Goal: Task Accomplishment & Management: Use online tool/utility

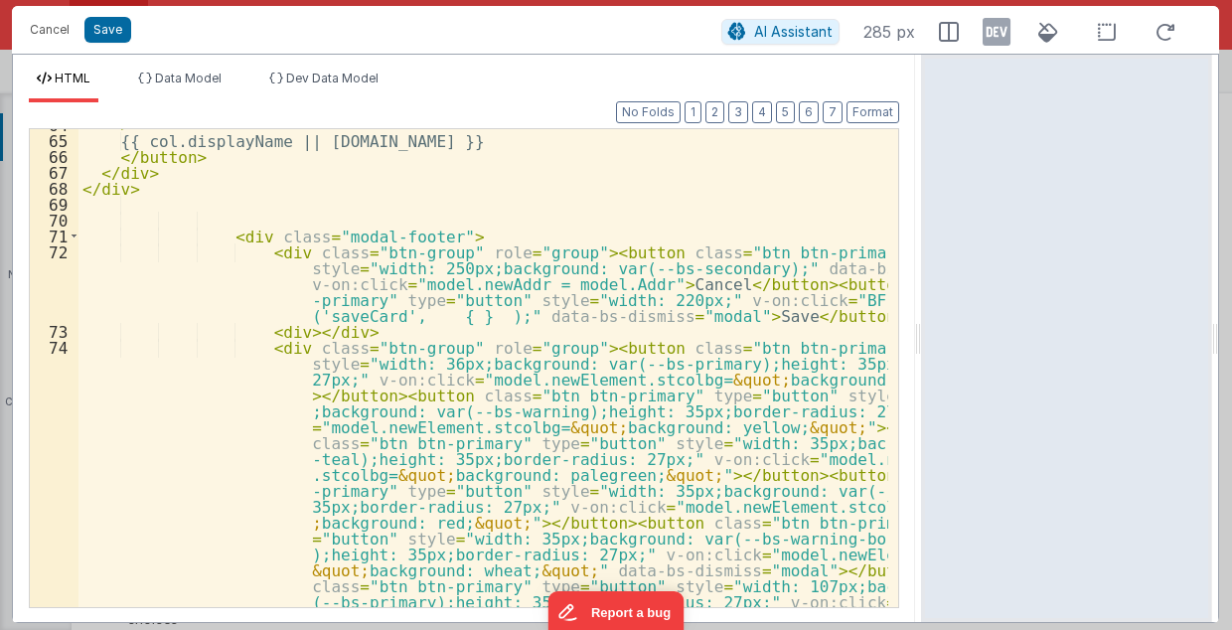
scroll to position [433, 0]
click at [805, 206] on div "> {{ col.displayName || [DOMAIN_NAME] }} </ button > </ div > </ div > < div cl…" at bounding box center [484, 507] width 811 height 782
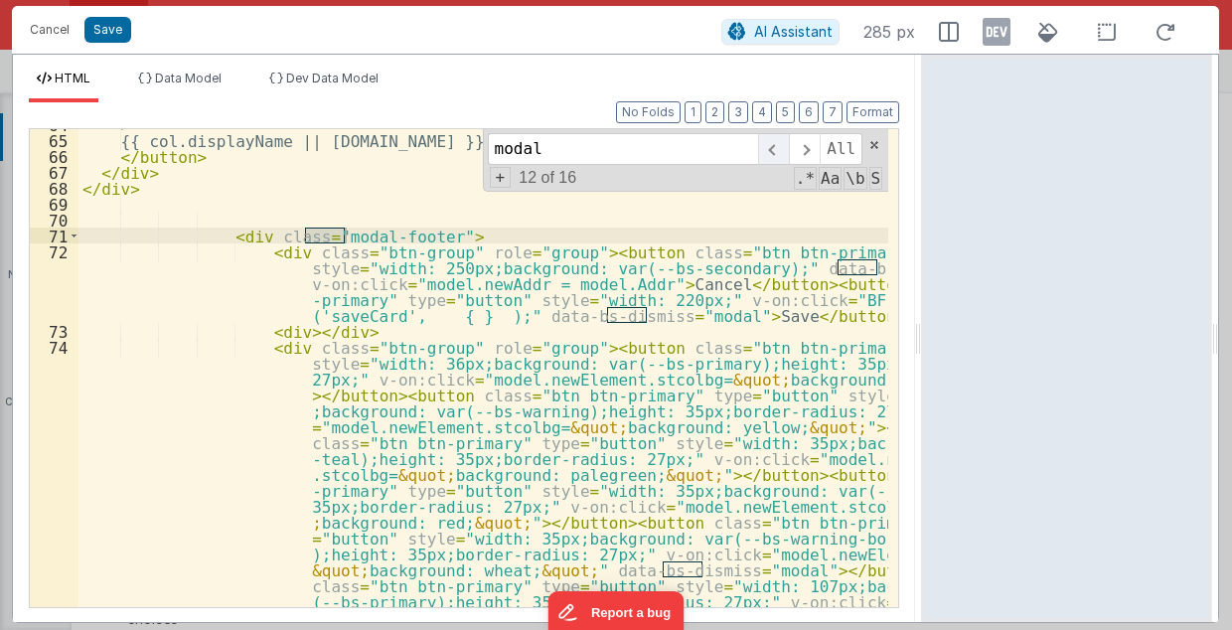
type input "modal"
click at [787, 143] on span at bounding box center [773, 149] width 31 height 32
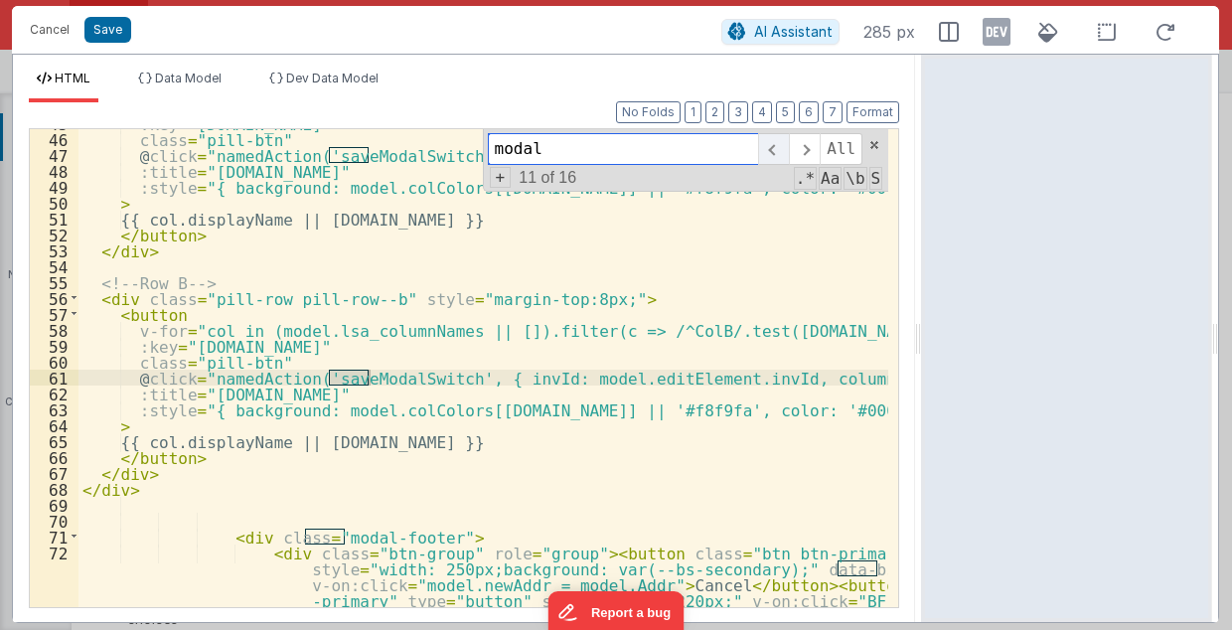
click at [787, 143] on span at bounding box center [773, 149] width 31 height 32
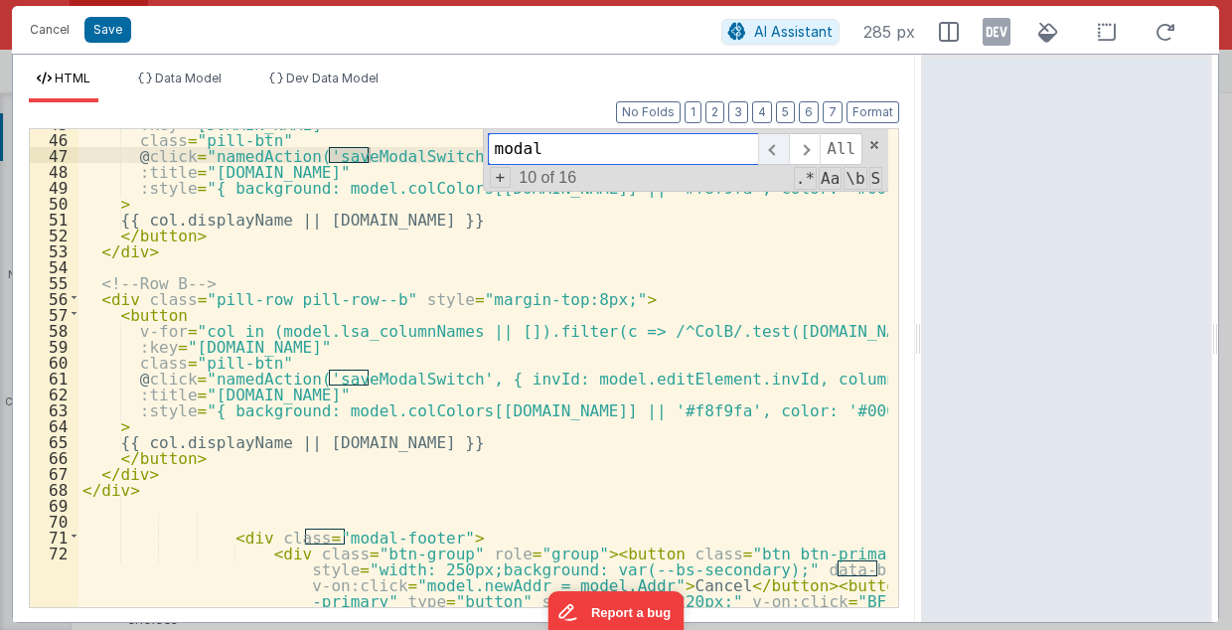
click at [787, 143] on span at bounding box center [773, 149] width 31 height 32
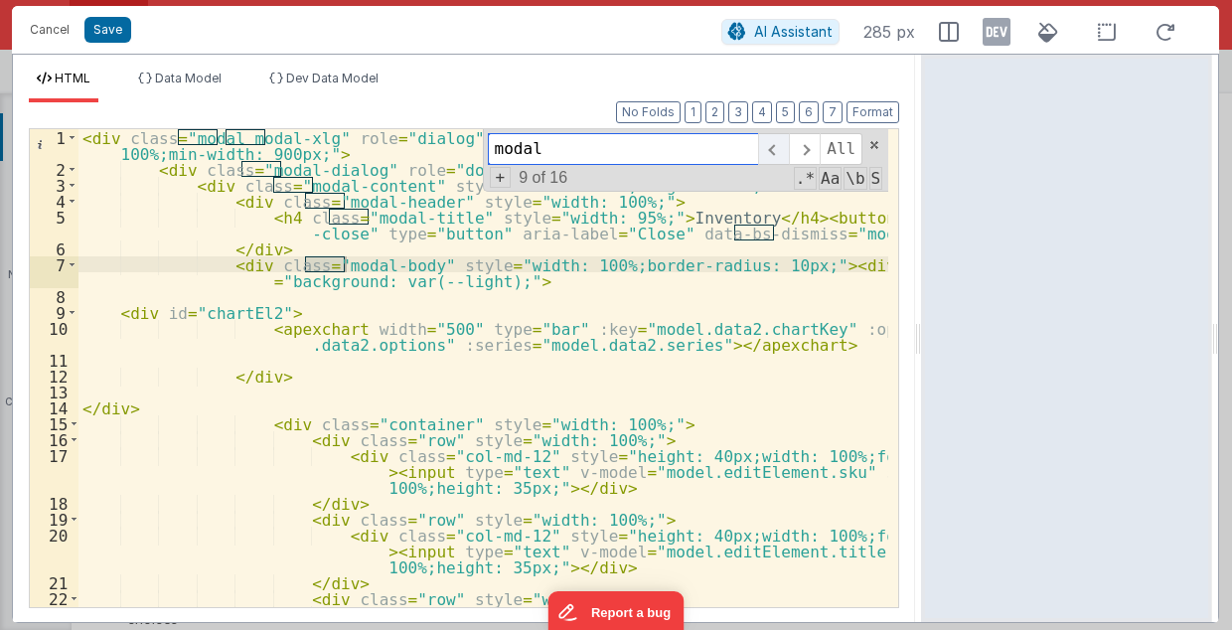
scroll to position [0, 0]
click at [373, 173] on div "< div class = "modal modal-xlg" role = "dialog" tabindex = "-1" id = "addDashMo…" at bounding box center [484, 409] width 811 height 560
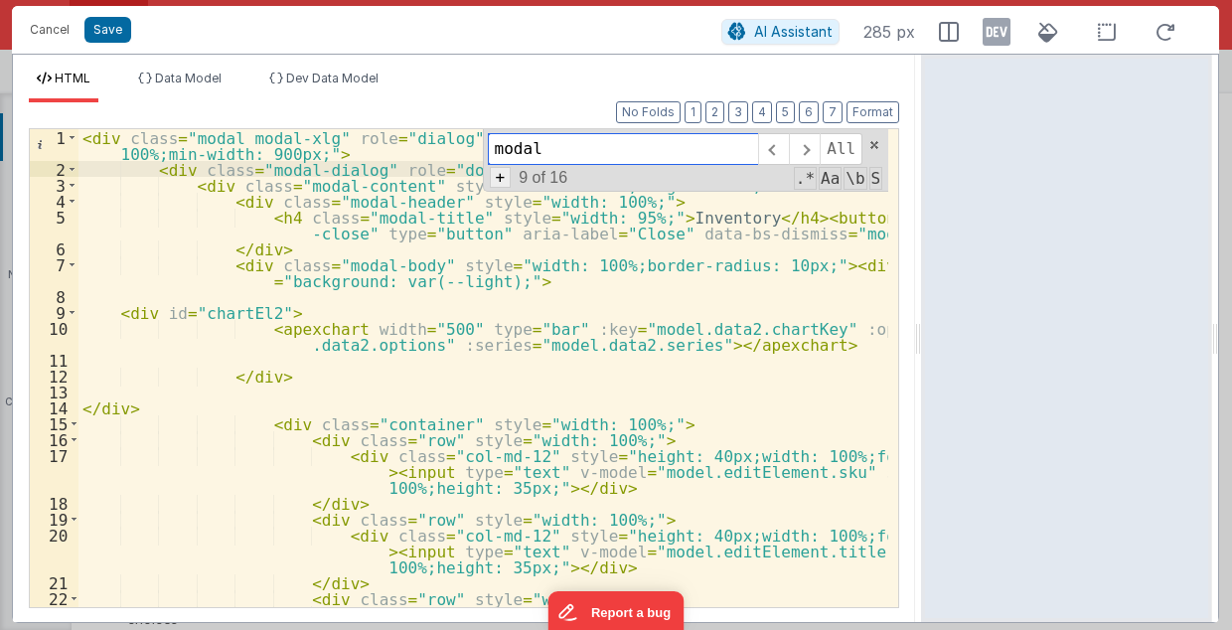
click at [507, 178] on span "+" at bounding box center [501, 177] width 22 height 21
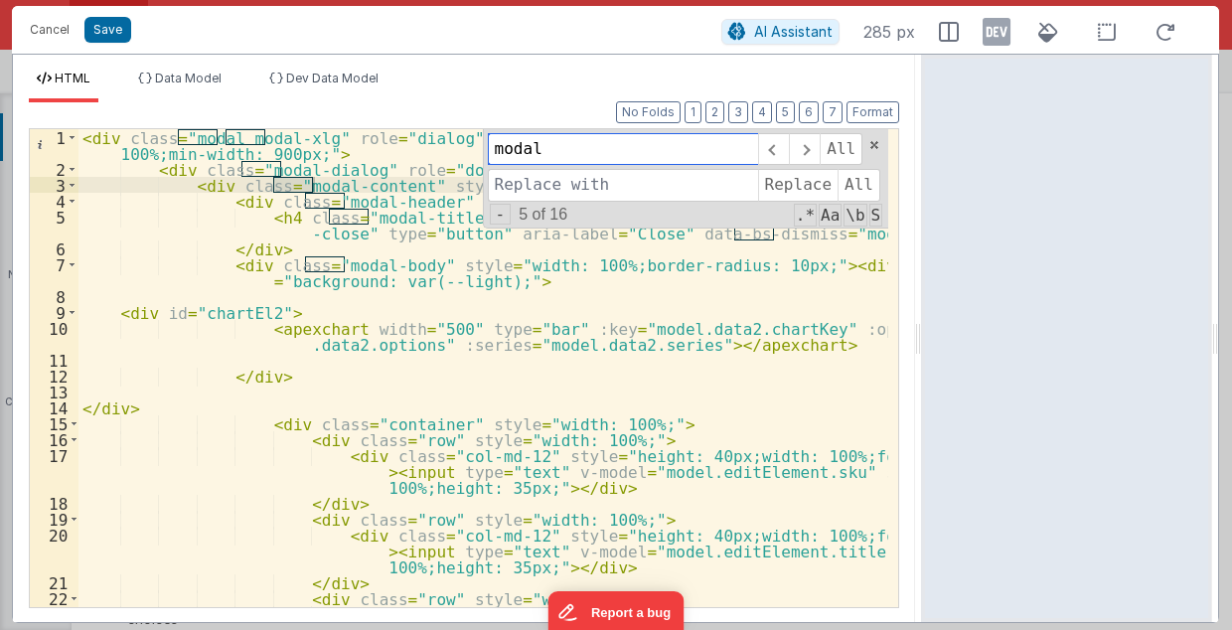
click at [554, 155] on input "modal" at bounding box center [623, 149] width 270 height 32
click at [813, 147] on span at bounding box center [804, 149] width 31 height 32
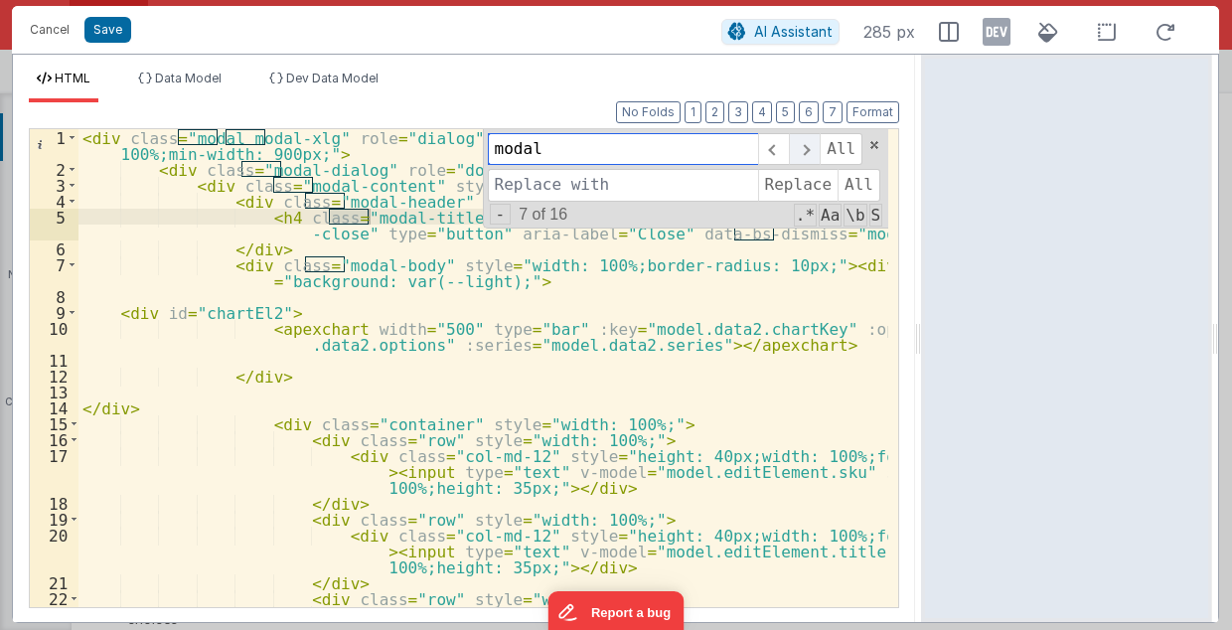
click at [813, 147] on span at bounding box center [804, 149] width 31 height 32
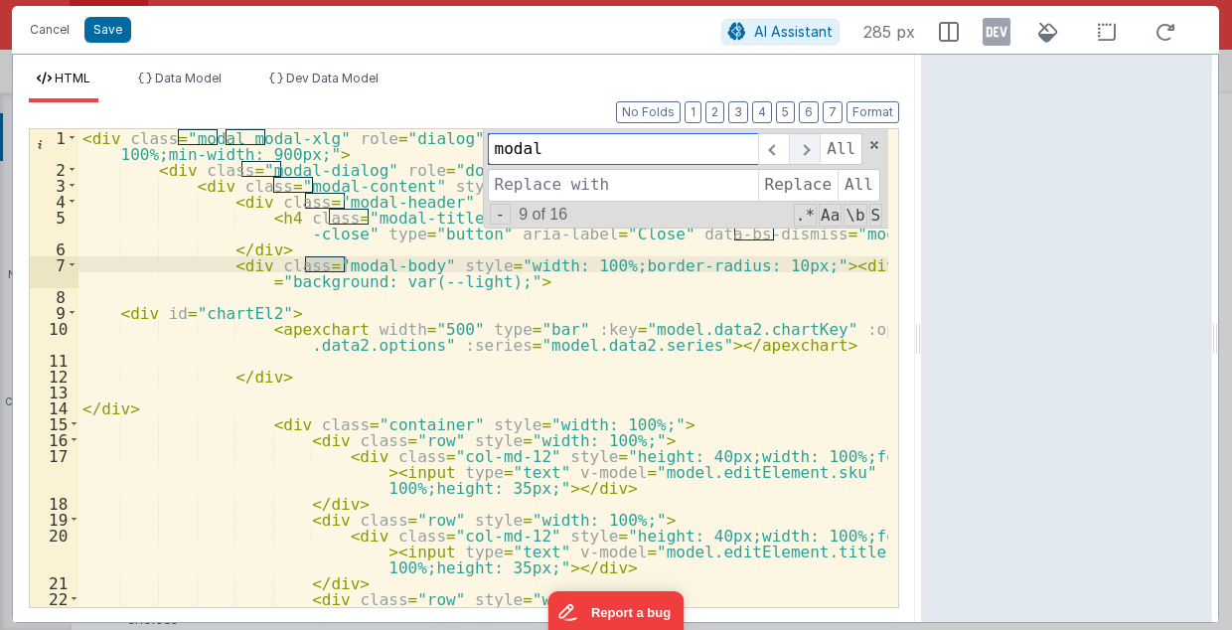
click at [813, 147] on span at bounding box center [804, 149] width 31 height 32
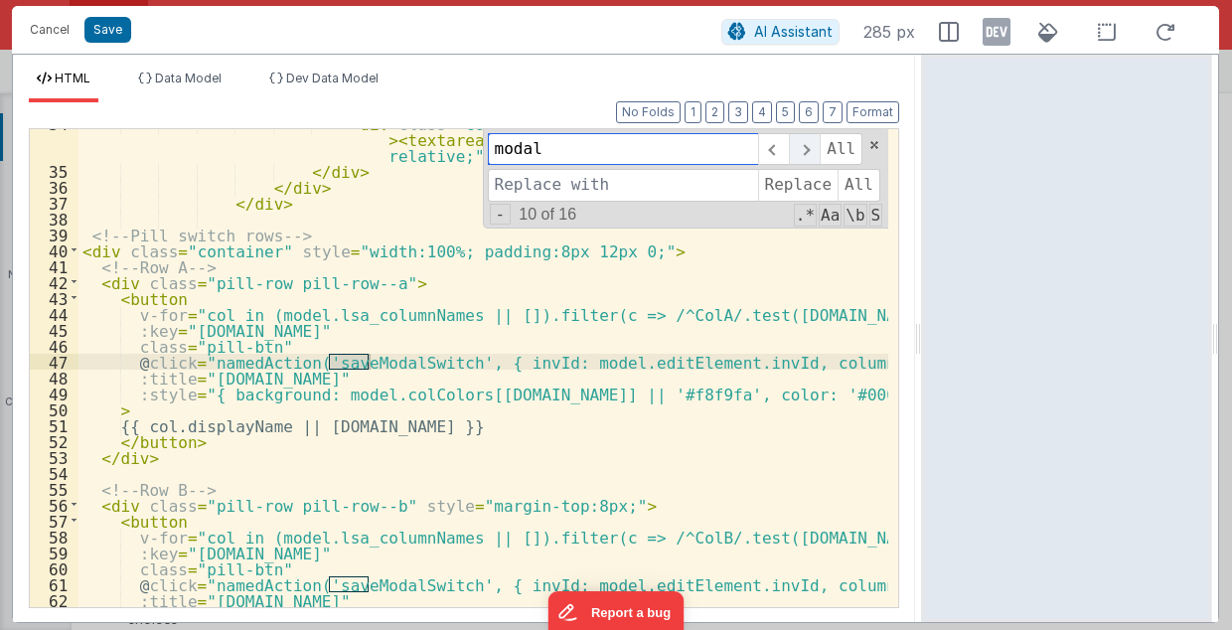
scroll to position [761, 0]
click at [813, 147] on span at bounding box center [804, 149] width 31 height 32
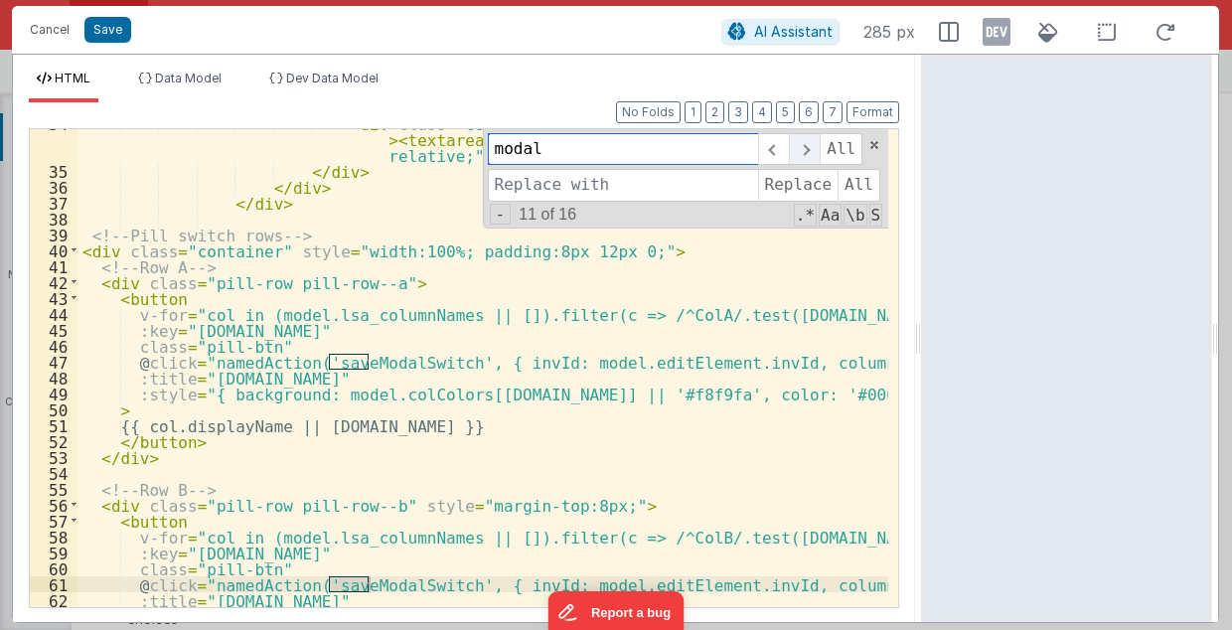
click at [813, 147] on span at bounding box center [804, 149] width 31 height 32
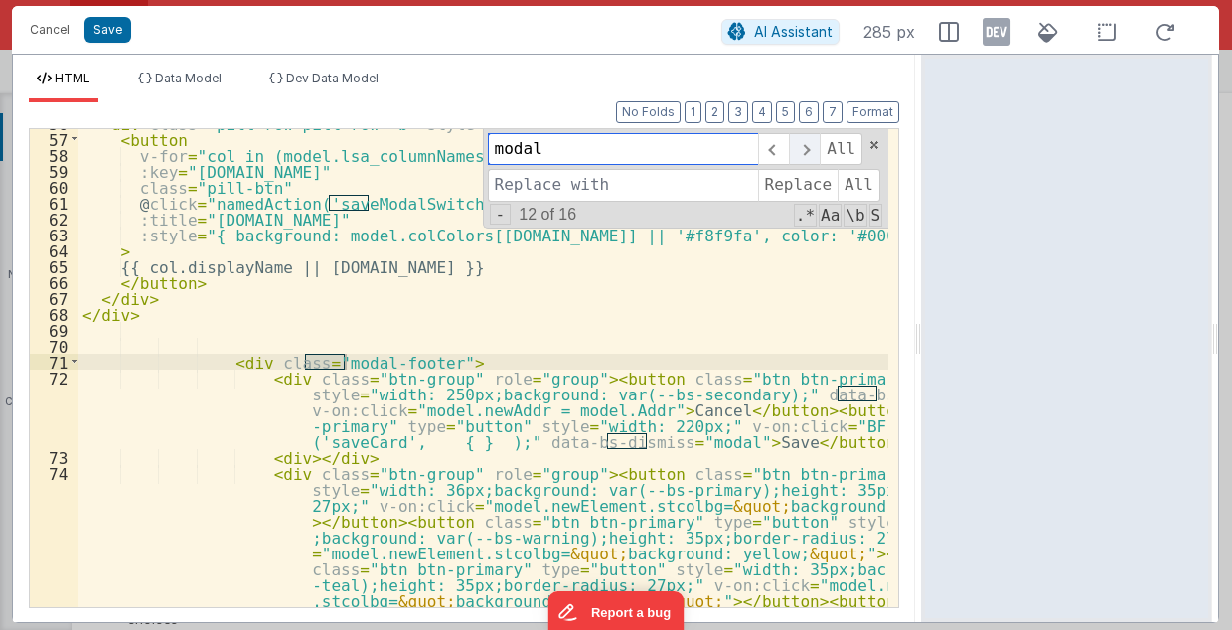
click at [813, 147] on span at bounding box center [804, 149] width 31 height 32
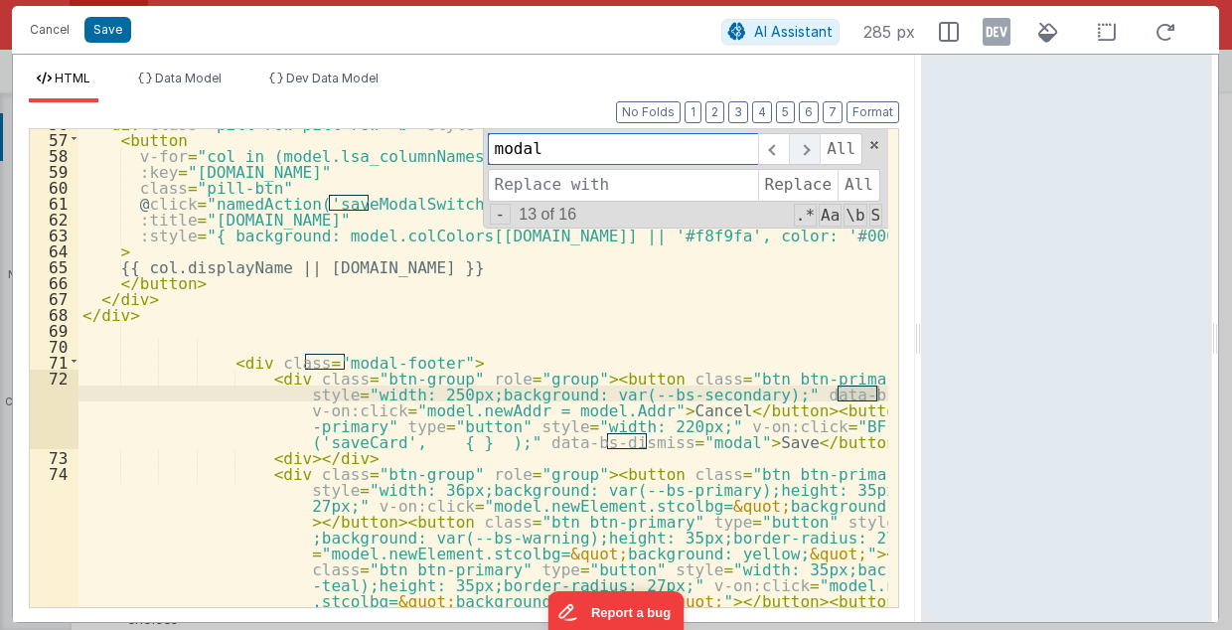
click at [813, 147] on span at bounding box center [804, 149] width 31 height 32
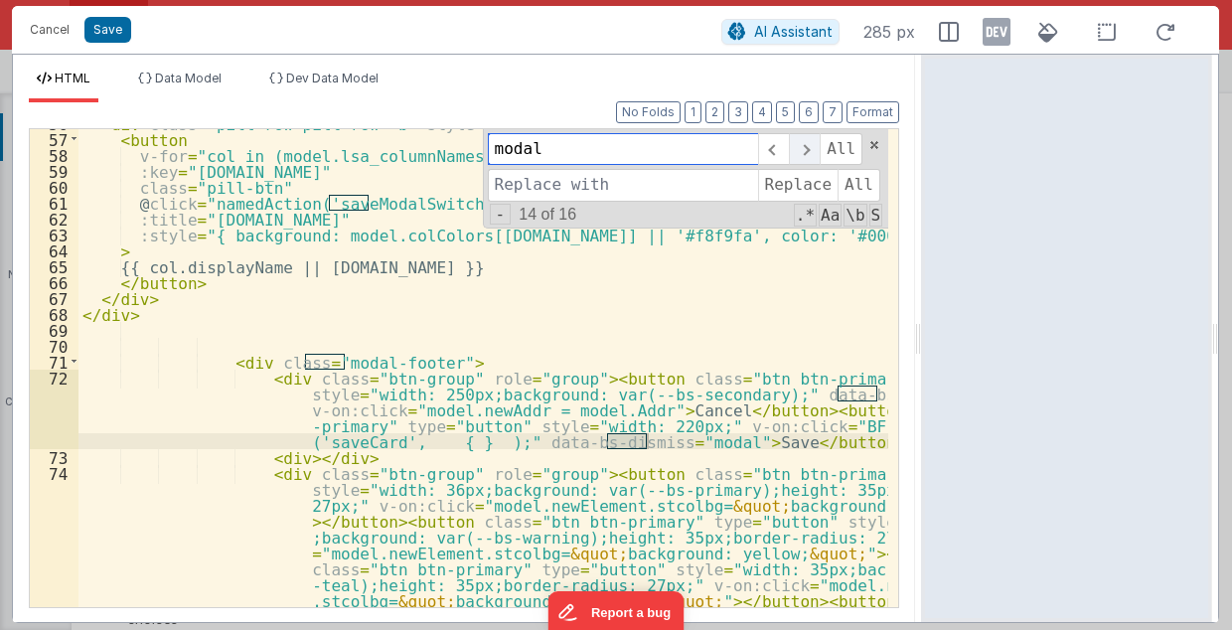
click at [813, 147] on span at bounding box center [804, 149] width 31 height 32
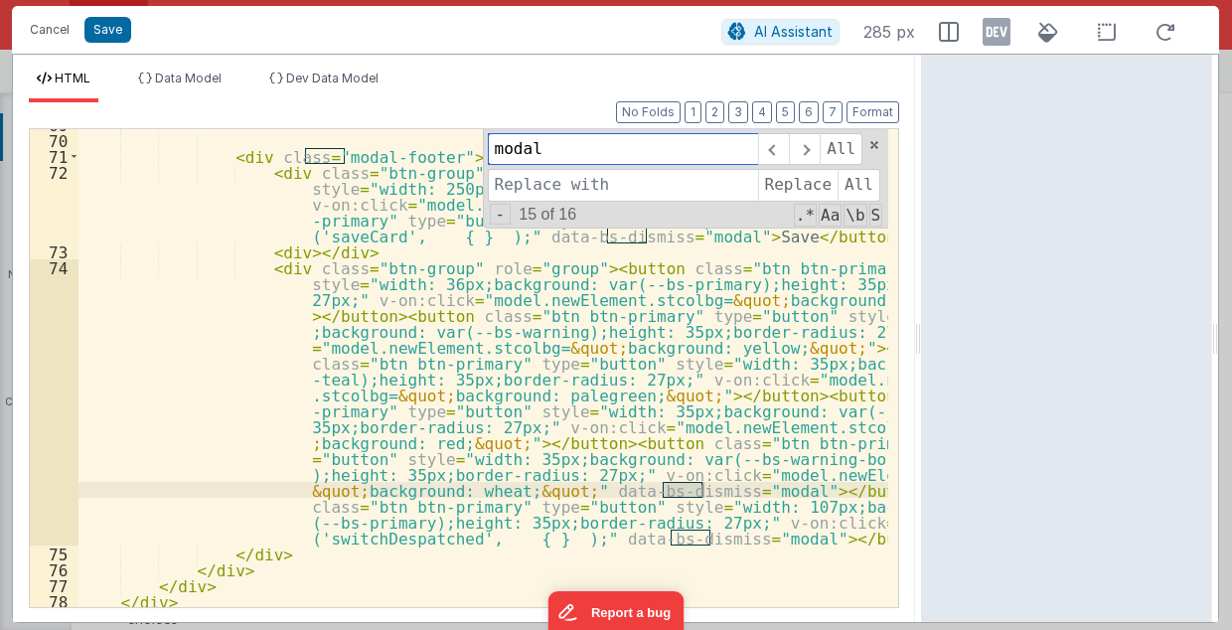
scroll to position [1229, 0]
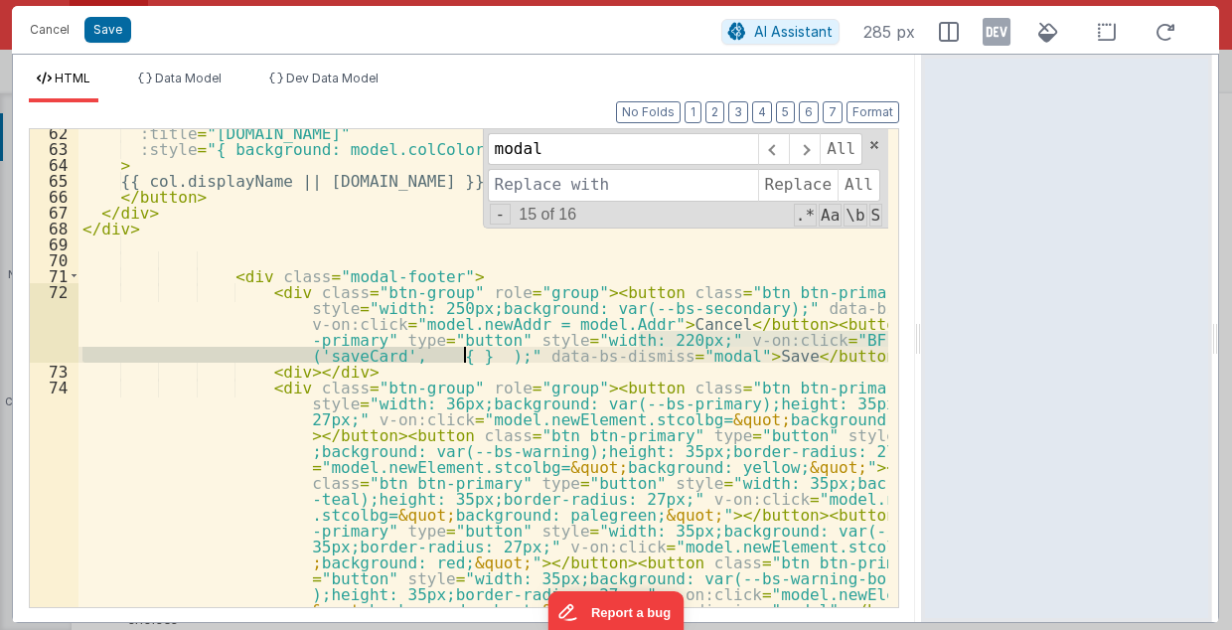
drag, startPoint x: 640, startPoint y: 337, endPoint x: 461, endPoint y: 355, distance: 179.8
click at [461, 355] on div ":title = "[DOMAIN_NAME]" :style = "{ background: model.colColors[[DOMAIN_NAME]]…" at bounding box center [484, 515] width 811 height 782
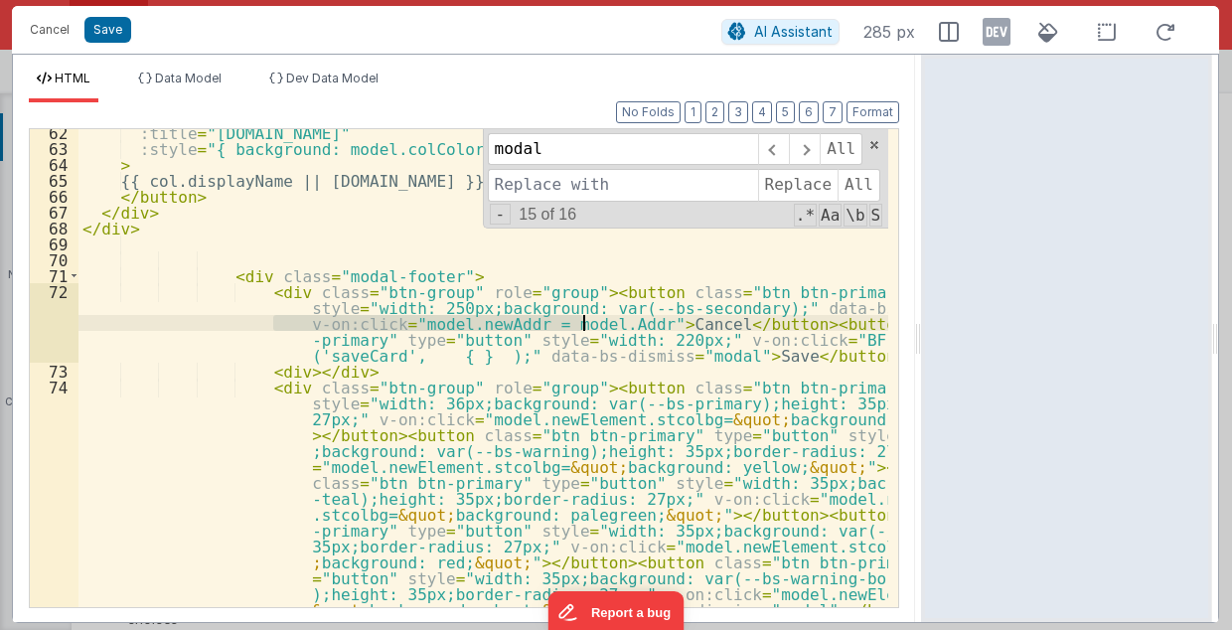
drag, startPoint x: 269, startPoint y: 321, endPoint x: 580, endPoint y: 326, distance: 311.1
click at [580, 326] on div ":title = "[DOMAIN_NAME]" :style = "{ background: model.colColors[[DOMAIN_NAME]]…" at bounding box center [484, 515] width 811 height 782
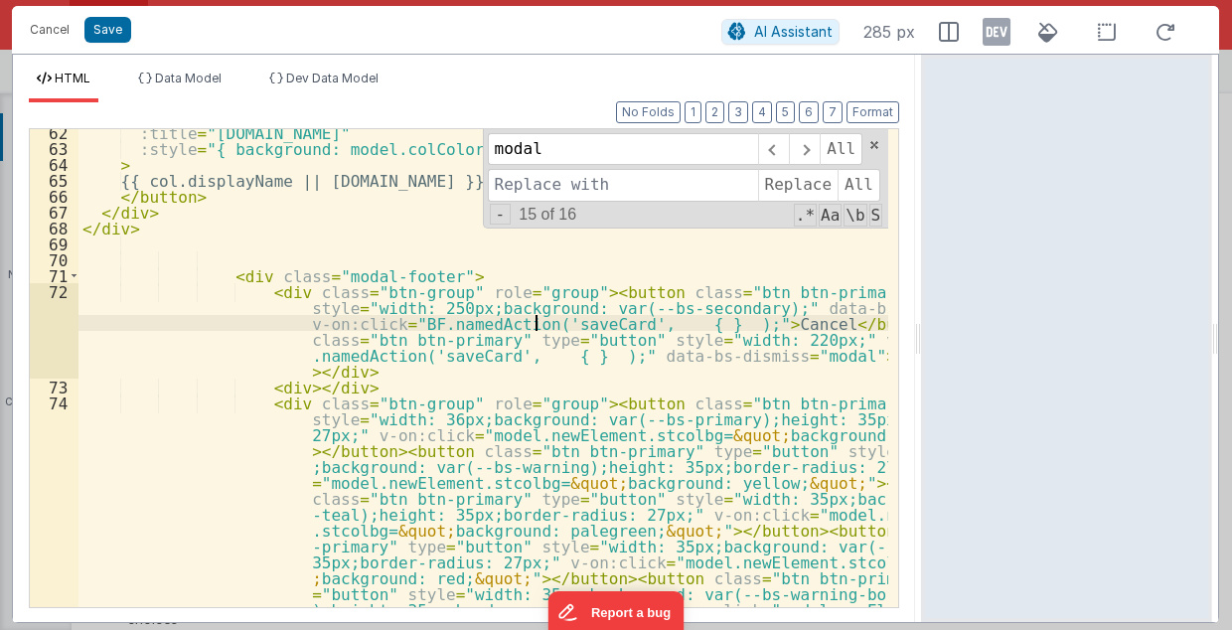
click at [533, 328] on div ":title = "[DOMAIN_NAME]" :style = "{ background: model.colColors[[DOMAIN_NAME]]…" at bounding box center [484, 515] width 811 height 782
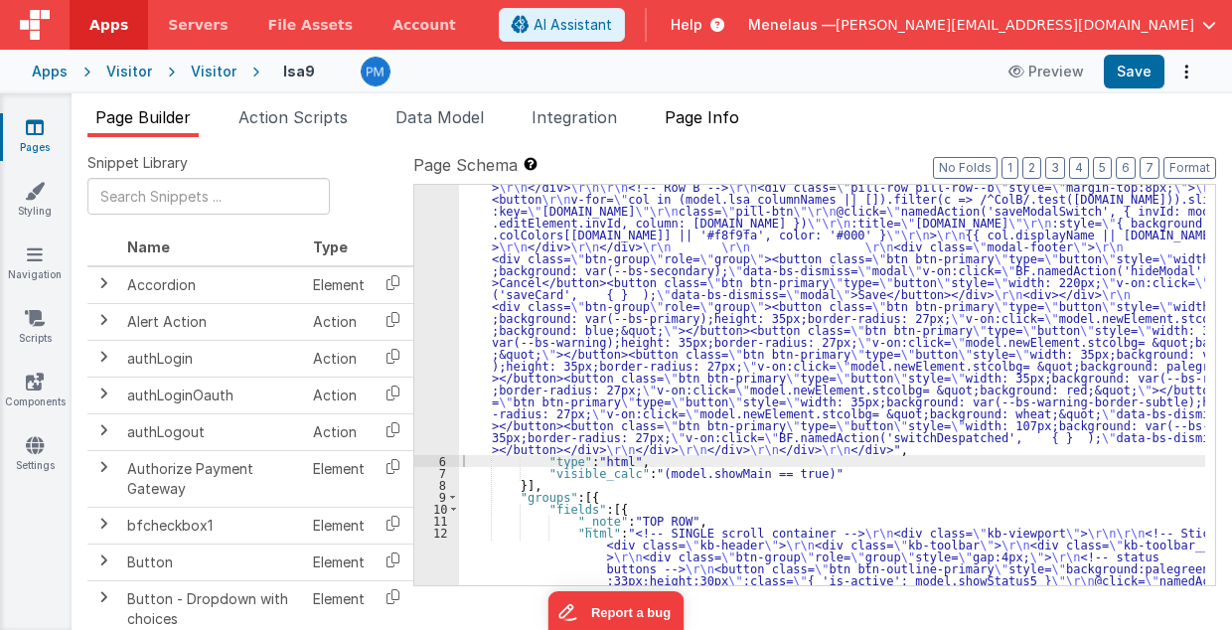
click at [720, 115] on span "Page Info" at bounding box center [702, 117] width 75 height 20
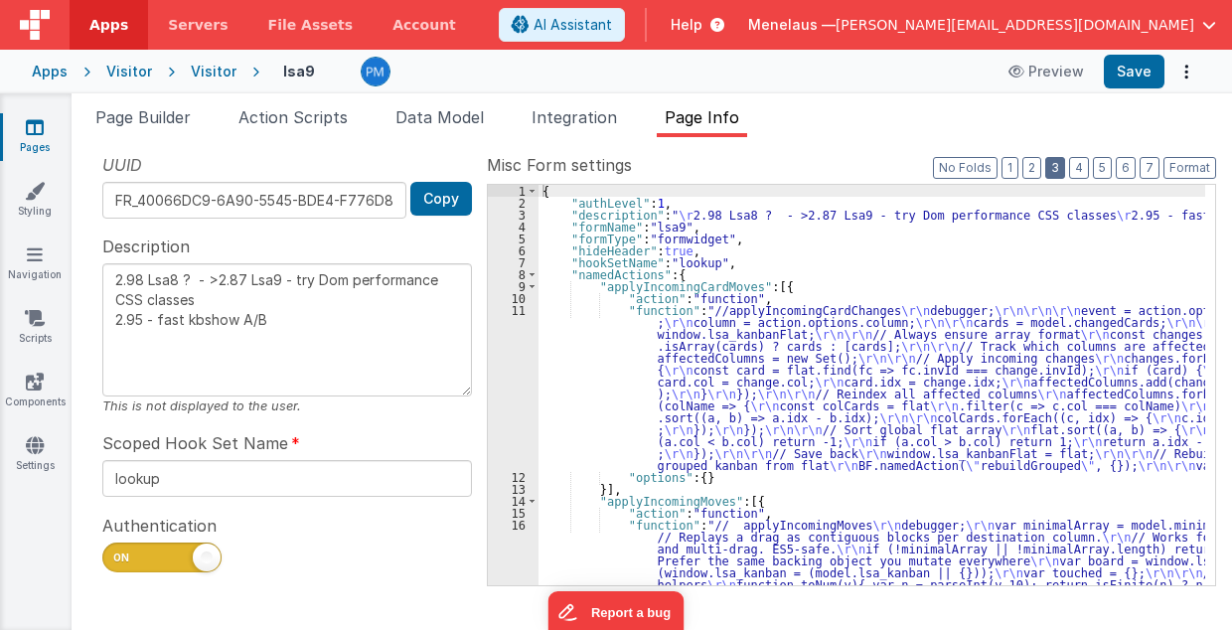
click at [1065, 165] on button "3" at bounding box center [1055, 168] width 20 height 22
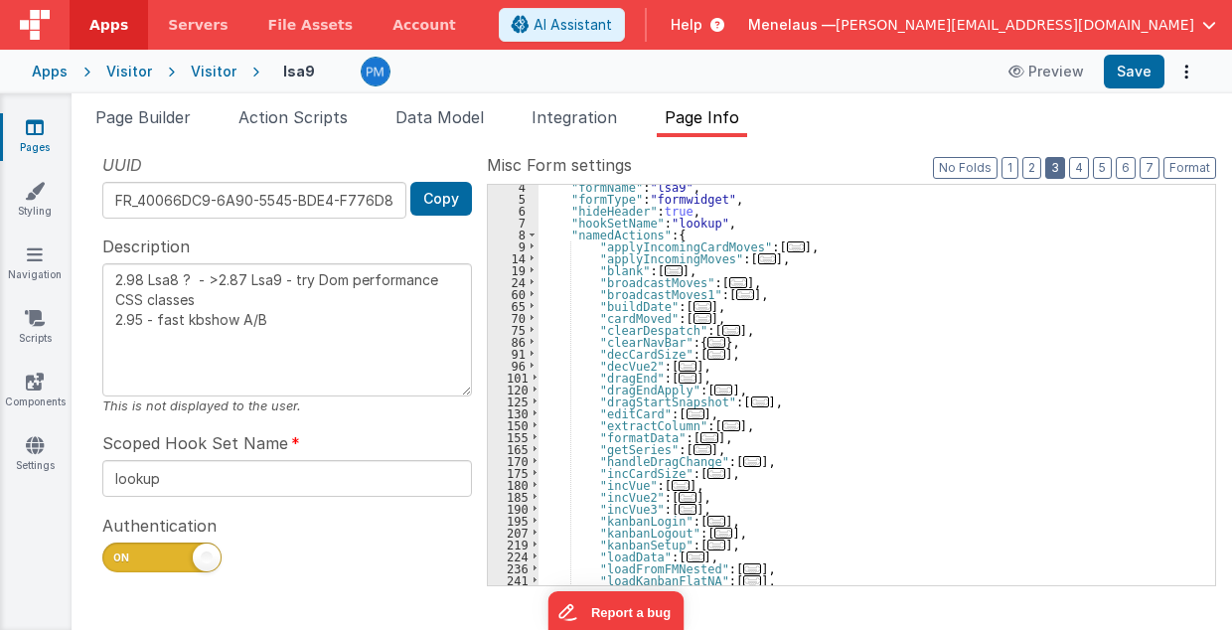
scroll to position [80, 0]
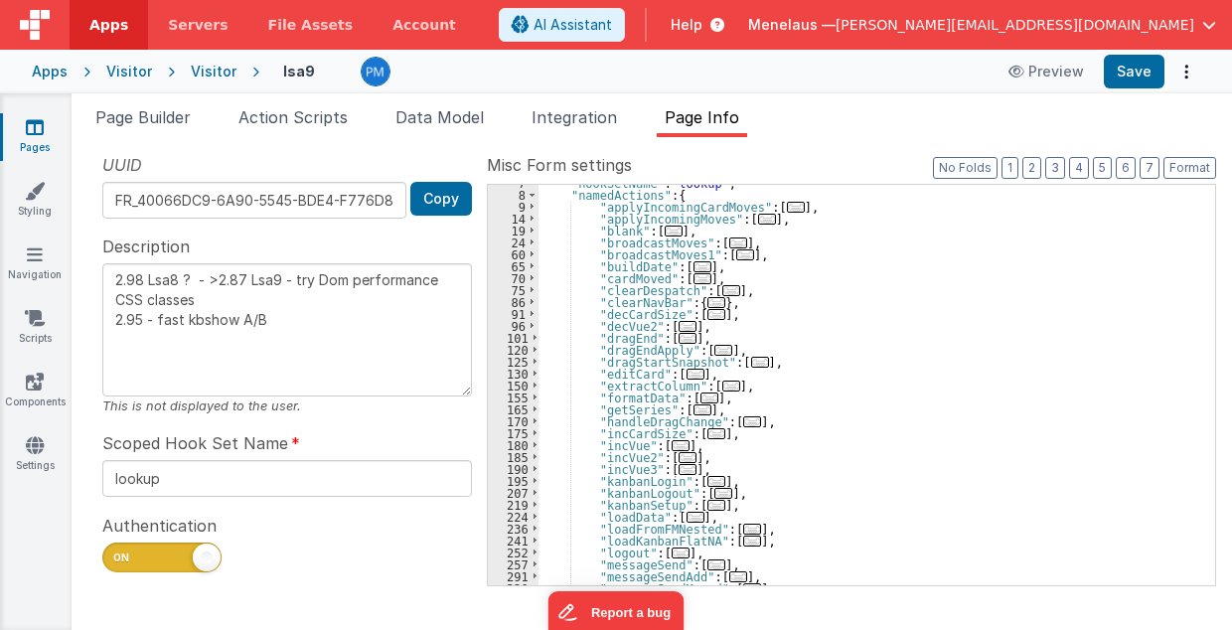
click at [687, 374] on span "..." at bounding box center [696, 374] width 18 height 11
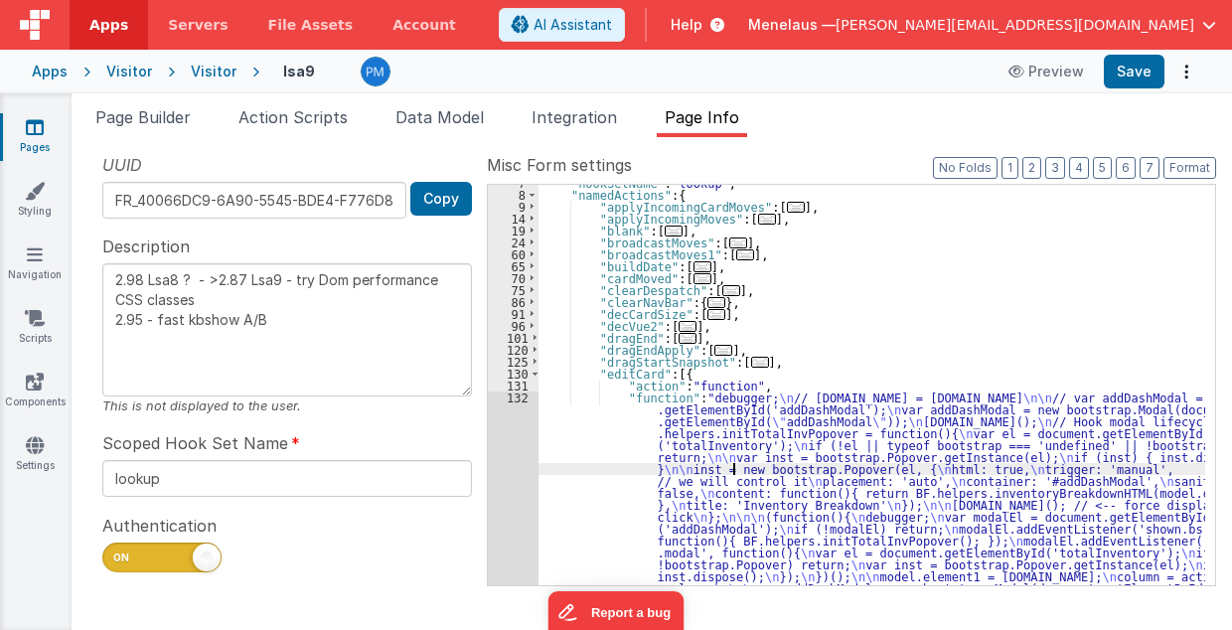
click at [731, 471] on div ""hookSetName" : "lookup" , "namedActions" : { "applyIncomingCardMoves" : [ ... …" at bounding box center [873, 491] width 668 height 628
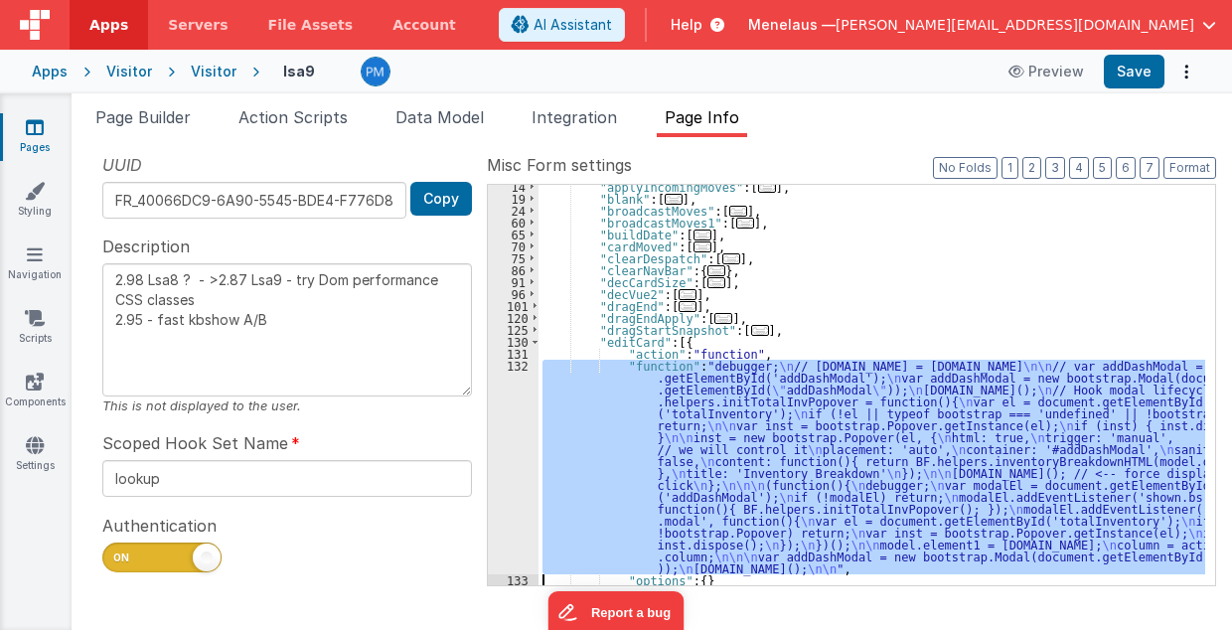
click at [515, 473] on div "14 19 24 60 65 70 75 86 91 96 101 120 125 130 131 132 133 134 135" at bounding box center [513, 393] width 51 height 425
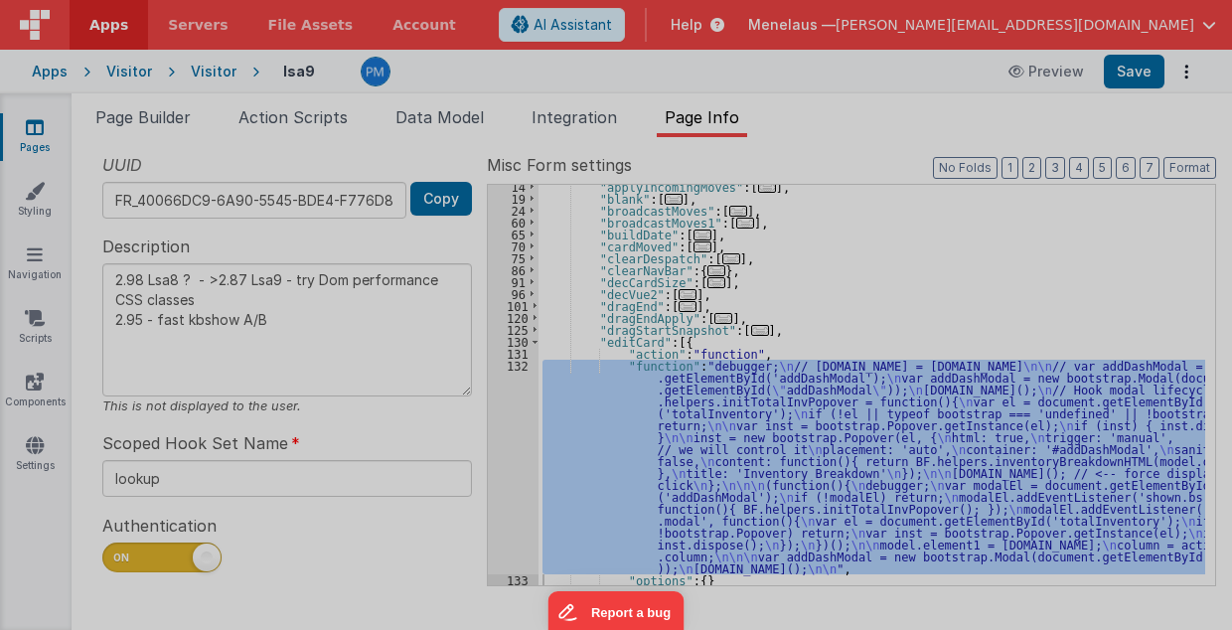
click at [515, 473] on div "debugger ; // [DOMAIN_NAME] = [DOMAIN_NAME] // var addDashModal = document.getE…" at bounding box center [636, 362] width 1116 height 517
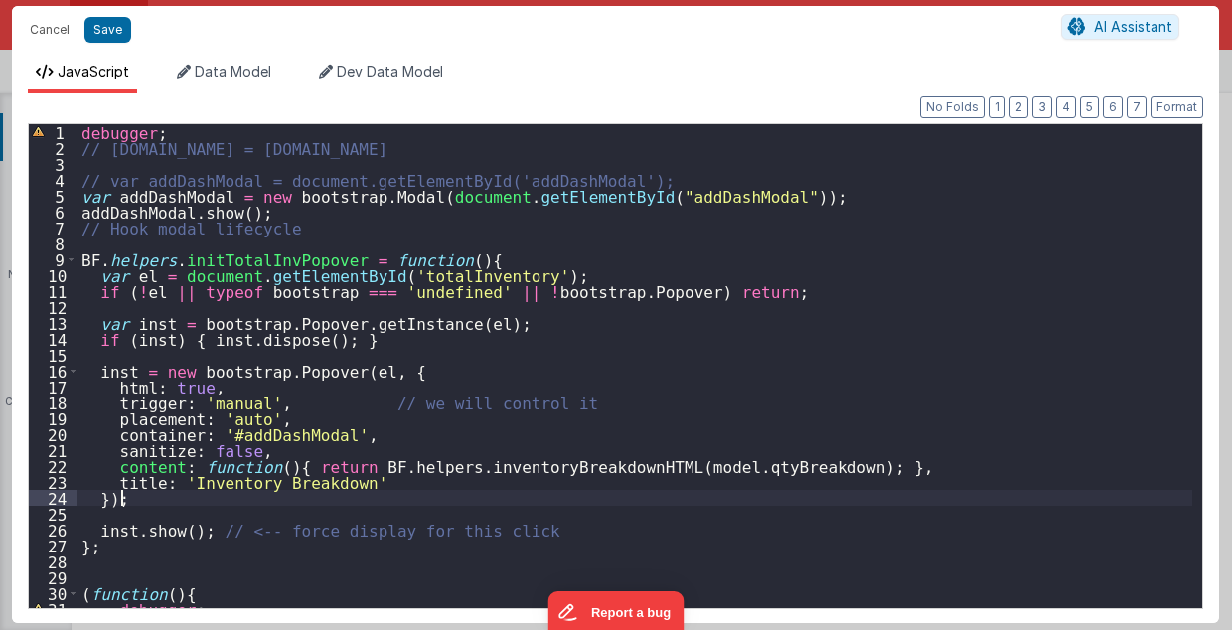
scroll to position [0, 0]
click at [55, 29] on button "Cancel" at bounding box center [50, 30] width 60 height 28
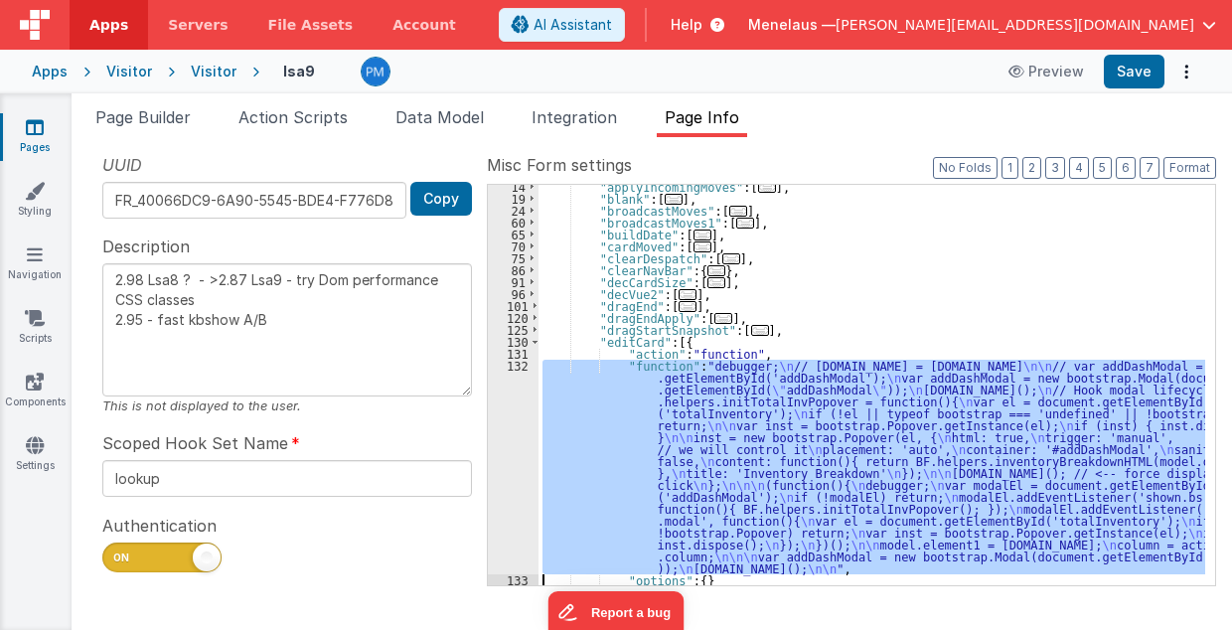
click at [523, 493] on div "132" at bounding box center [513, 467] width 51 height 215
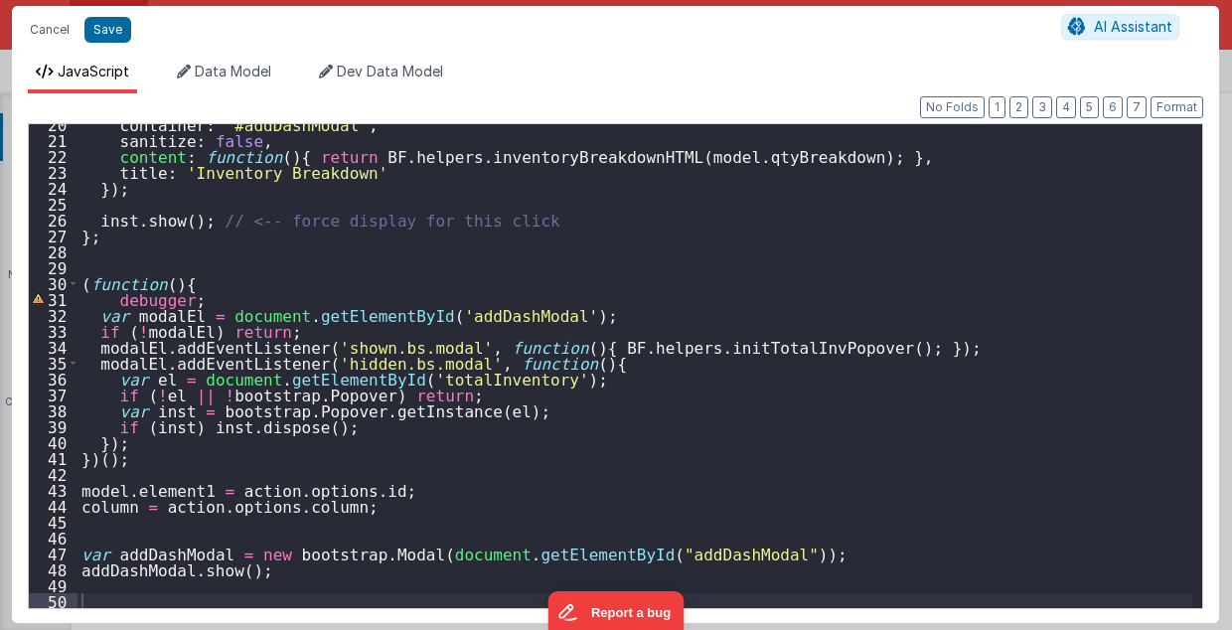
scroll to position [310, 0]
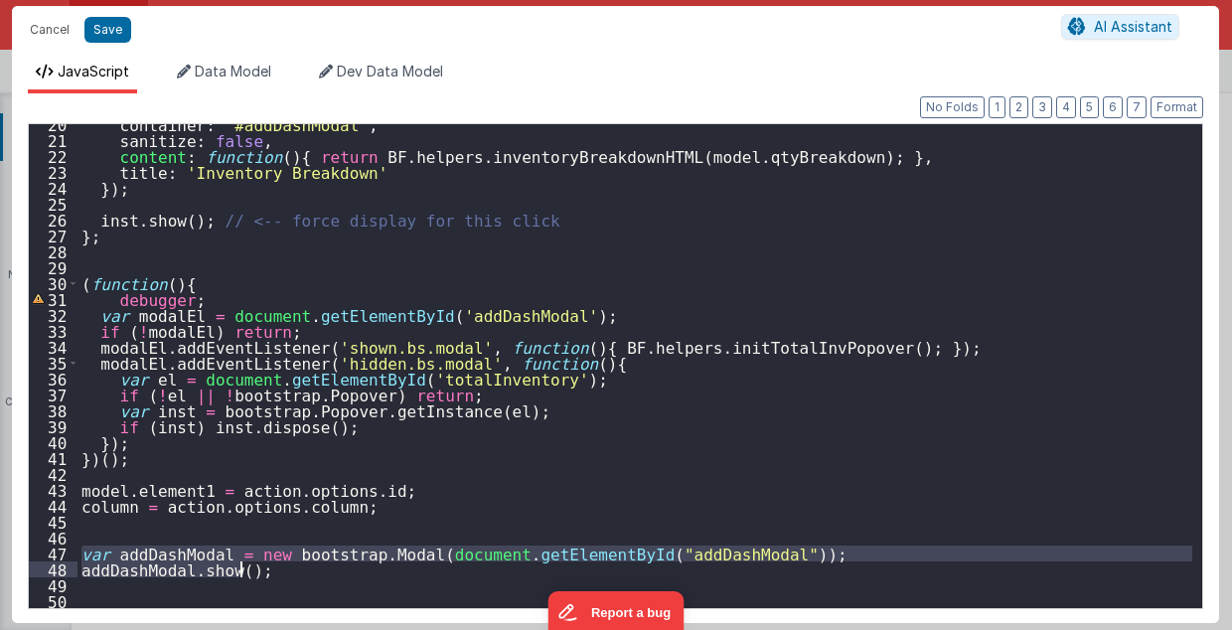
drag, startPoint x: 81, startPoint y: 554, endPoint x: 246, endPoint y: 571, distance: 165.9
click at [246, 571] on div "container : '#addDashModal' , sanitize : false , content : function ( ) { retur…" at bounding box center [636, 374] width 1116 height 517
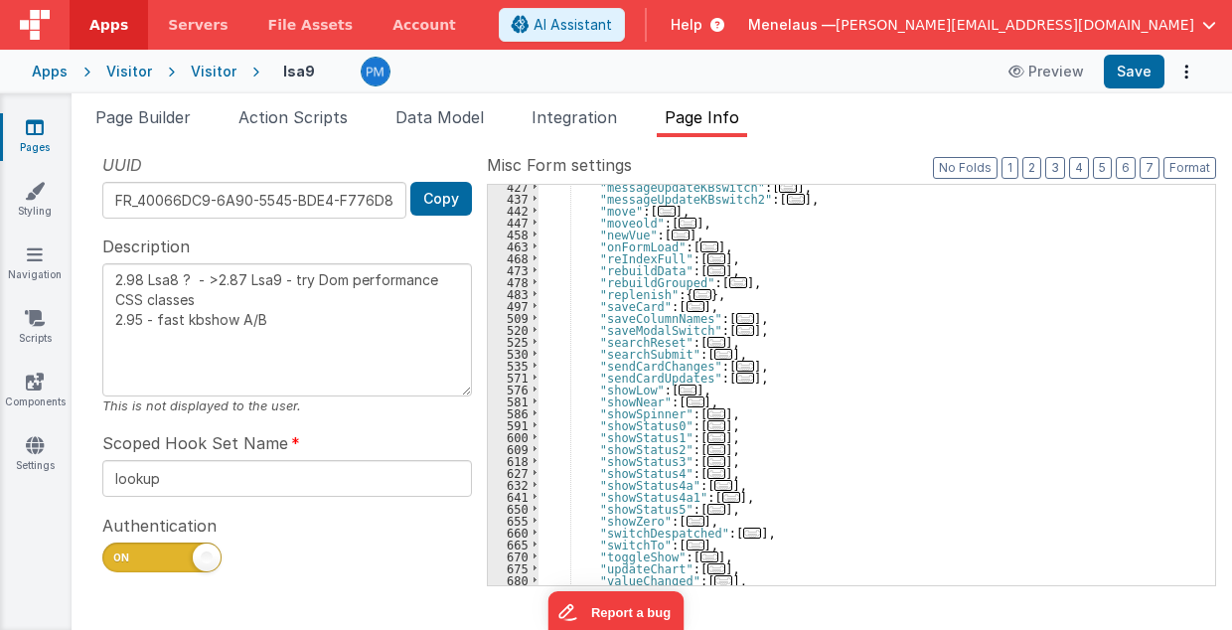
scroll to position [1065, 0]
click at [736, 328] on span "..." at bounding box center [745, 330] width 18 height 11
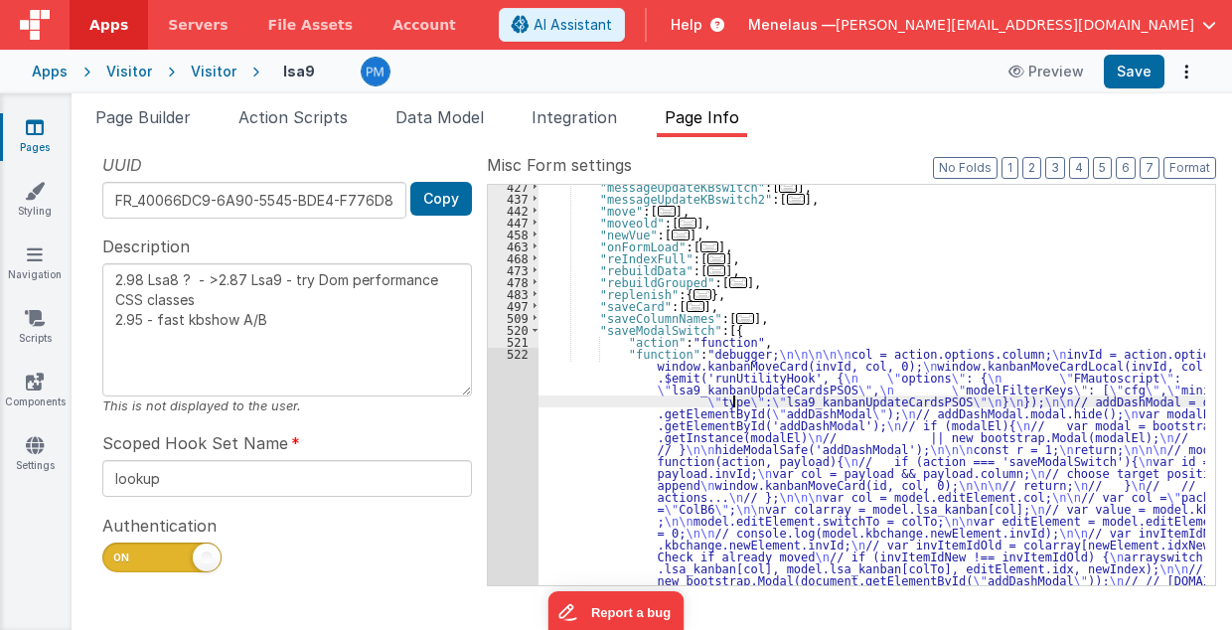
click at [731, 398] on div ""messageUpdateKBswitch" : [ ... ] , "messageUpdateKBswitch2" : [ ... ] , "move"…" at bounding box center [873, 632] width 668 height 902
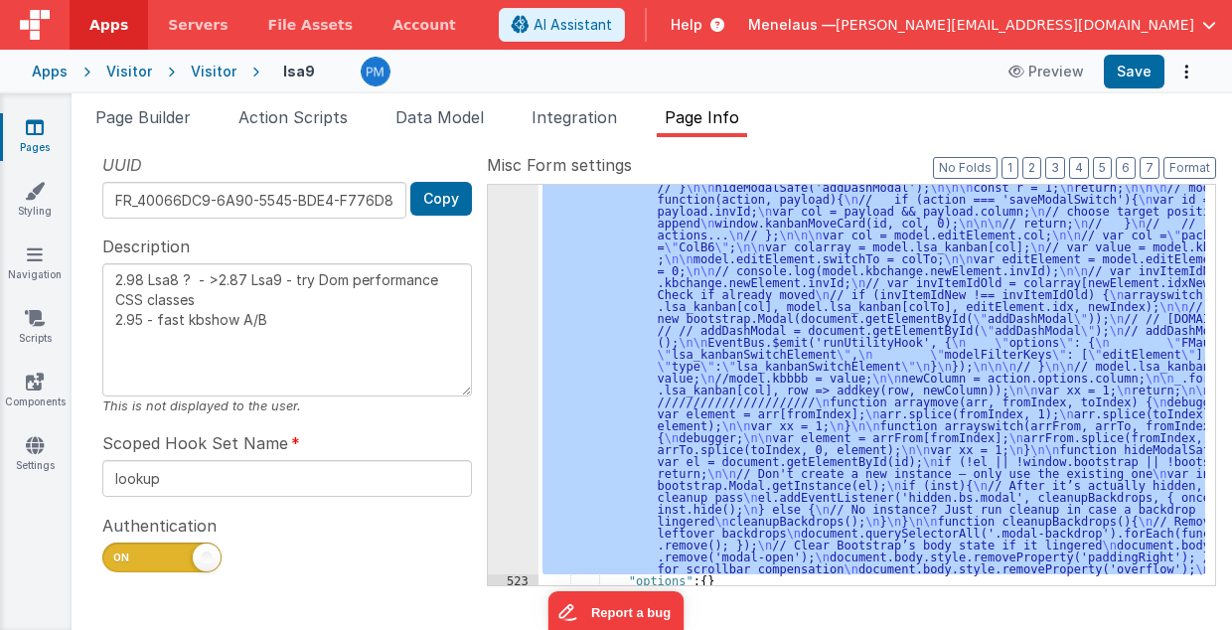
click at [511, 458] on div "522" at bounding box center [513, 329] width 51 height 489
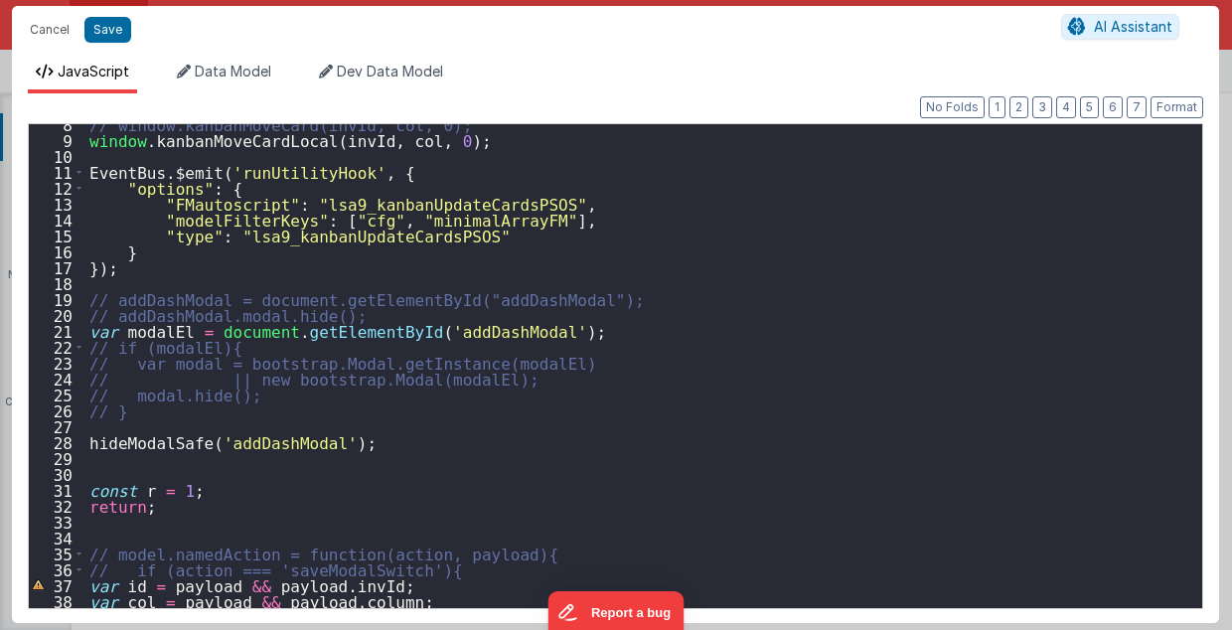
scroll to position [0, 0]
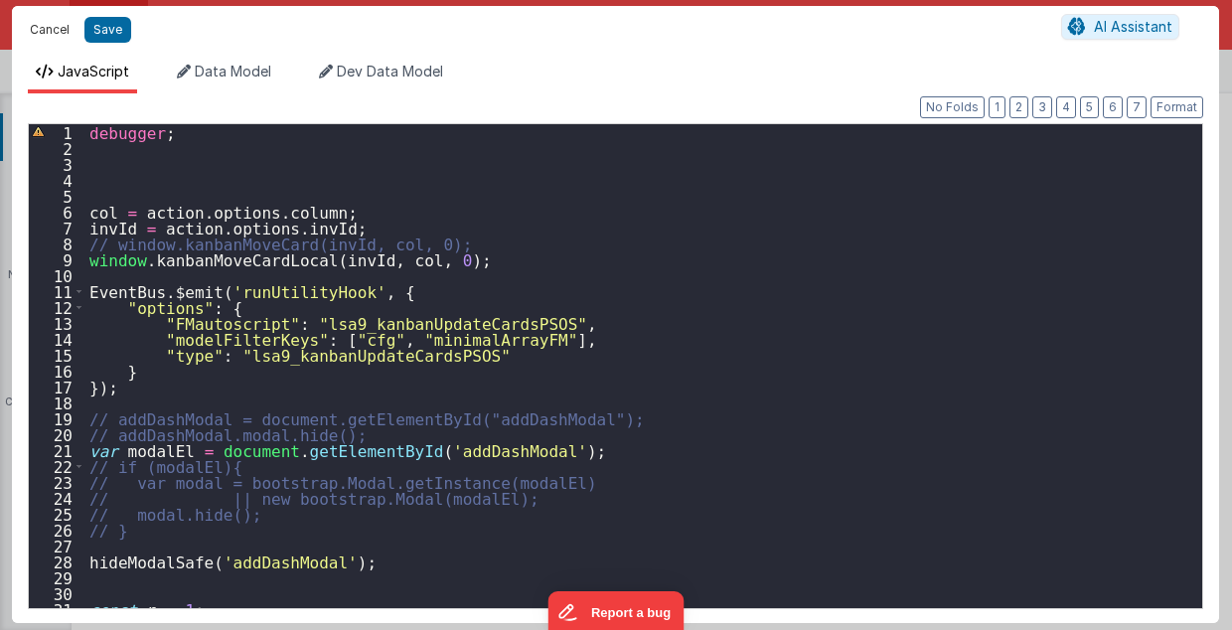
click at [45, 30] on button "Cancel" at bounding box center [50, 30] width 60 height 28
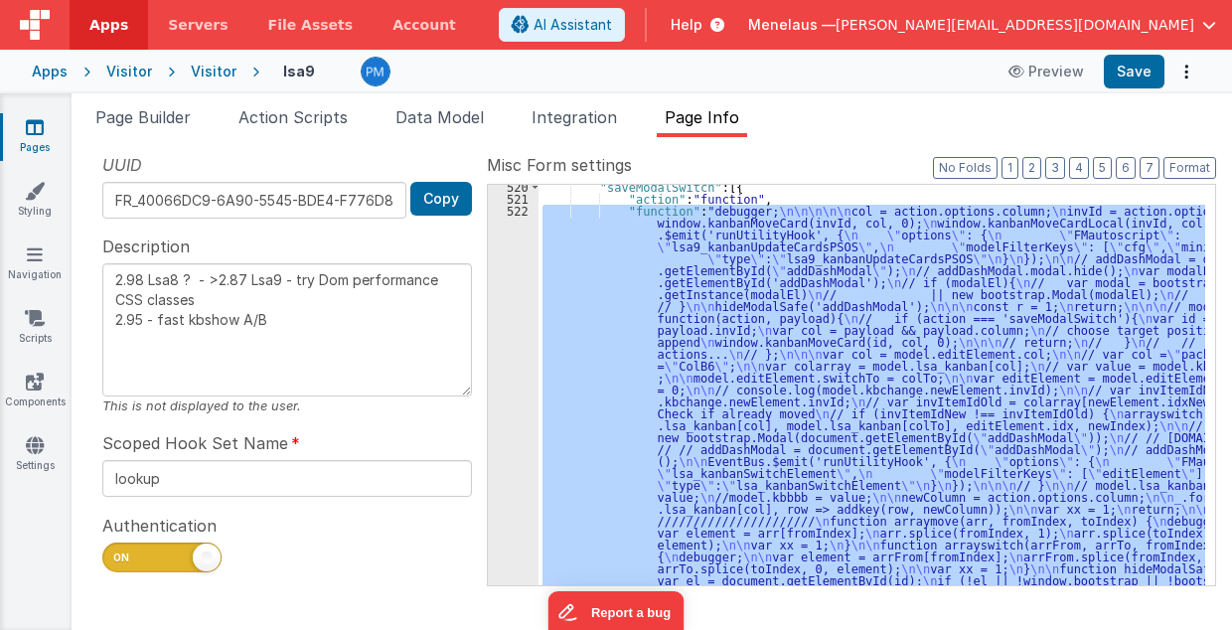
scroll to position [1089, 0]
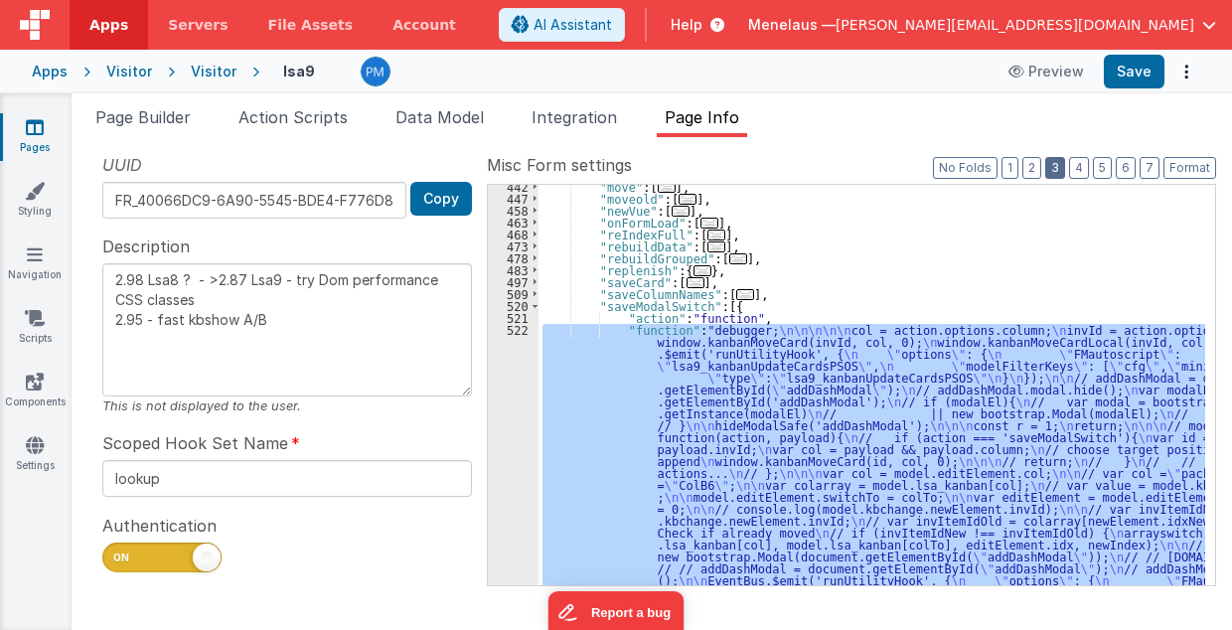
click at [1058, 169] on button "3" at bounding box center [1055, 168] width 20 height 22
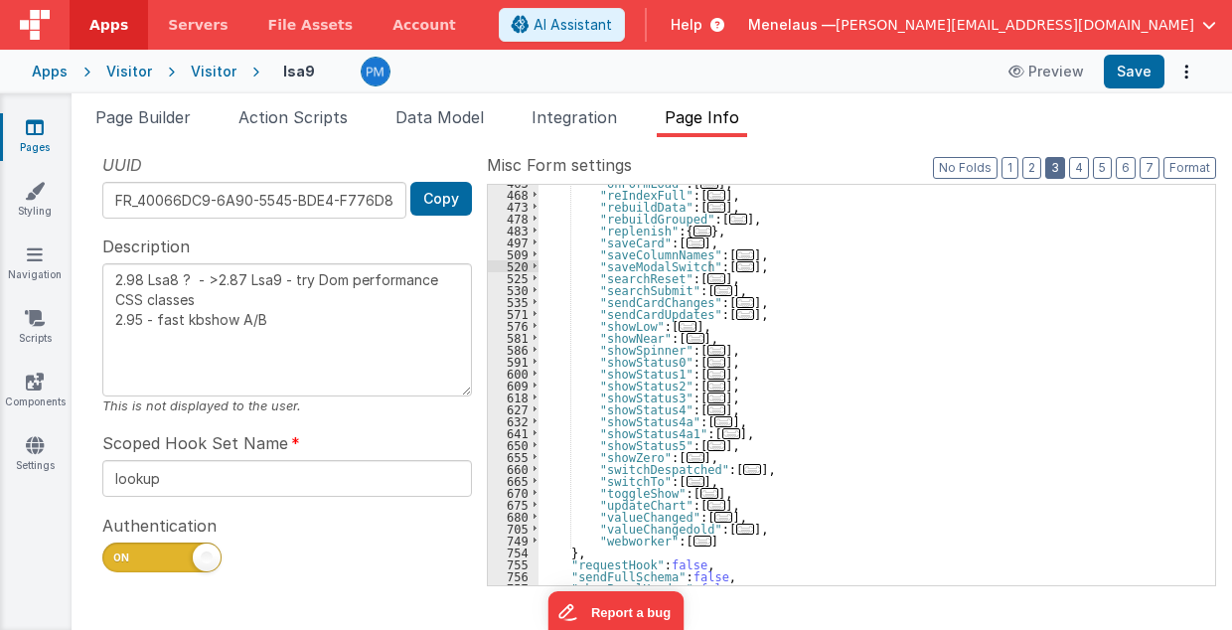
scroll to position [628, 0]
drag, startPoint x: 590, startPoint y: 264, endPoint x: 749, endPoint y: 264, distance: 159.0
click at [749, 264] on div ""onFormLoad" : [ ... ] , "reIndexFull" : [ ... ] , "rebuildData" : [ ... ] , "r…" at bounding box center [873, 389] width 668 height 425
click at [749, 264] on div ""onFormLoad" : [ ... ] , "reIndexFull" : [ ... ] , "rebuildData" : [ ... ] , "r…" at bounding box center [872, 385] width 667 height 401
type textarea "2.98 Lsa8 ? - >2.87 Lsa9 - try Dom performance CSS classes 2.95 - fast kbshow A…"
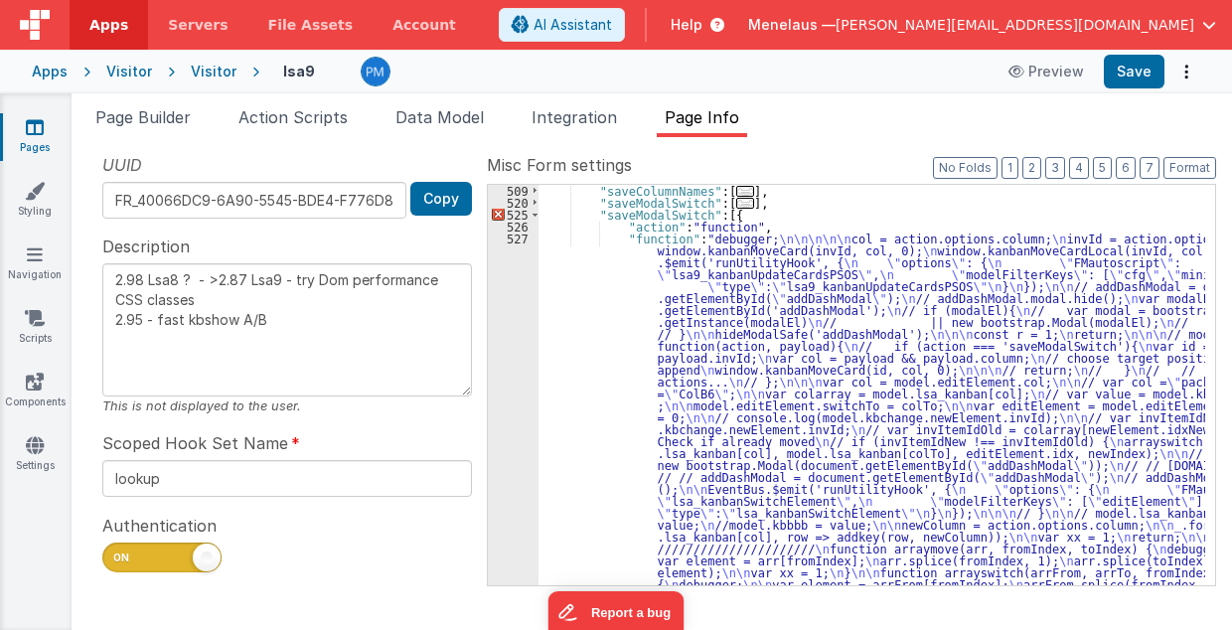
scroll to position [493, 0]
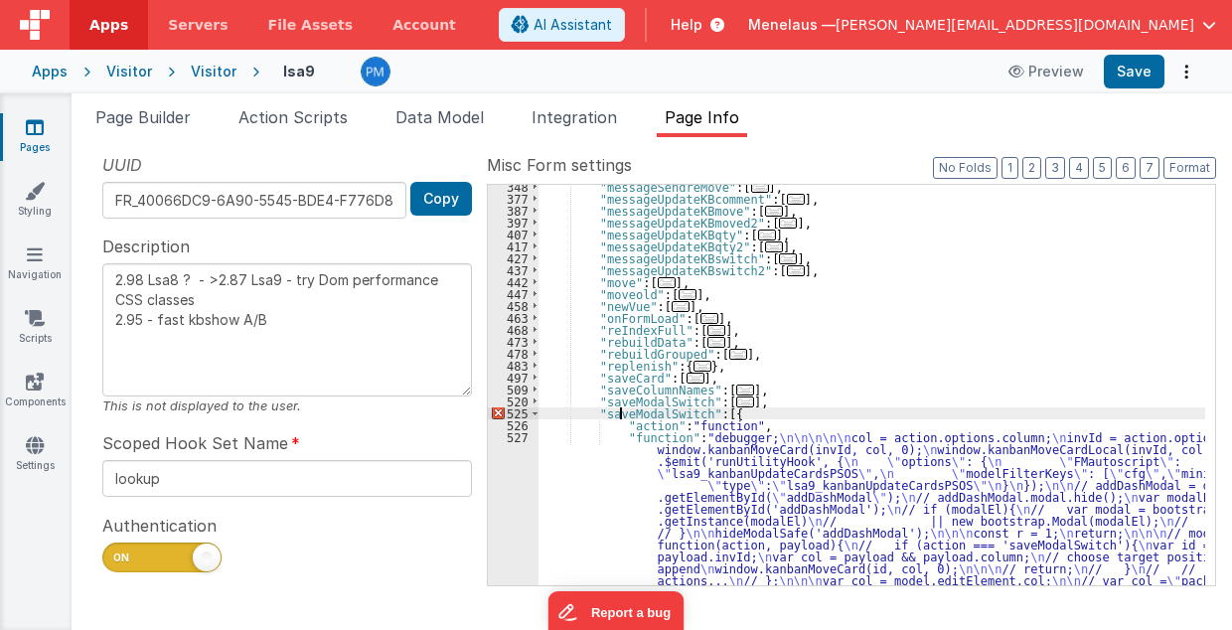
click at [620, 409] on div ""messageSendreMove" : [ ... ] , "messageUpdateKBcomment" : [ ... ] , "messageUp…" at bounding box center [873, 632] width 668 height 902
type textarea "2.98 Lsa8 ? - >2.87 Lsa9 - try Dom performance CSS classes 2.95 - fast kbshow A…"
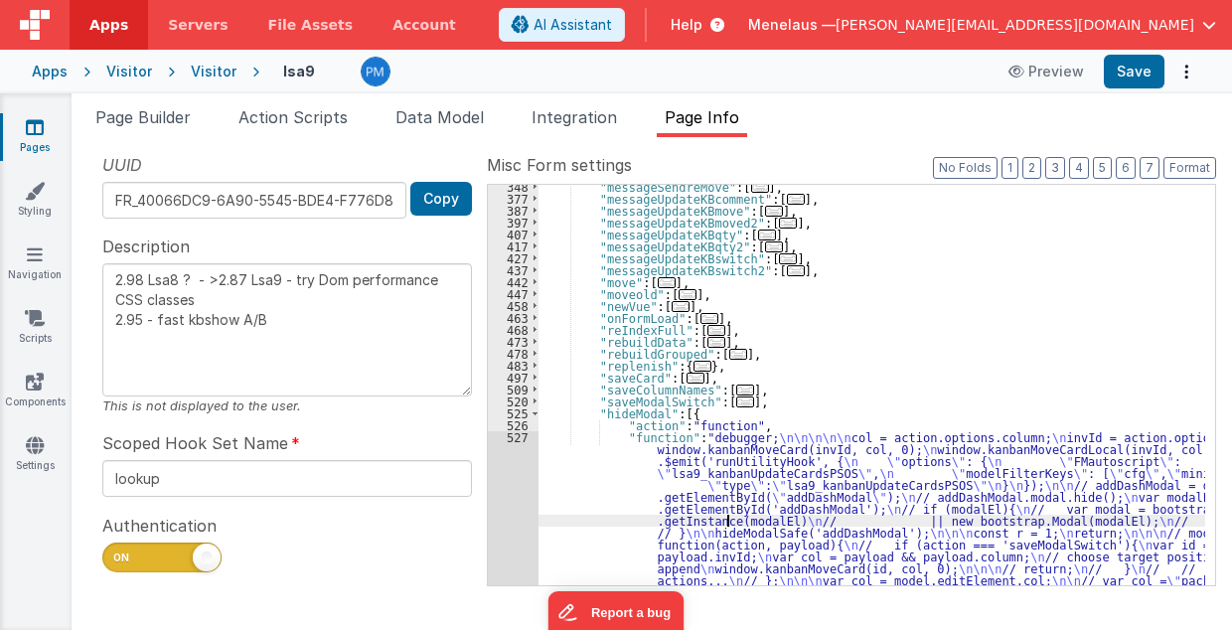
click at [729, 519] on div ""messageSendreMove" : [ ... ] , "messageUpdateKBcomment" : [ ... ] , "messageUp…" at bounding box center [873, 632] width 668 height 902
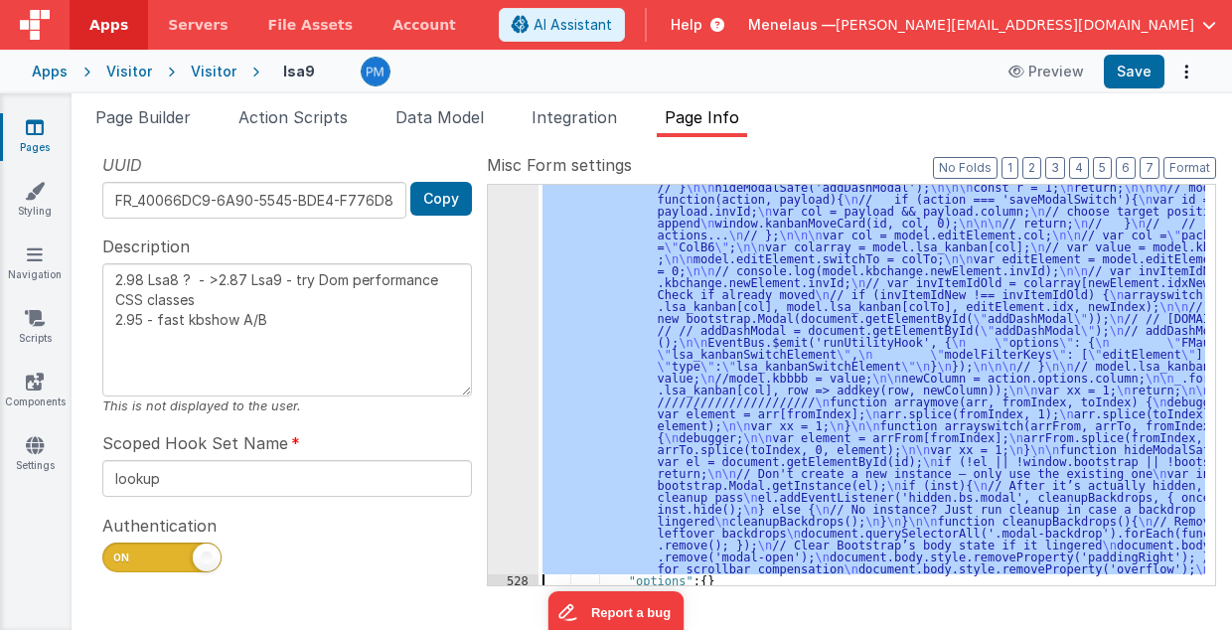
scroll to position [839, 0]
click at [506, 510] on div "527" at bounding box center [513, 329] width 51 height 489
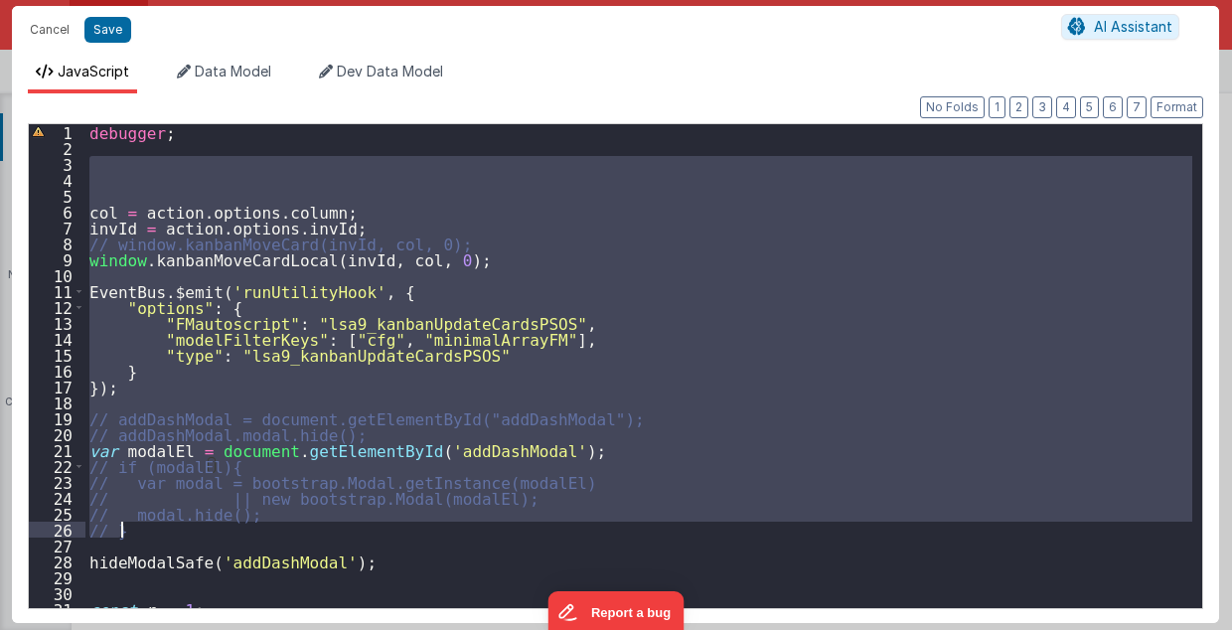
drag, startPoint x: 88, startPoint y: 161, endPoint x: 176, endPoint y: 530, distance: 378.9
click at [176, 530] on div "debugger ; col = action . options . column ; invId = action . options . invId ;…" at bounding box center [639, 382] width 1108 height 517
click at [691, 327] on div "debugger ; col = action . options . column ; invId = action . options . invId ;…" at bounding box center [638, 366] width 1107 height 484
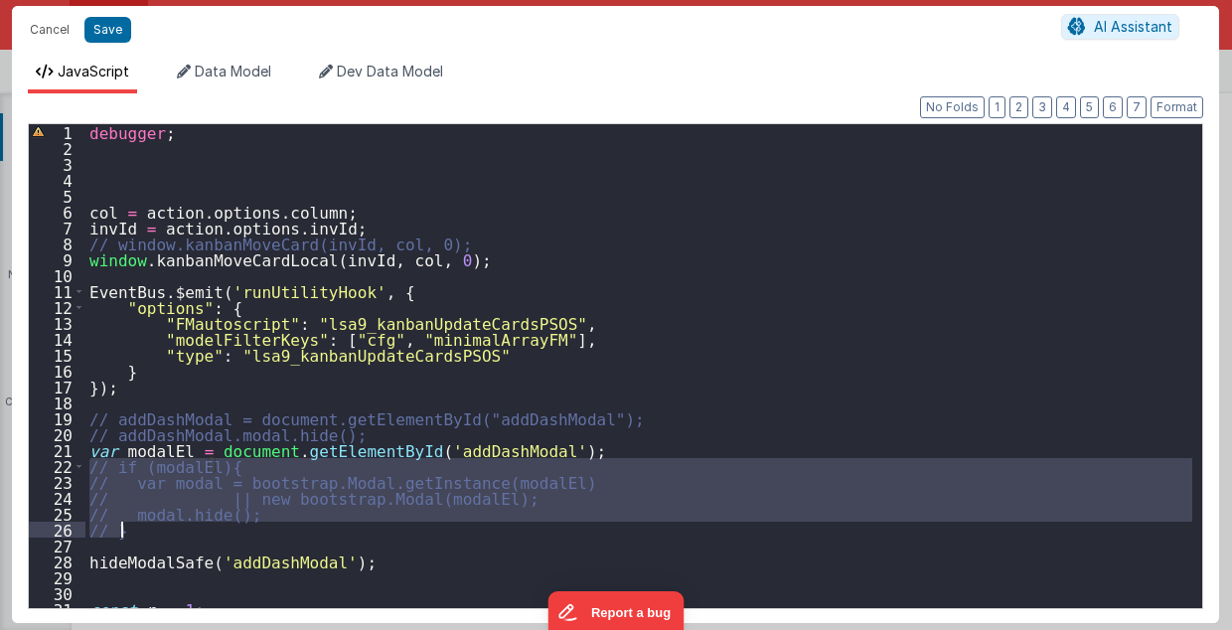
drag, startPoint x: 90, startPoint y: 469, endPoint x: 169, endPoint y: 530, distance: 99.2
click at [169, 530] on div "debugger ; col = action . options . column ; invId = action . options . invId ;…" at bounding box center [639, 382] width 1108 height 517
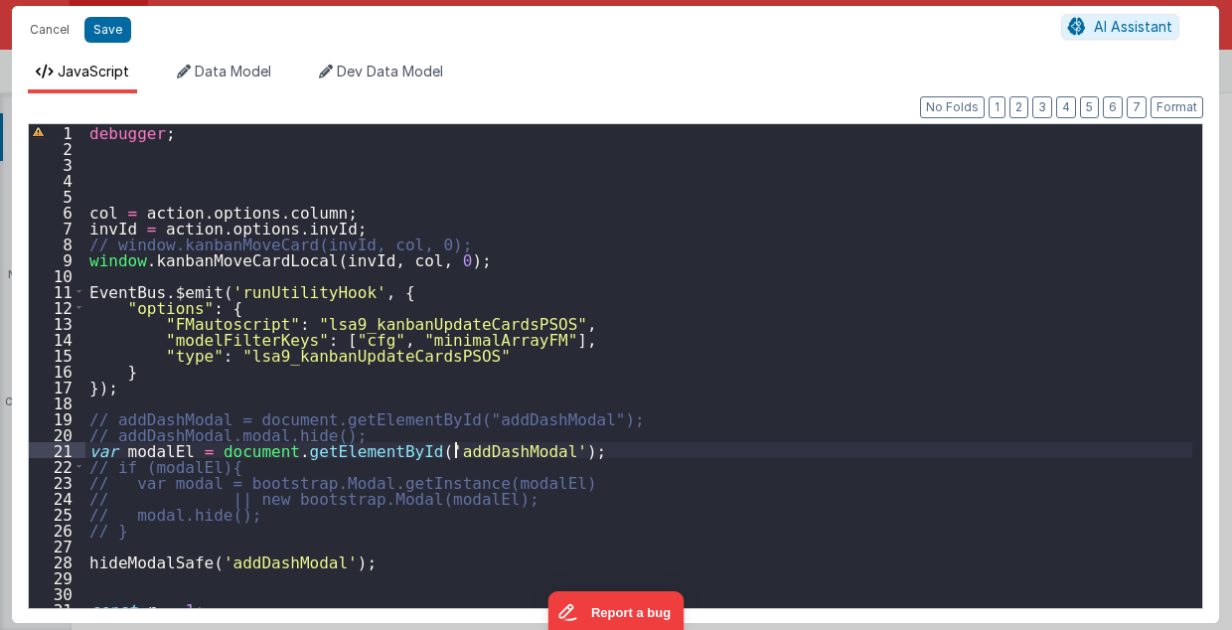
click at [452, 445] on div "debugger ; col = action . options . column ; invId = action . options . invId ;…" at bounding box center [639, 382] width 1108 height 517
click at [149, 449] on div "debugger ; col = action . options . column ; invId = action . options . invId ;…" at bounding box center [639, 382] width 1108 height 517
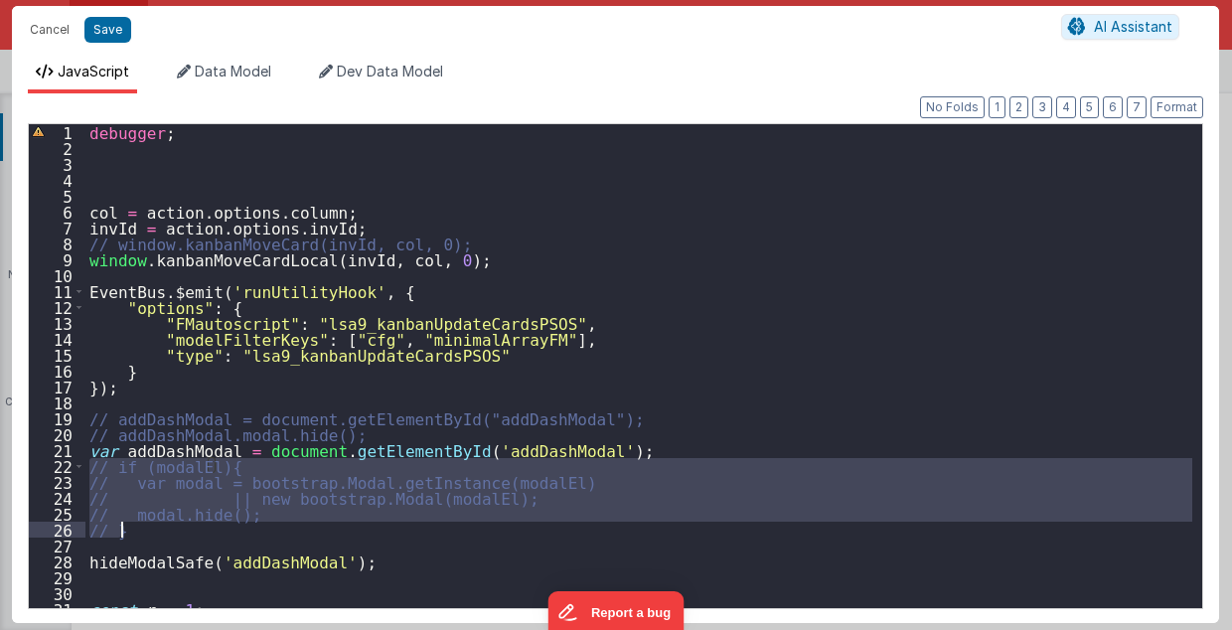
drag, startPoint x: 90, startPoint y: 465, endPoint x: 137, endPoint y: 531, distance: 80.5
click at [137, 531] on div "debugger ; col = action . options . column ; invId = action . options . invId ;…" at bounding box center [639, 382] width 1108 height 517
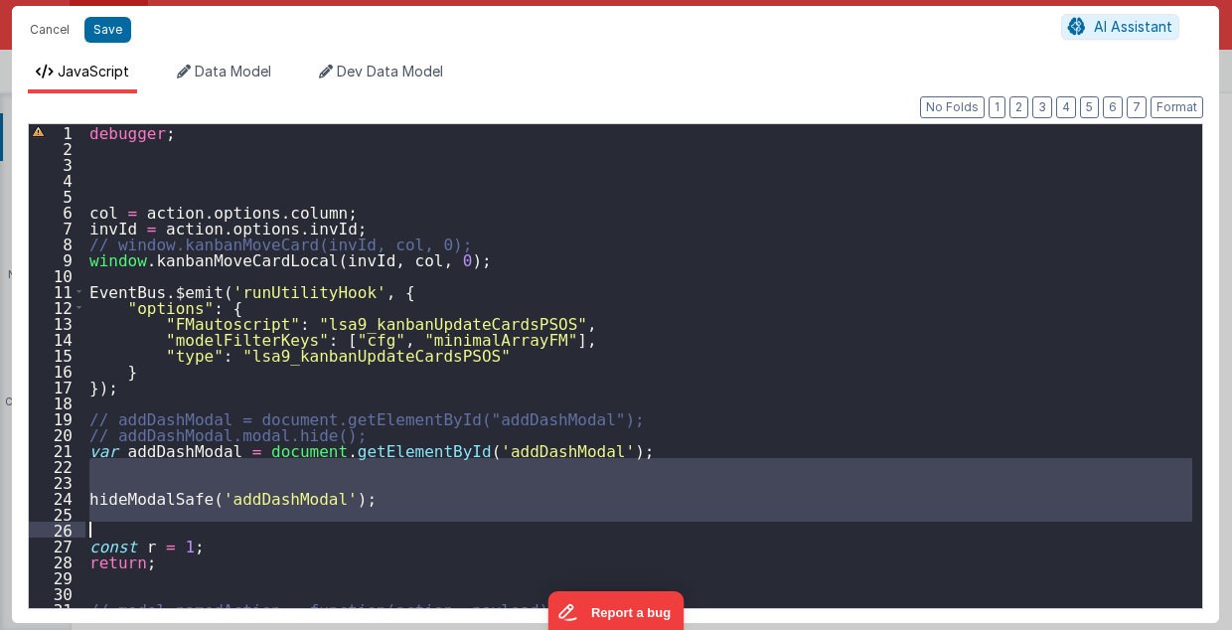
drag, startPoint x: 83, startPoint y: 447, endPoint x: 98, endPoint y: 328, distance: 120.2
click at [98, 328] on div "1 2 3 4 5 6 7 8 9 10 11 12 13 14 15 16 17 18 19 20 21 22 23 24 25 26 27 28 29 3…" at bounding box center [616, 366] width 1176 height 486
click at [85, 451] on div "debugger ; col = action . options . column ; invId = action . options . invId ;…" at bounding box center [639, 382] width 1108 height 517
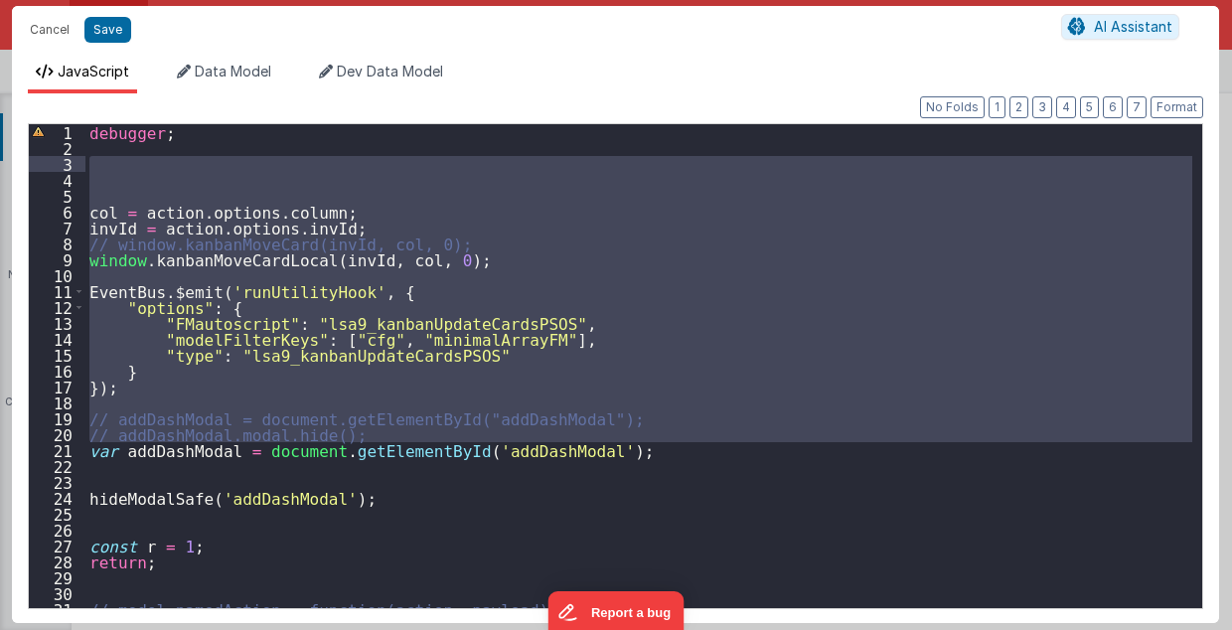
drag, startPoint x: 85, startPoint y: 449, endPoint x: 58, endPoint y: 167, distance: 283.6
click at [58, 167] on div "1 2 3 4 5 6 7 8 9 10 11 12 13 14 15 16 17 18 19 20 21 22 23 24 25 26 27 28 29 3…" at bounding box center [616, 366] width 1176 height 486
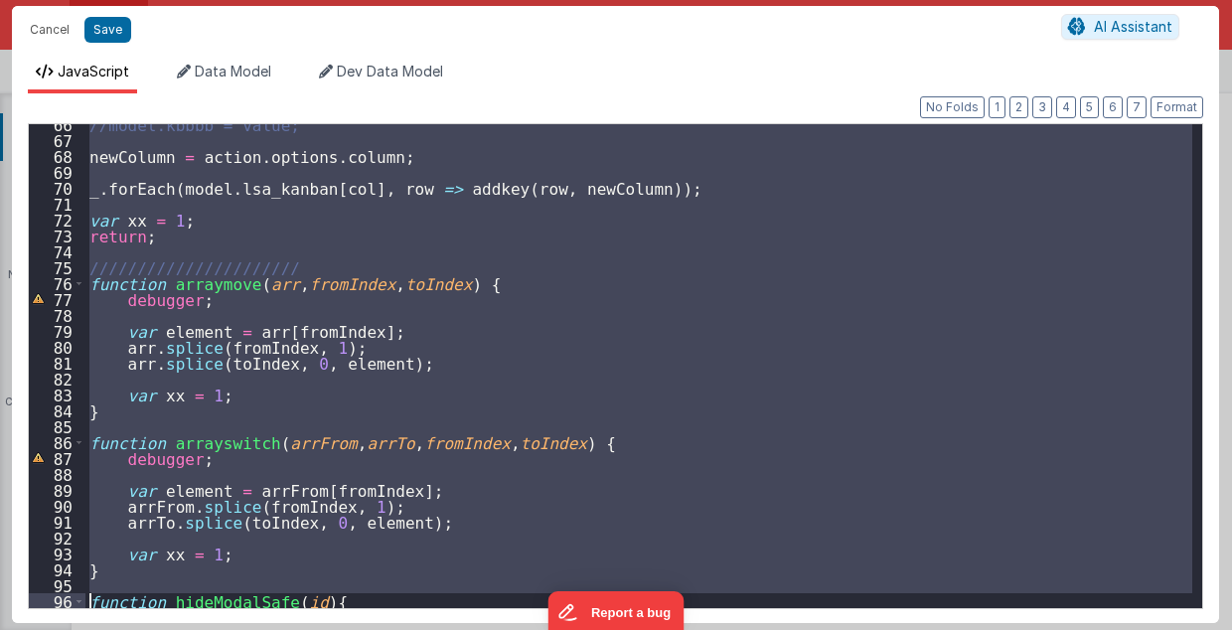
scroll to position [1042, 0]
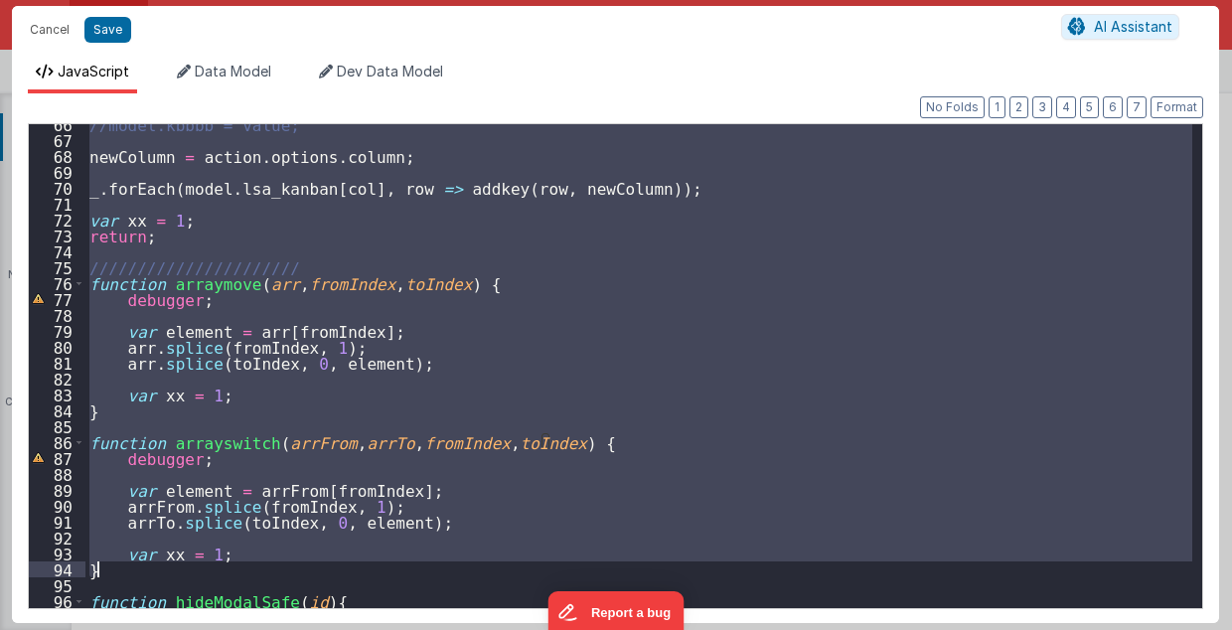
drag, startPoint x: 89, startPoint y: 319, endPoint x: 137, endPoint y: 566, distance: 252.0
click at [137, 566] on div "//model.kbbbb = value; newColumn = action . options . column ; _ . forEach ( mo…" at bounding box center [639, 374] width 1108 height 517
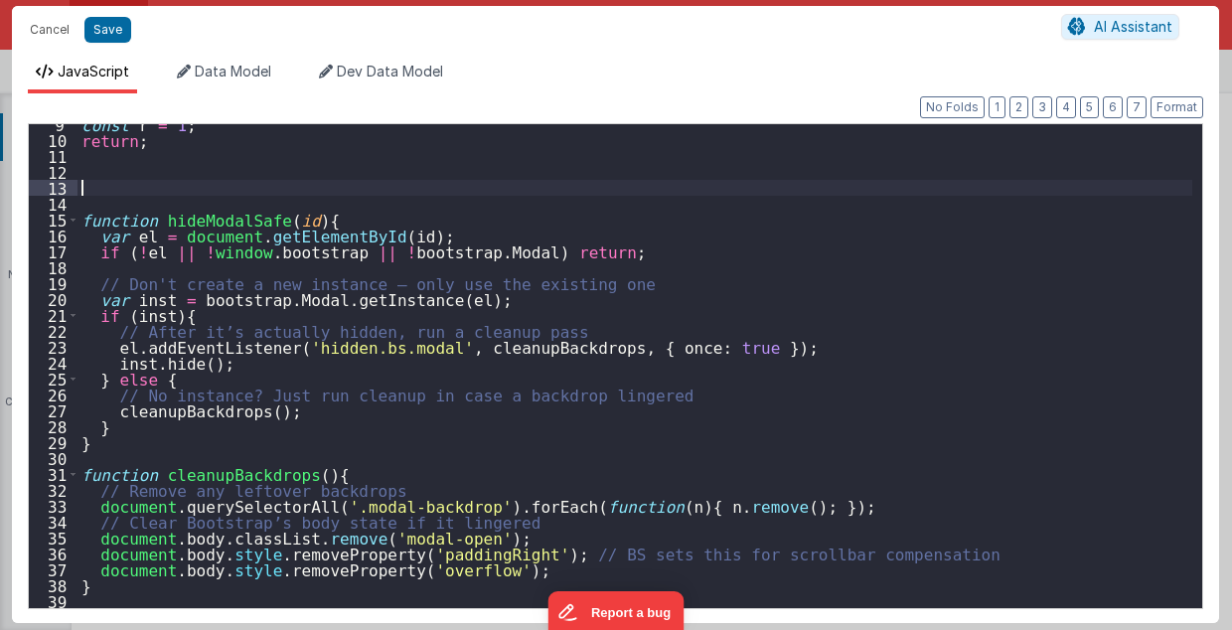
scroll to position [135, 0]
type textarea "2.98 Lsa8 ? - >2.87 Lsa9 - try Dom performance CSS classes 2.95 - fast kbshow A…"
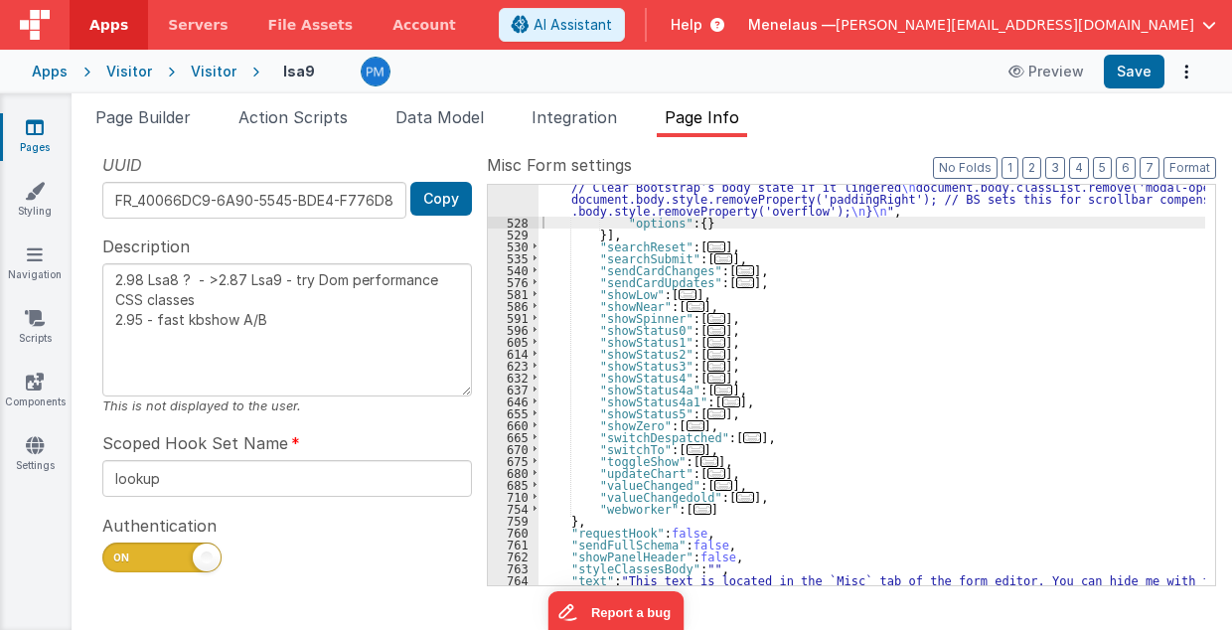
click at [986, 333] on div ""function" : "debugger; \n\n var addDashModal = document.getElementById('addDas…" at bounding box center [873, 363] width 668 height 557
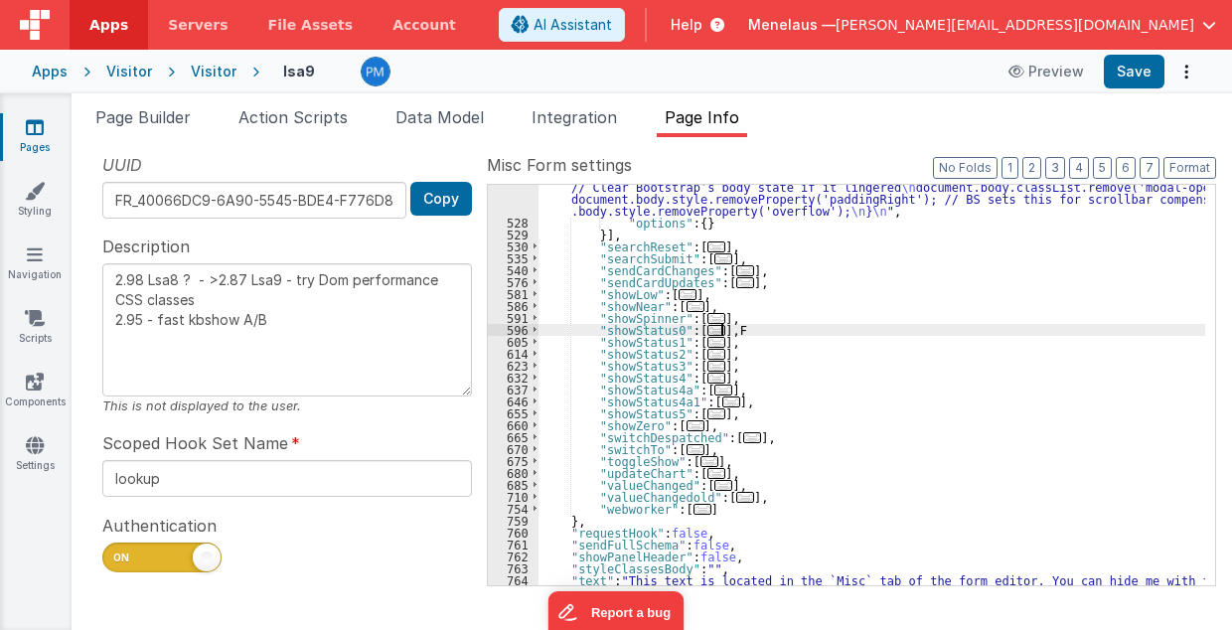
type textarea "2.98 Lsa8 ? - >2.87 Lsa9 - try Dom performance CSS classes 2.95 - fast kbshow A…"
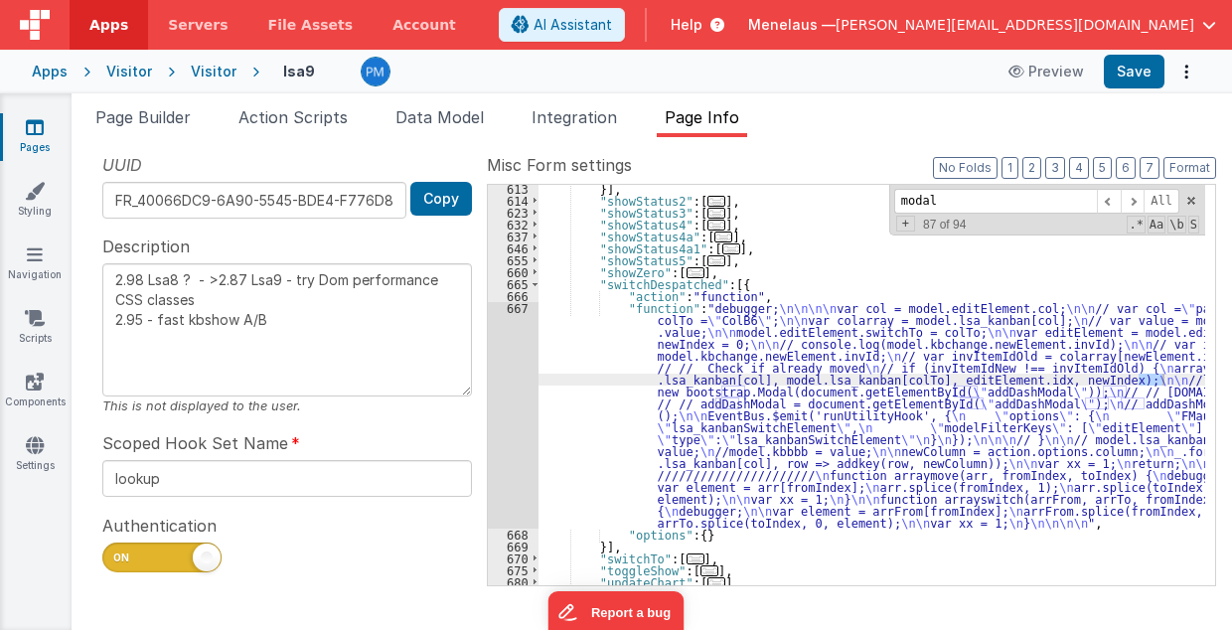
scroll to position [1302, 0]
drag, startPoint x: 1098, startPoint y: 379, endPoint x: 1167, endPoint y: 380, distance: 68.6
click at [1167, 380] on div "}] , "showStatus2" : [ ... ] , "showStatus3" : [ ... ] , "showStatus4" : [ ... …" at bounding box center [873, 395] width 668 height 425
drag, startPoint x: 938, startPoint y: 200, endPoint x: 885, endPoint y: 199, distance: 52.7
click at [885, 199] on div "}] , "showStatus2" : [ ... ] , "showStatus3" : [ ... ] , "showStatus4" : [ ... …" at bounding box center [872, 385] width 667 height 401
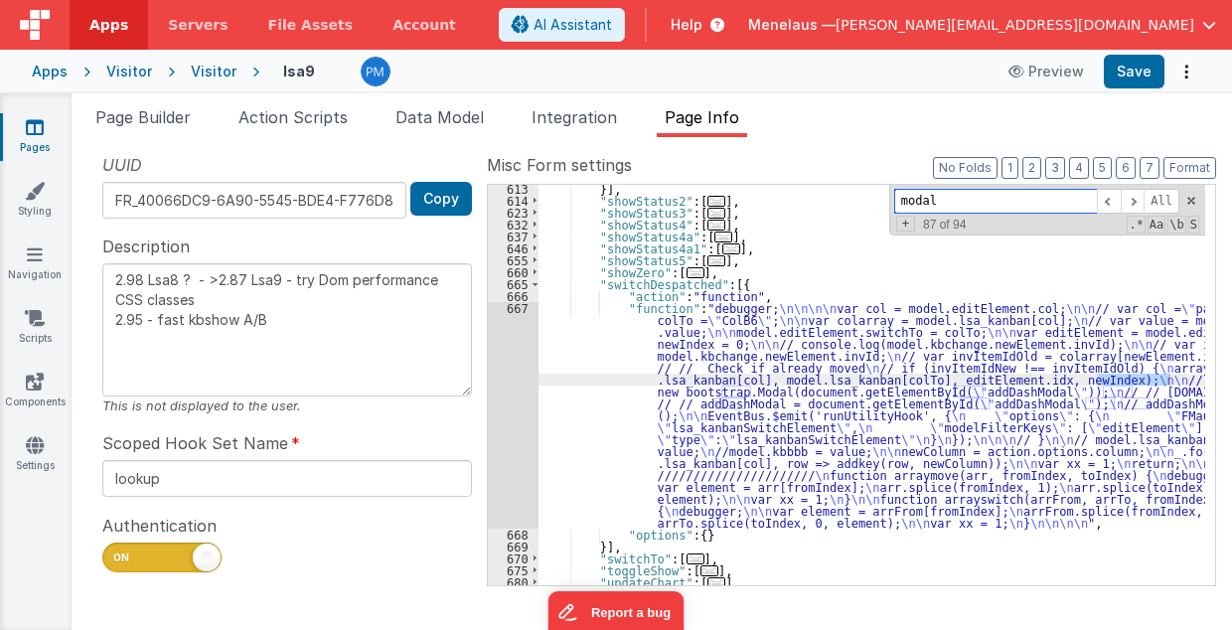
paste input "addDashM"
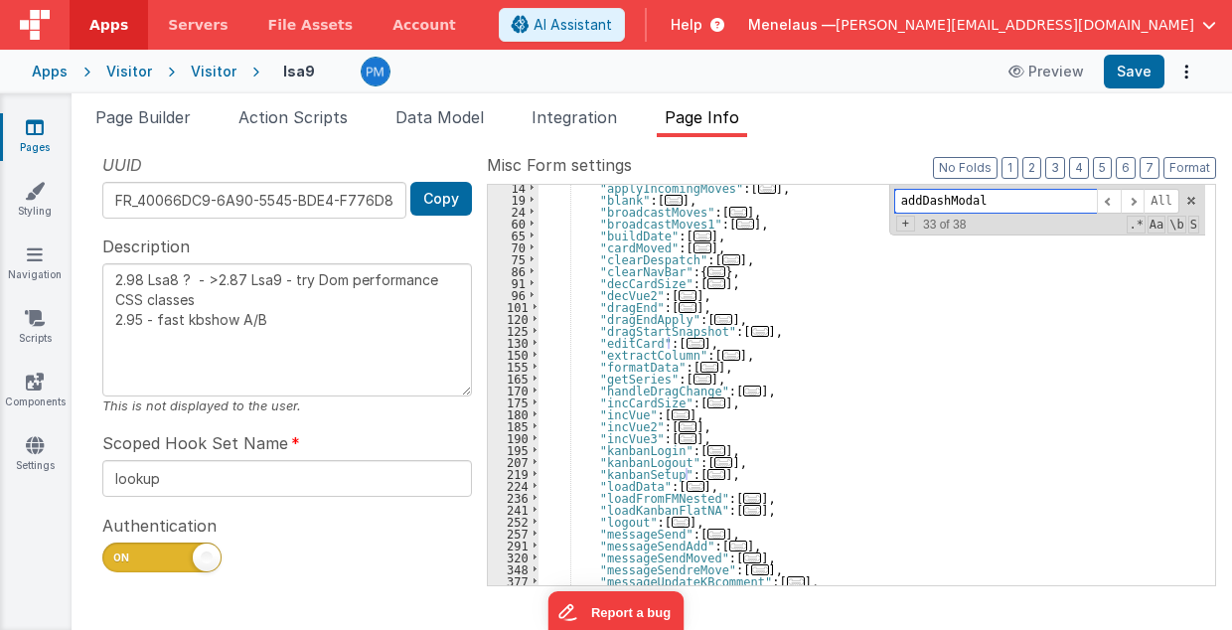
scroll to position [0, 0]
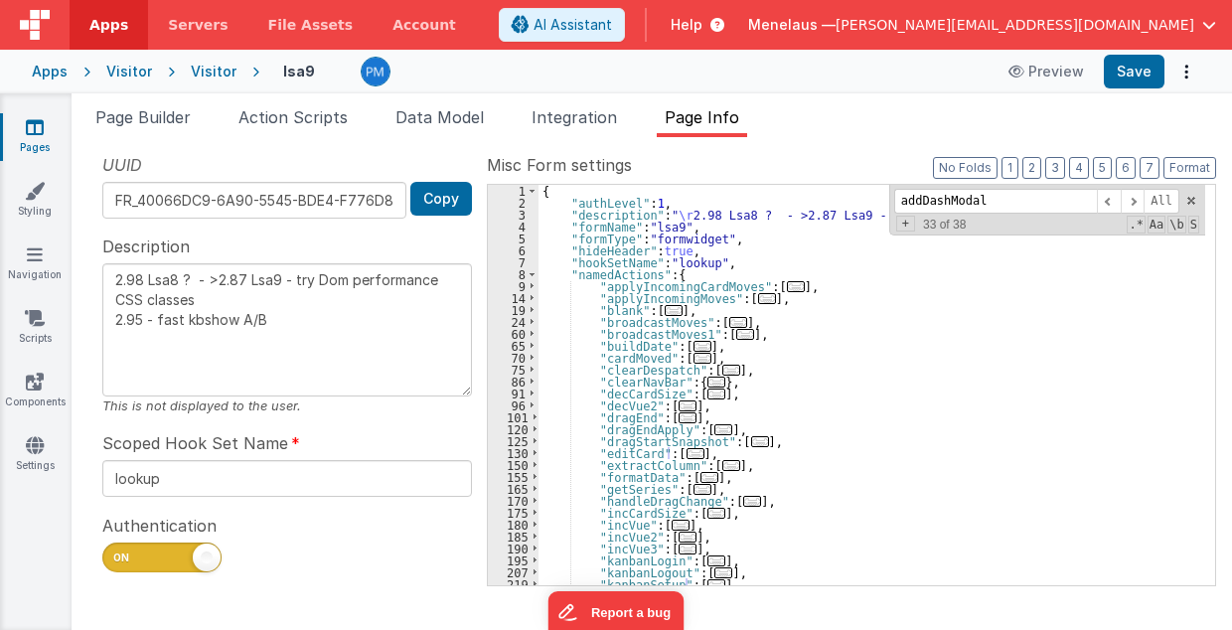
click at [828, 300] on div "{ "authLevel" : 1 , "description" : " \r 2.98 Lsa8 ? - >2.87 Lsa9 - try Dom per…" at bounding box center [873, 397] width 668 height 425
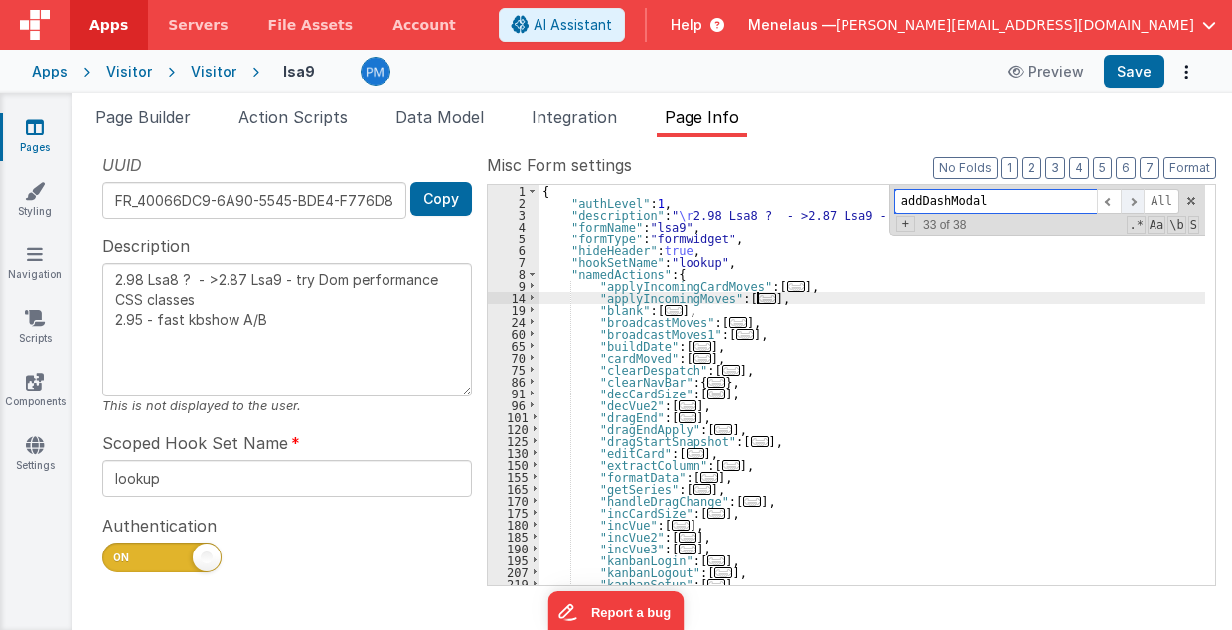
click at [1137, 203] on span at bounding box center [1133, 201] width 24 height 25
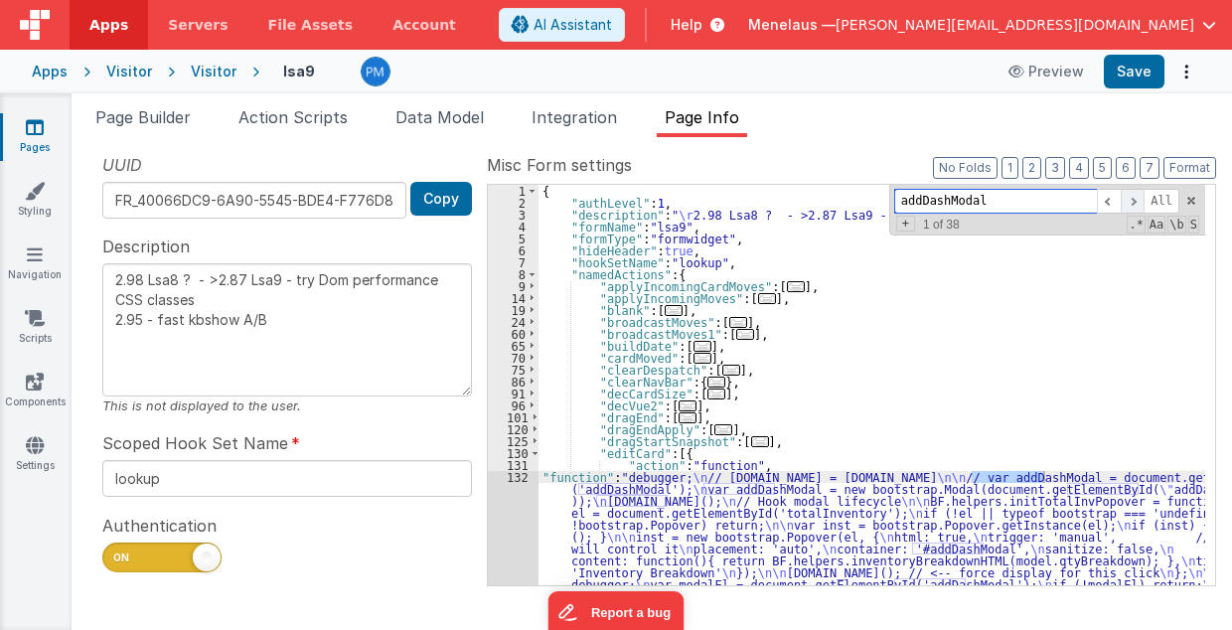
click at [1137, 203] on span at bounding box center [1133, 201] width 24 height 25
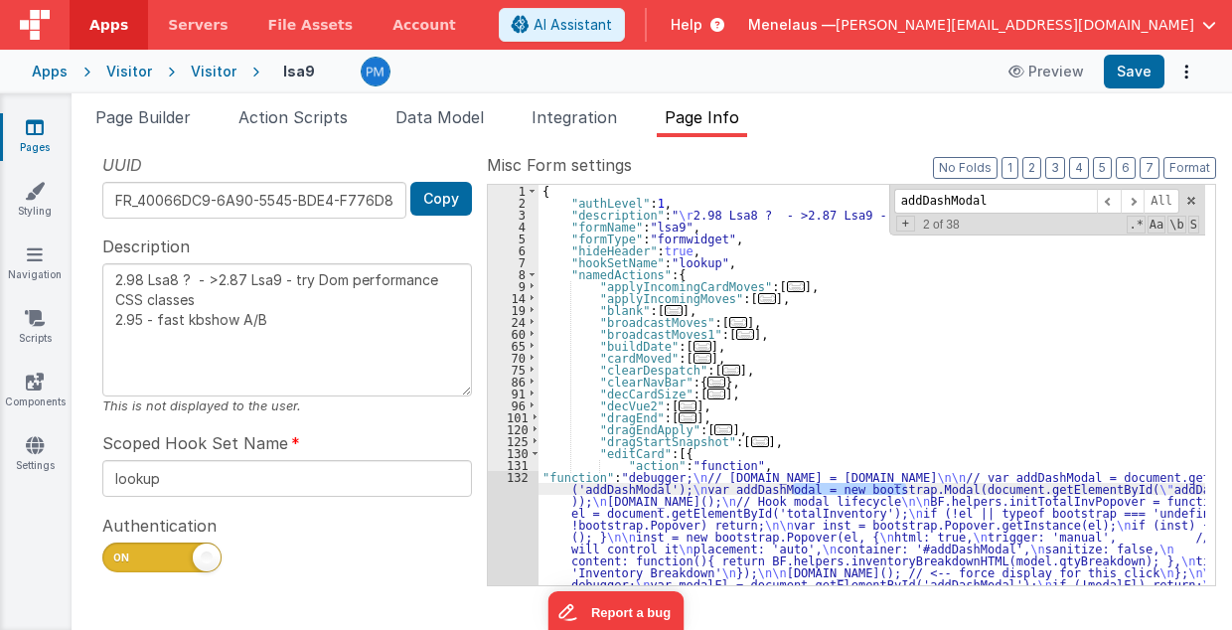
drag, startPoint x: 792, startPoint y: 487, endPoint x: 904, endPoint y: 487, distance: 112.3
click at [904, 487] on div "{ "authLevel" : 1 , "description" : " \r 2.98 Lsa8 ? - >2.87 Lsa9 - try Dom per…" at bounding box center [873, 487] width 668 height 604
drag, startPoint x: 978, startPoint y: 200, endPoint x: 897, endPoint y: 201, distance: 80.5
click at [897, 201] on div "addDashModal All Replace All + 2 of 38 .* Aa \b S" at bounding box center [1047, 210] width 316 height 51
paste input "new bootstrap."
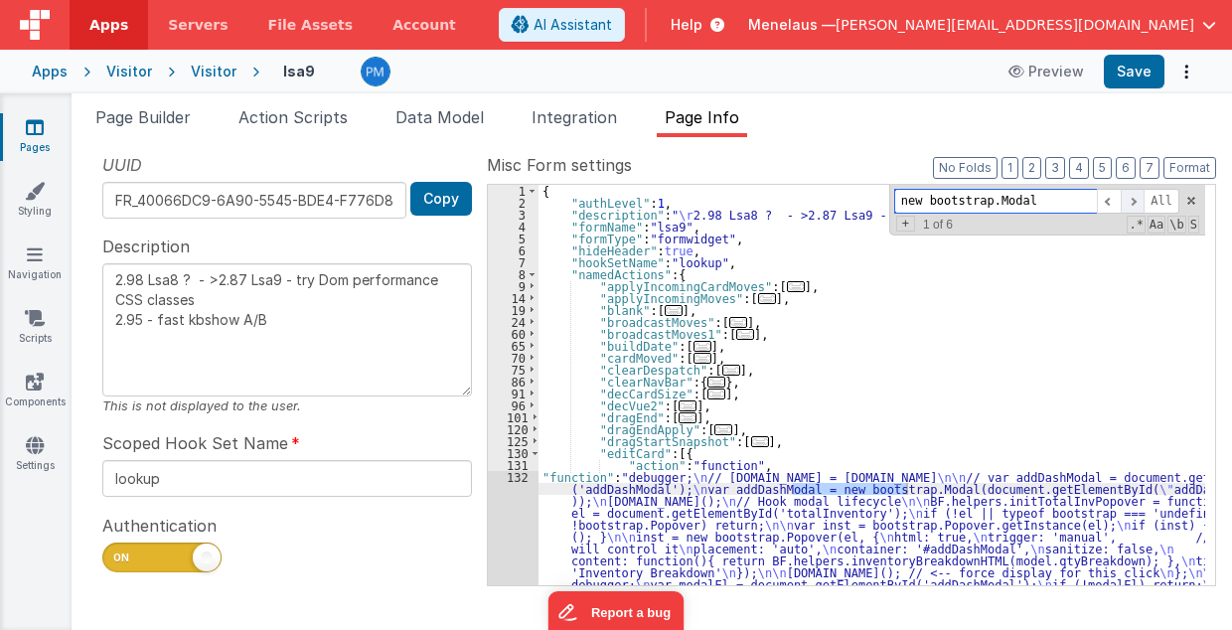
type input "new bootstrap.Modal"
click at [1139, 200] on span at bounding box center [1133, 201] width 24 height 25
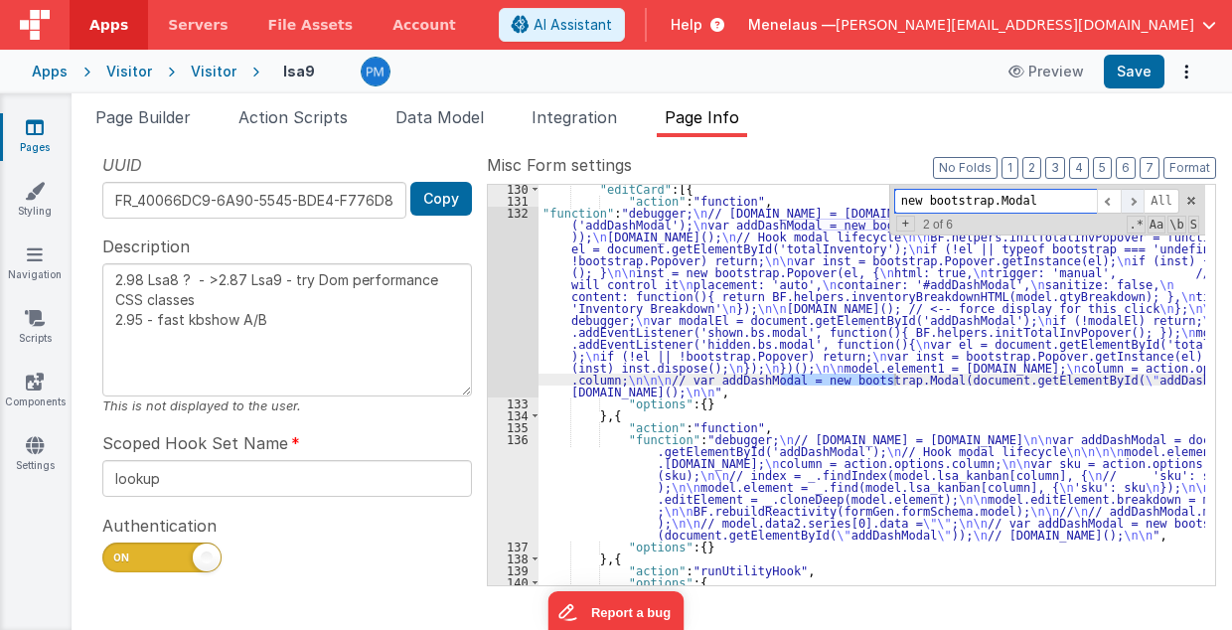
click at [1142, 198] on span at bounding box center [1133, 201] width 24 height 25
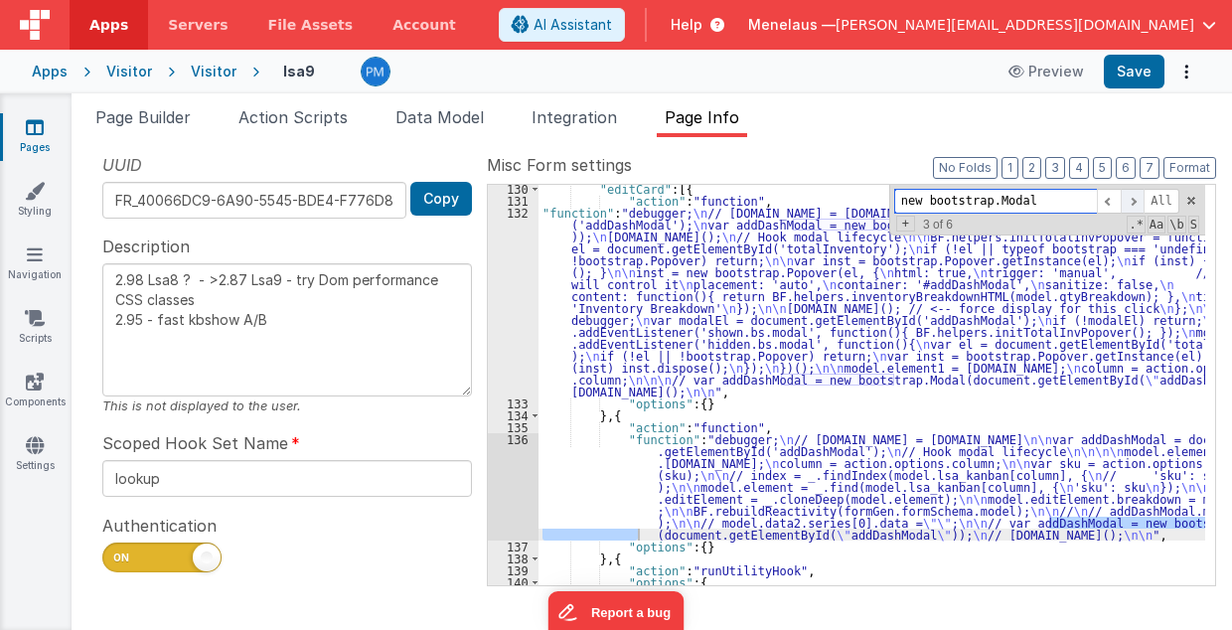
click at [1142, 198] on span at bounding box center [1133, 201] width 24 height 25
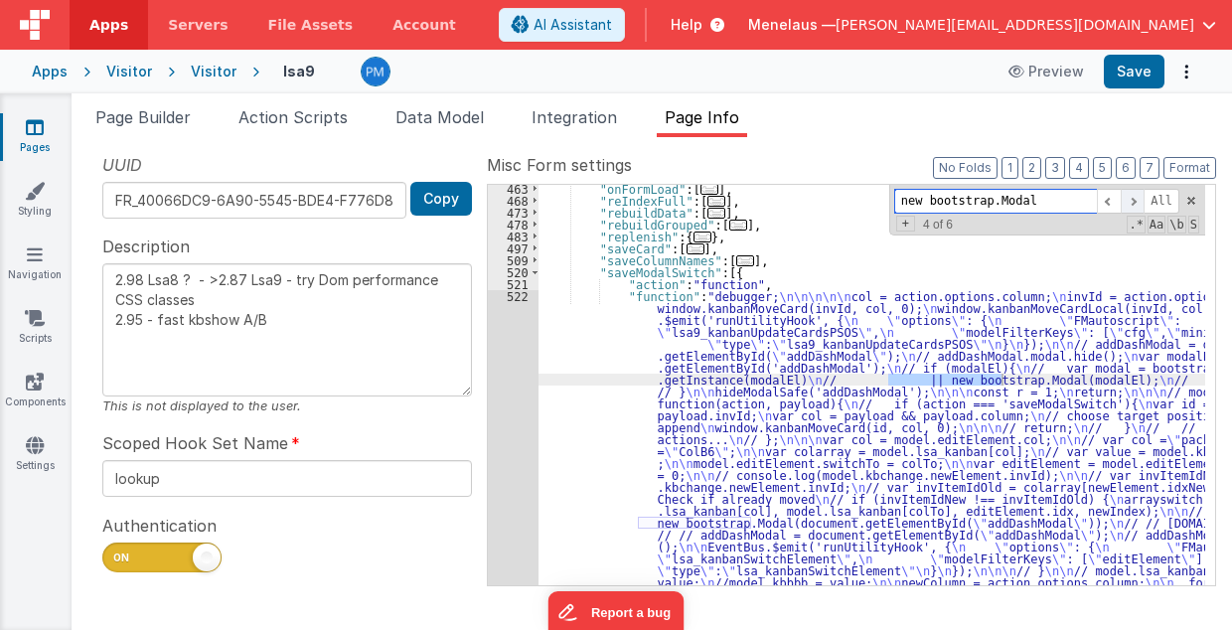
scroll to position [1123, 0]
click at [1142, 198] on span at bounding box center [1133, 201] width 24 height 25
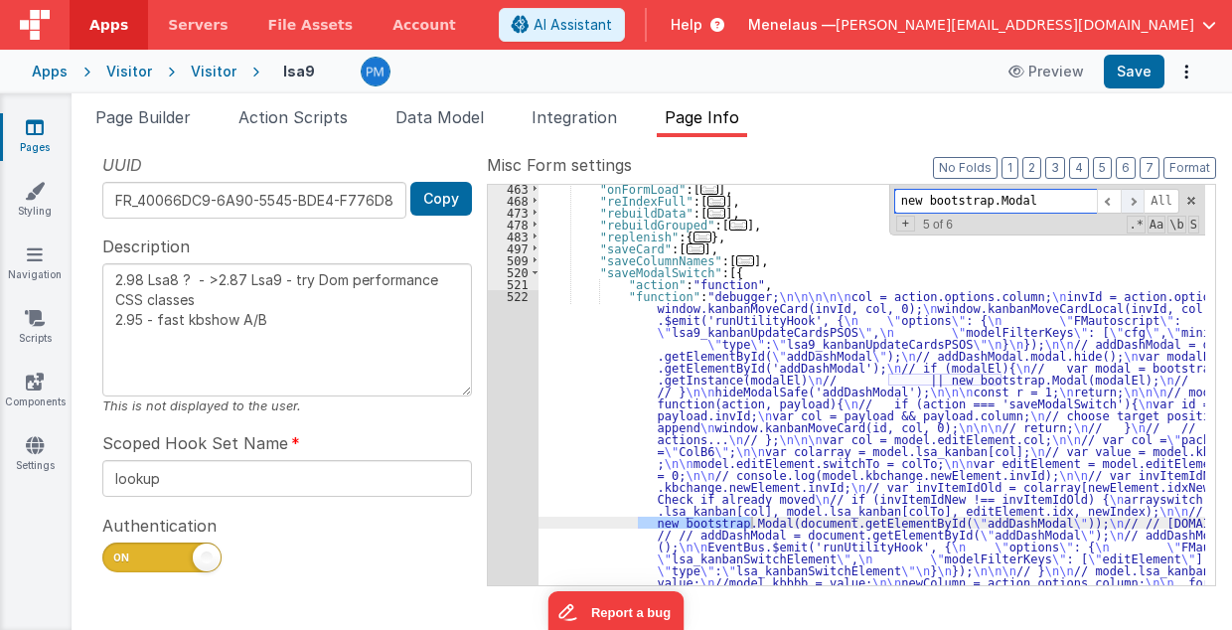
click at [1142, 198] on span at bounding box center [1133, 201] width 24 height 25
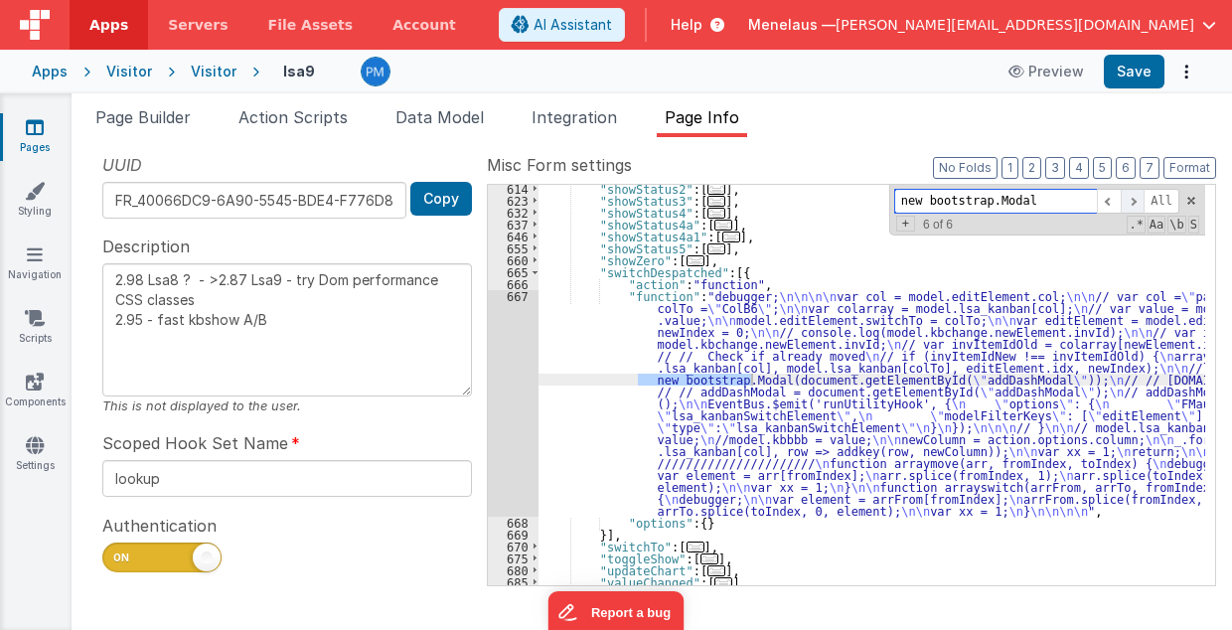
click at [1142, 198] on span at bounding box center [1133, 201] width 24 height 25
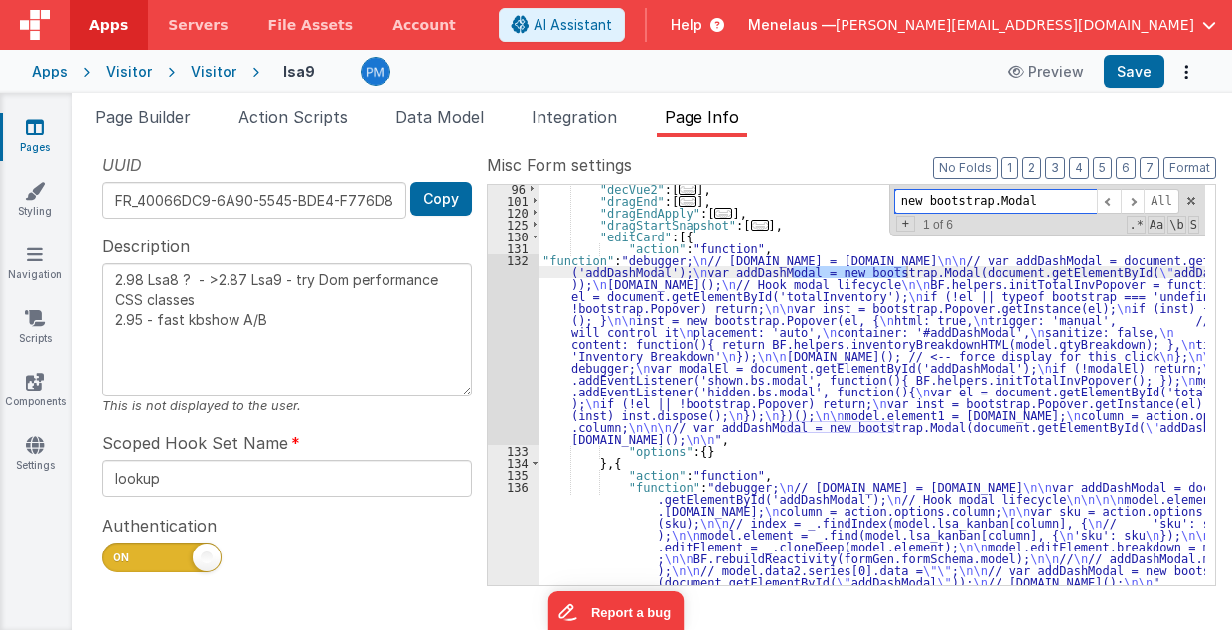
scroll to position [217, 0]
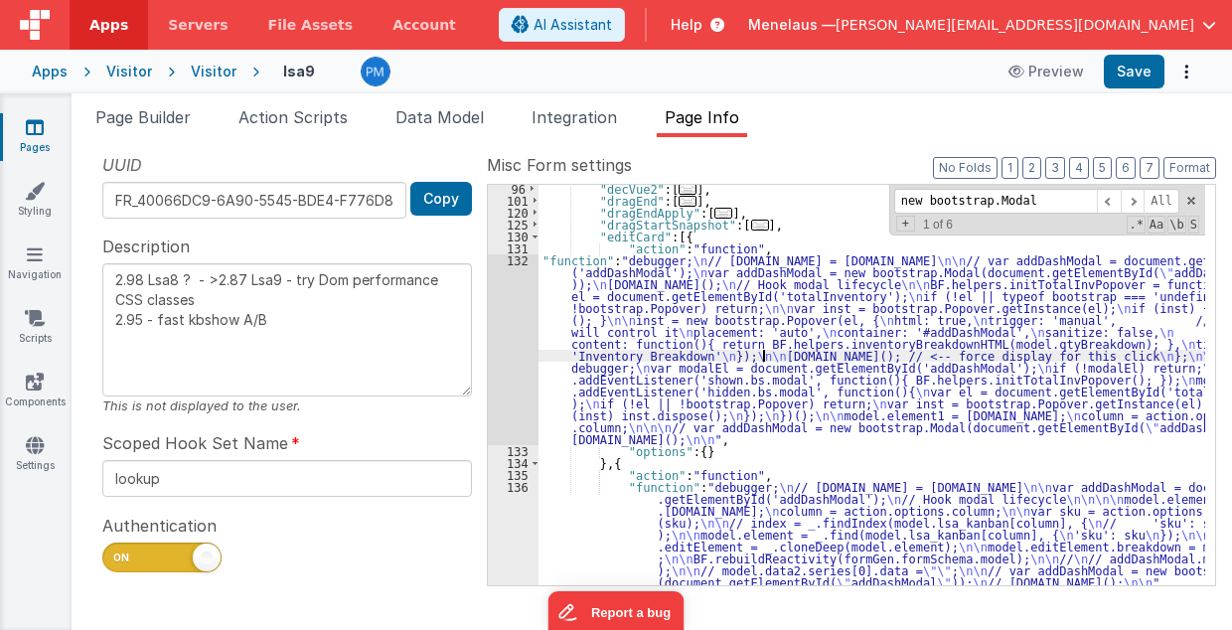
click at [763, 350] on div ""decVue2" : [ ... ] , "dragEnd" : [ ... ] , "dragEndApply" : [ ... ] , "dragSta…" at bounding box center [873, 395] width 668 height 425
click at [509, 349] on div "132" at bounding box center [513, 349] width 51 height 191
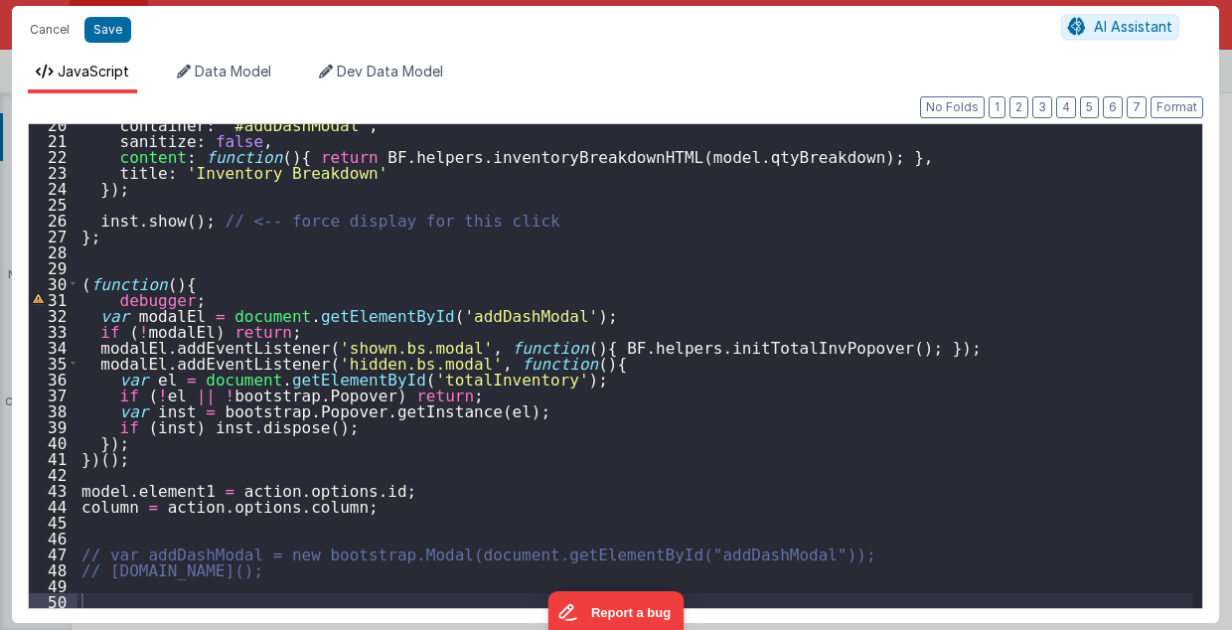
scroll to position [310, 0]
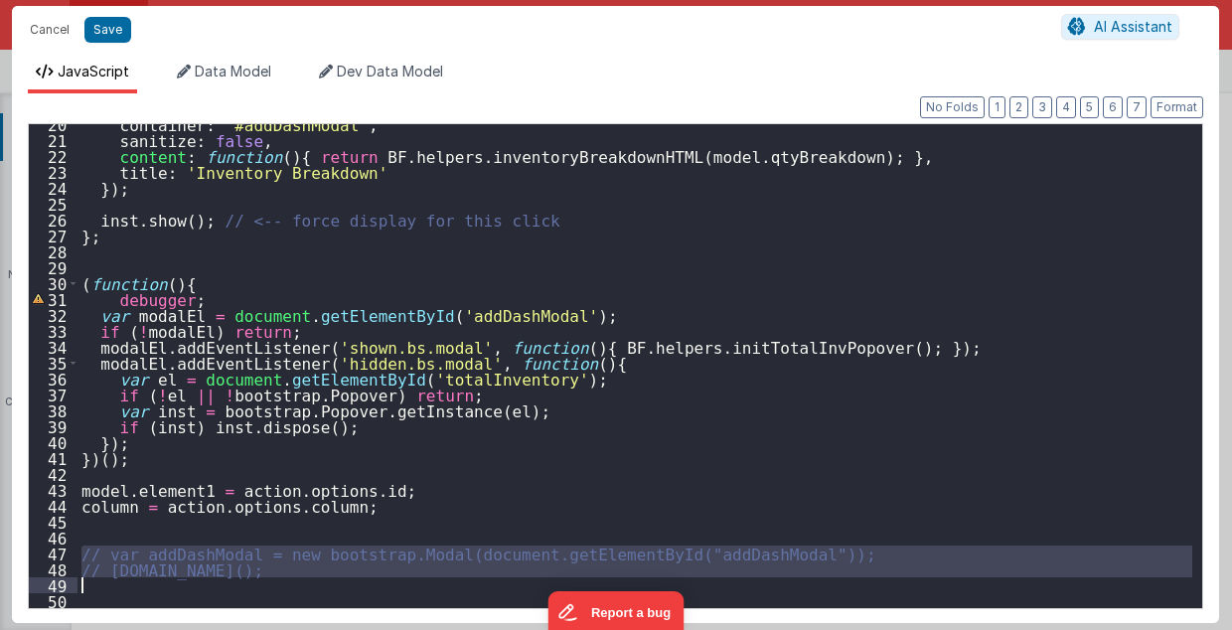
drag, startPoint x: 83, startPoint y: 548, endPoint x: 372, endPoint y: 580, distance: 290.1
click at [372, 580] on div "container : '#addDashModal' , sanitize : false , content : function ( ) { retur…" at bounding box center [636, 374] width 1116 height 517
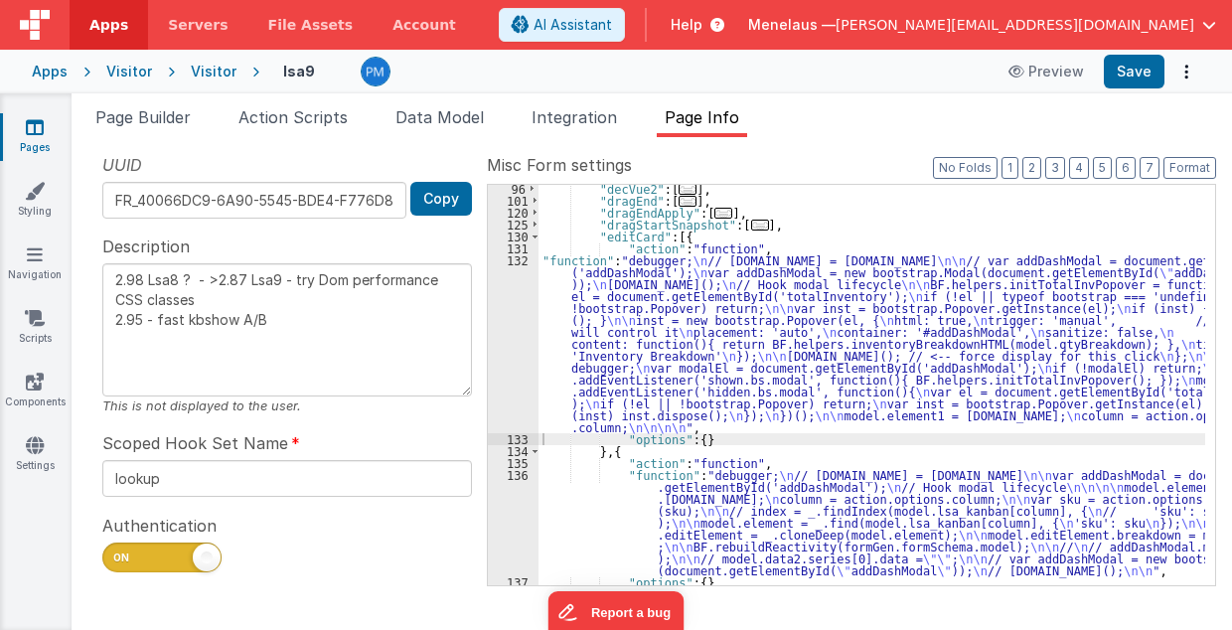
scroll to position [296, 0]
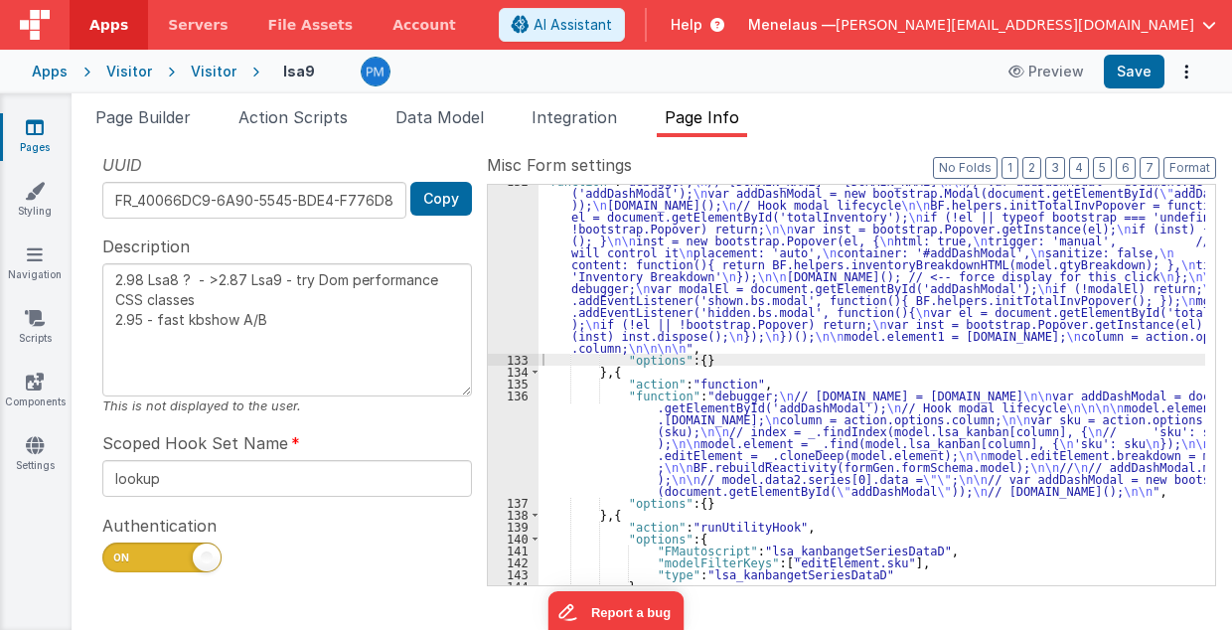
click at [708, 441] on div ""function" : "debugger; \n // [DOMAIN_NAME] = [DOMAIN_NAME] \n\n // var addDash…" at bounding box center [873, 471] width 668 height 592
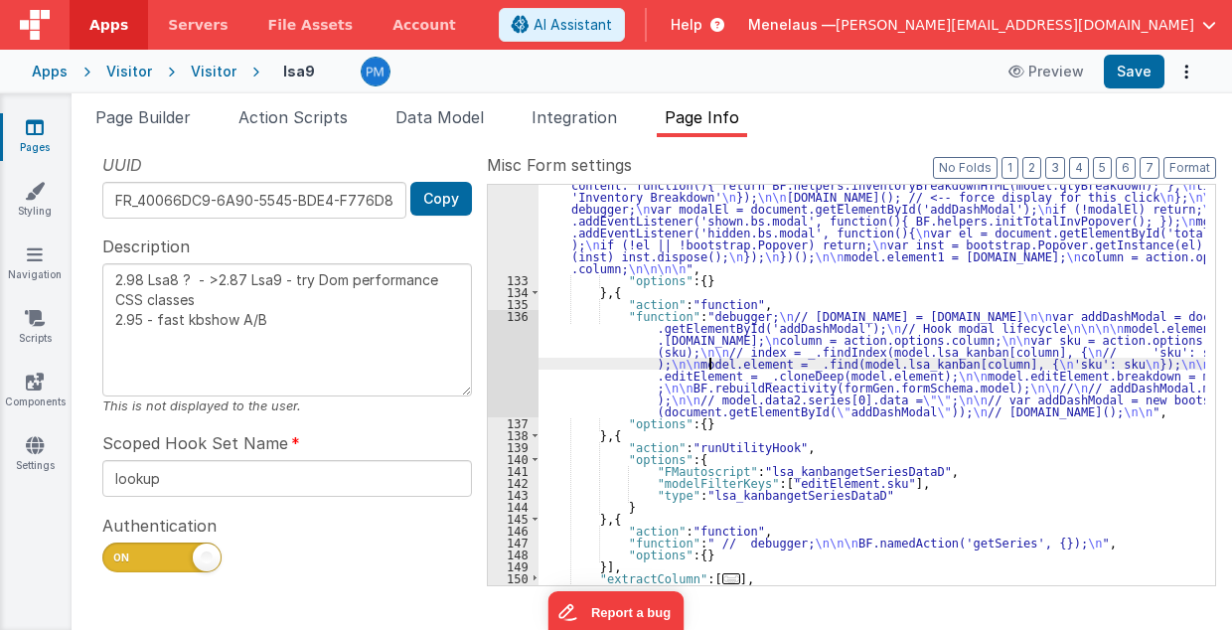
scroll to position [376, 0]
click at [512, 366] on div "136" at bounding box center [513, 363] width 51 height 107
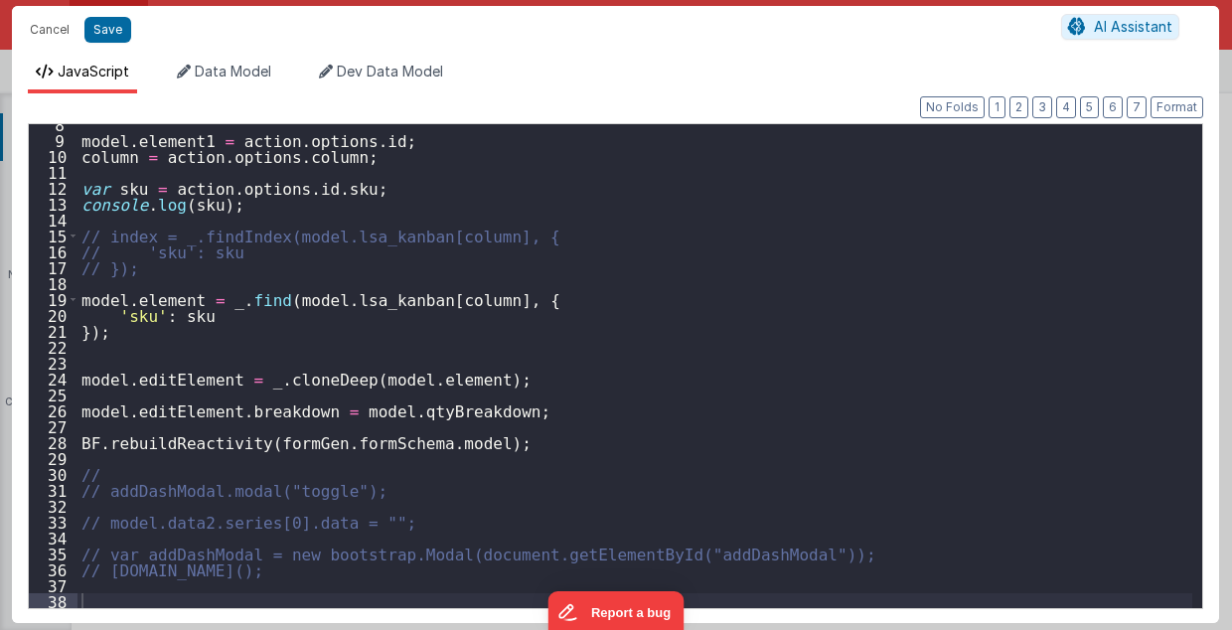
scroll to position [119, 0]
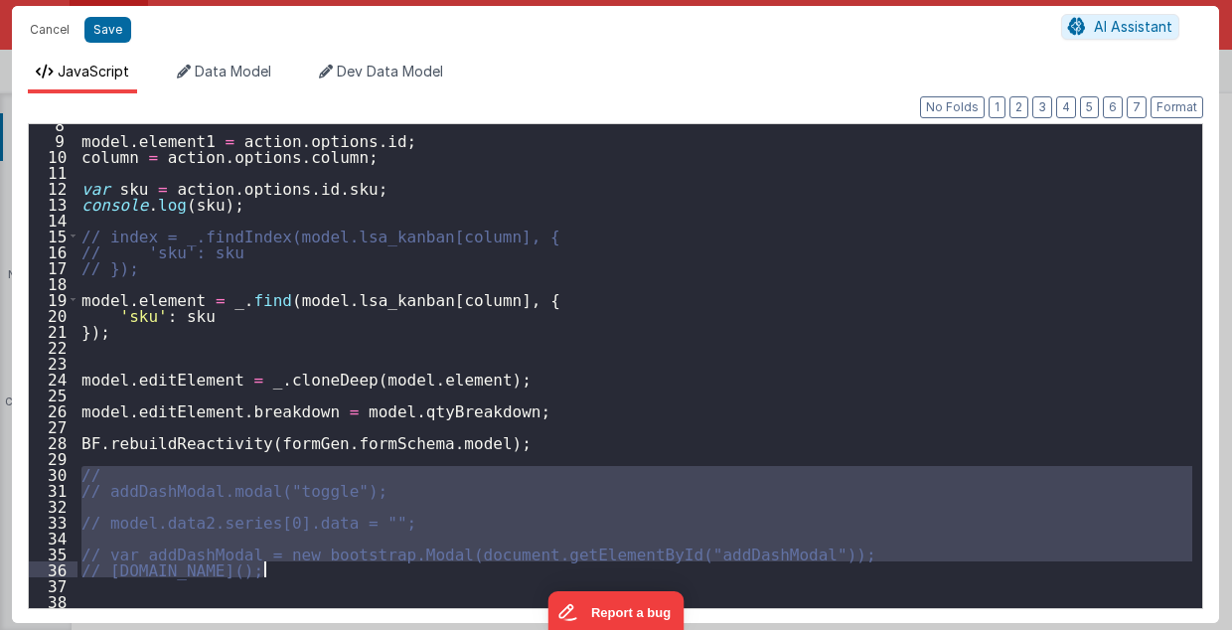
drag, startPoint x: 81, startPoint y: 467, endPoint x: 342, endPoint y: 541, distance: 270.6
click at [403, 570] on div "model . element1 = action . options . id ; column = action . options . column ;…" at bounding box center [636, 374] width 1116 height 517
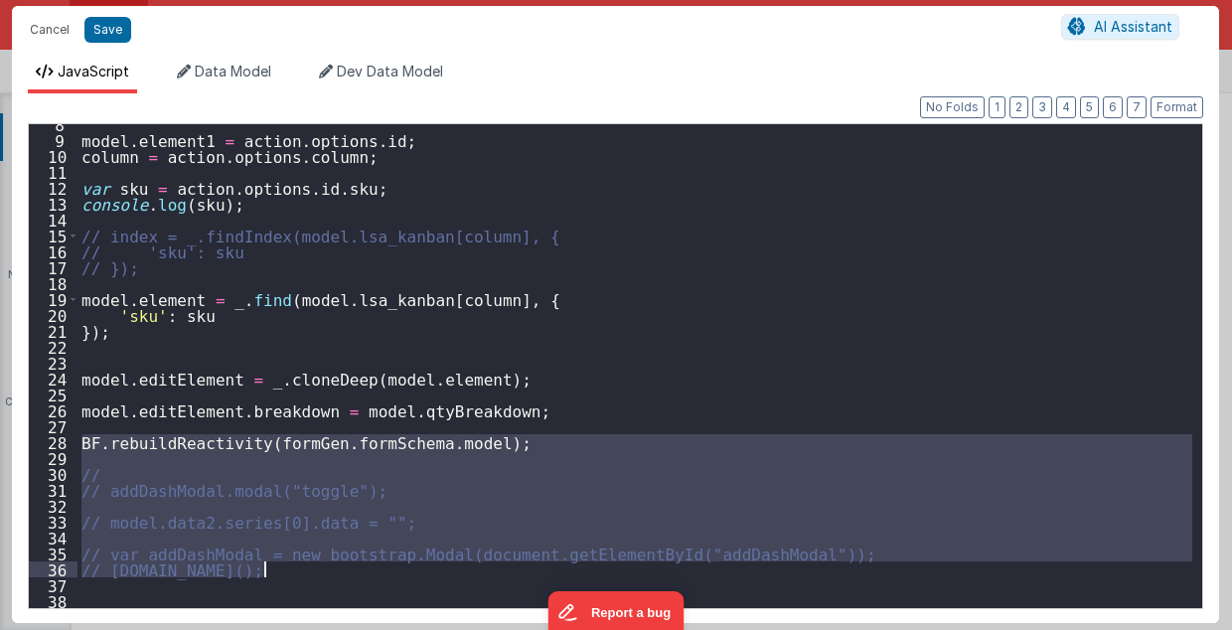
drag, startPoint x: 81, startPoint y: 435, endPoint x: 276, endPoint y: 570, distance: 237.1
click at [276, 570] on div "model . element1 = action . options . id ; column = action . options . column ;…" at bounding box center [636, 374] width 1116 height 517
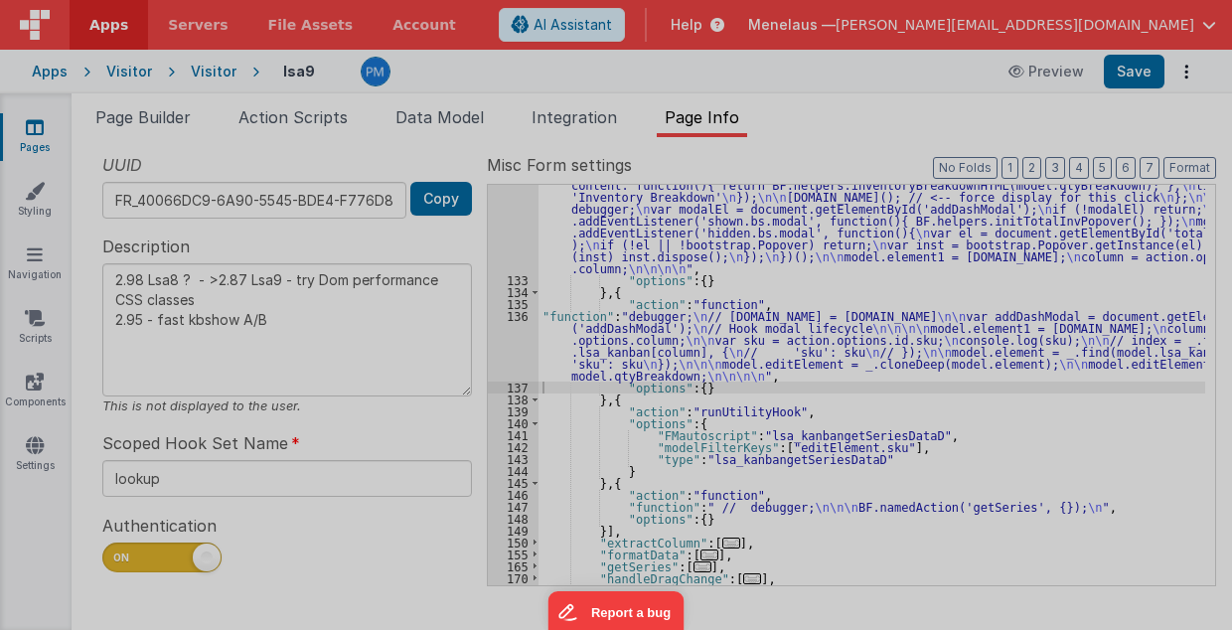
type textarea "2.98 Lsa8 ? - >2.87 Lsa9 - try Dom performance CSS classes 2.95 - fast kbshow A…"
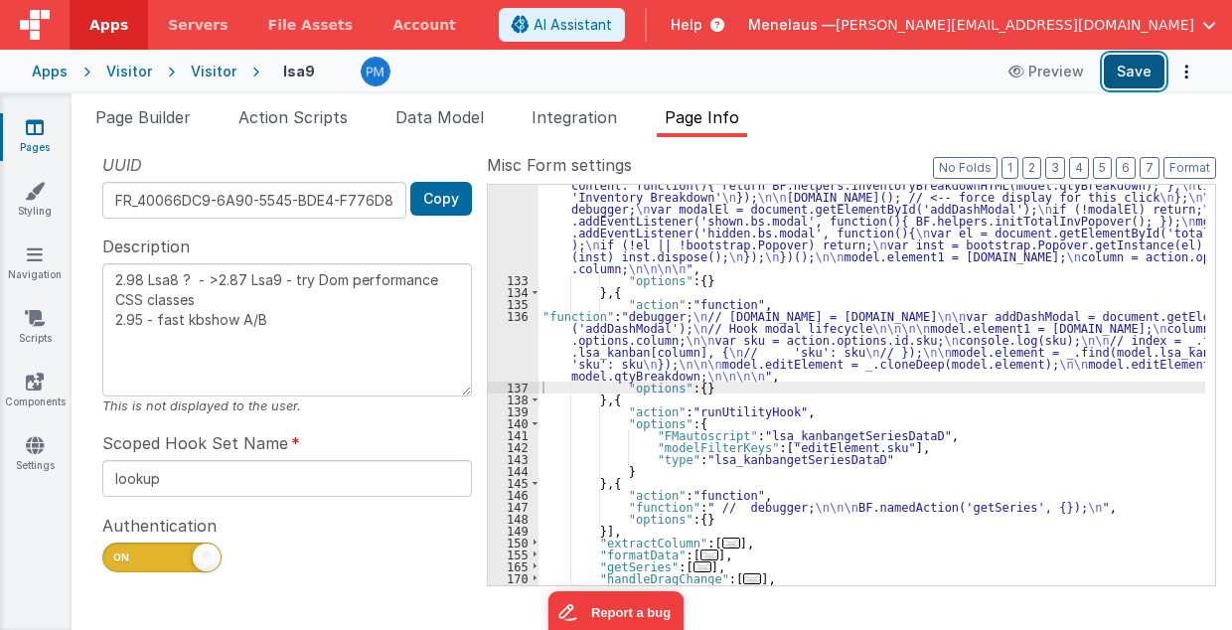
click at [1151, 64] on button "Save" at bounding box center [1134, 72] width 61 height 34
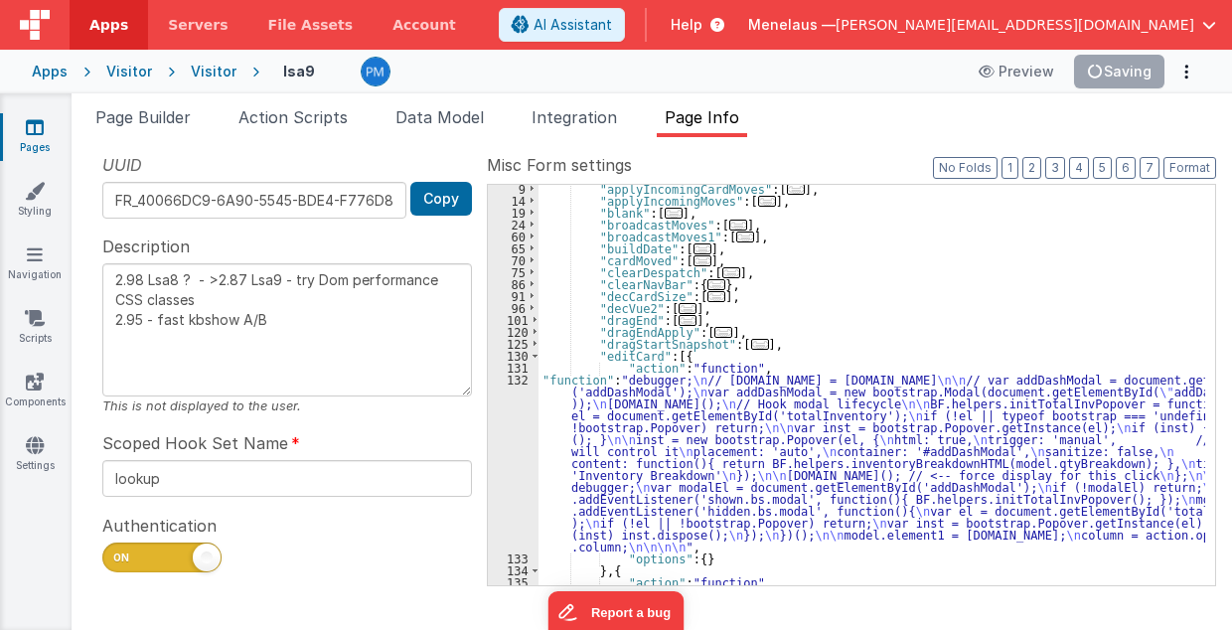
scroll to position [217, 0]
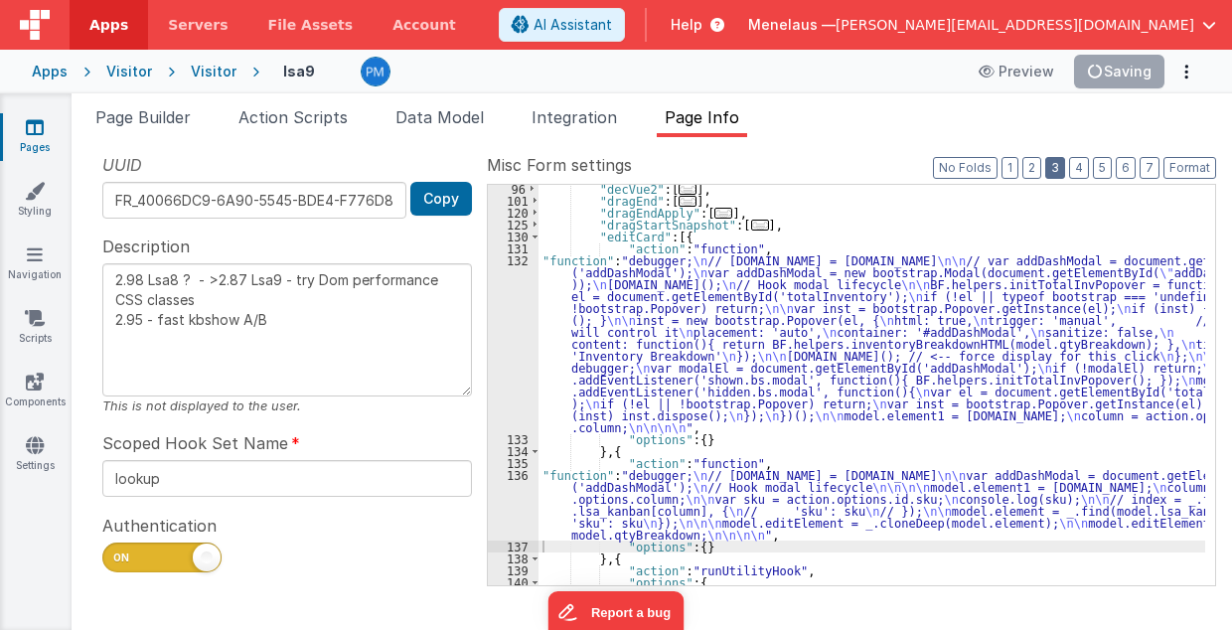
click at [1056, 171] on button "3" at bounding box center [1055, 168] width 20 height 22
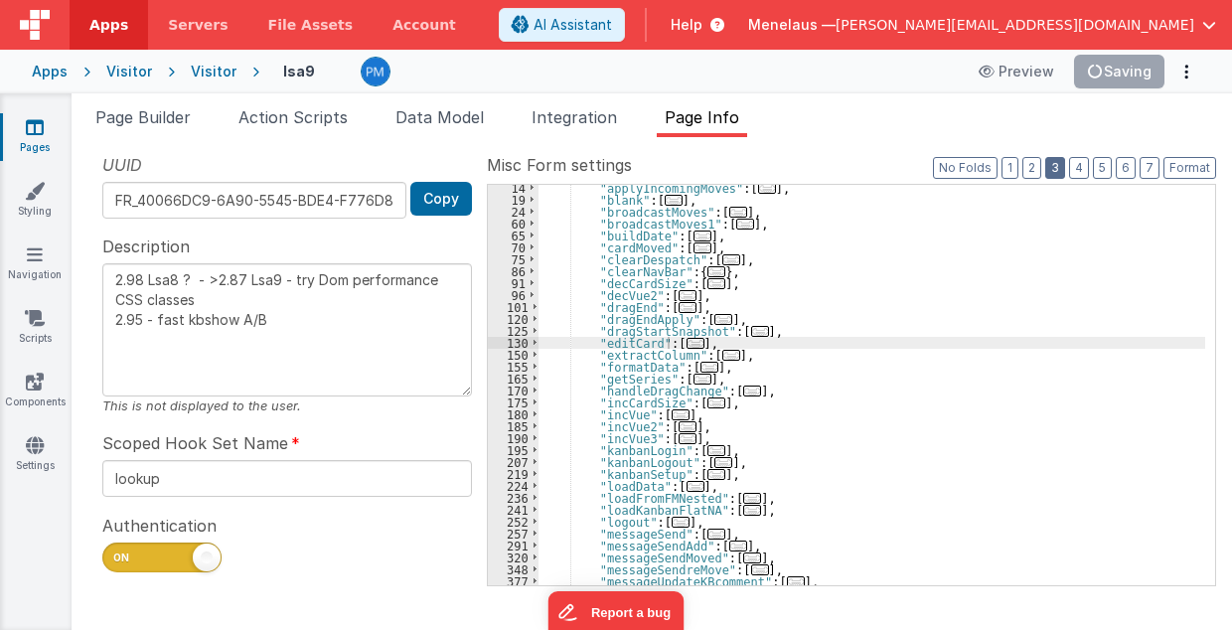
scroll to position [0, 0]
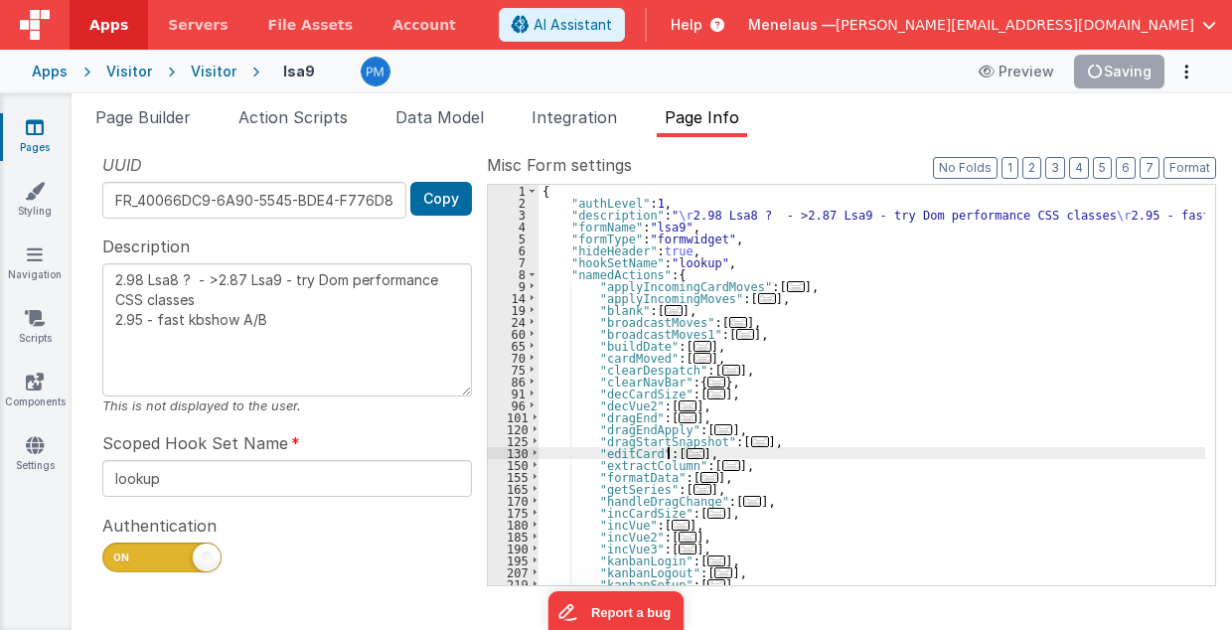
click at [687, 449] on span "..." at bounding box center [696, 453] width 18 height 11
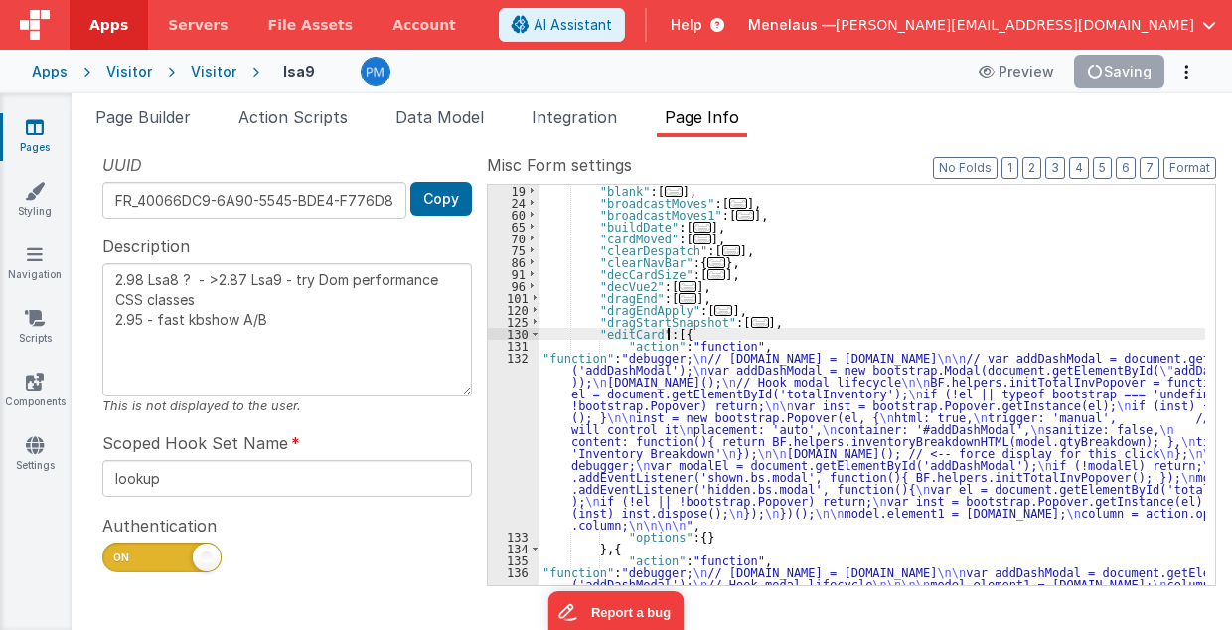
scroll to position [199, 0]
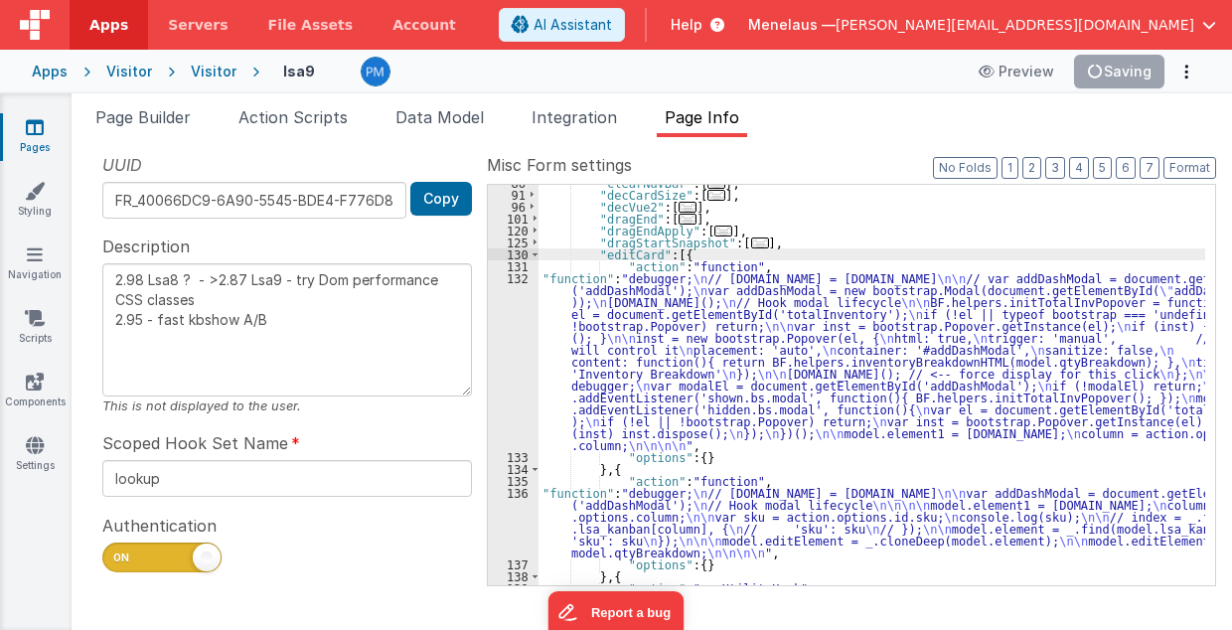
click at [732, 344] on div ""clearNavBar" : { ... } , "decCardSize" : [ ... ] , "decVue2" : [ ... ] , "drag…" at bounding box center [873, 389] width 668 height 425
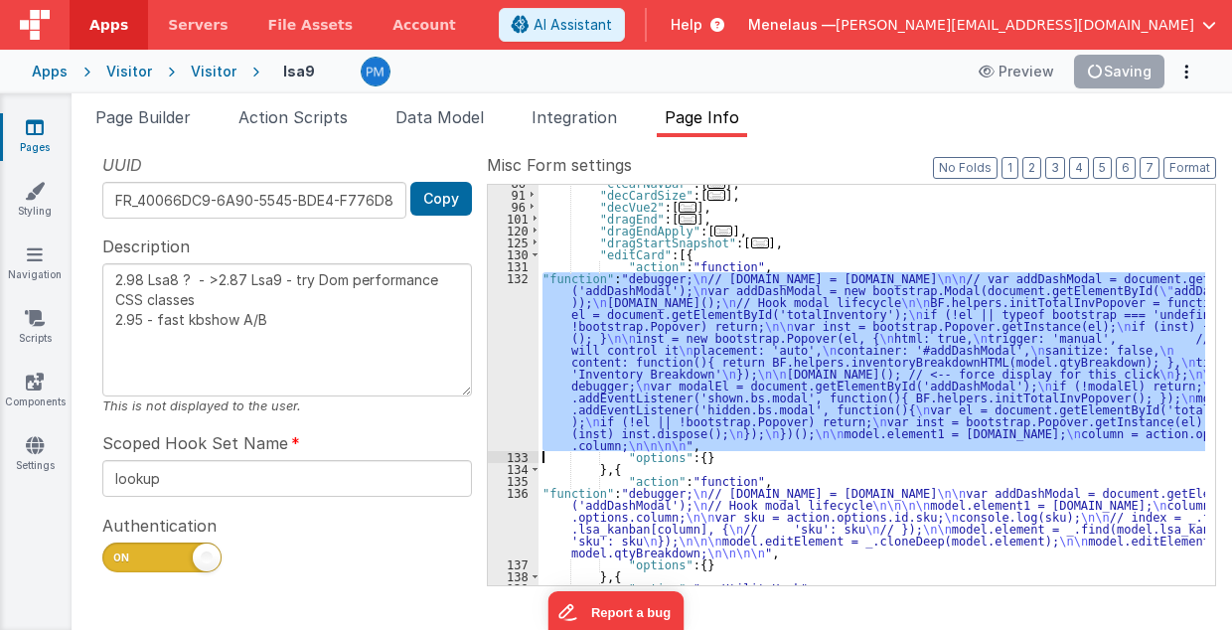
click at [501, 337] on div "132" at bounding box center [513, 361] width 51 height 179
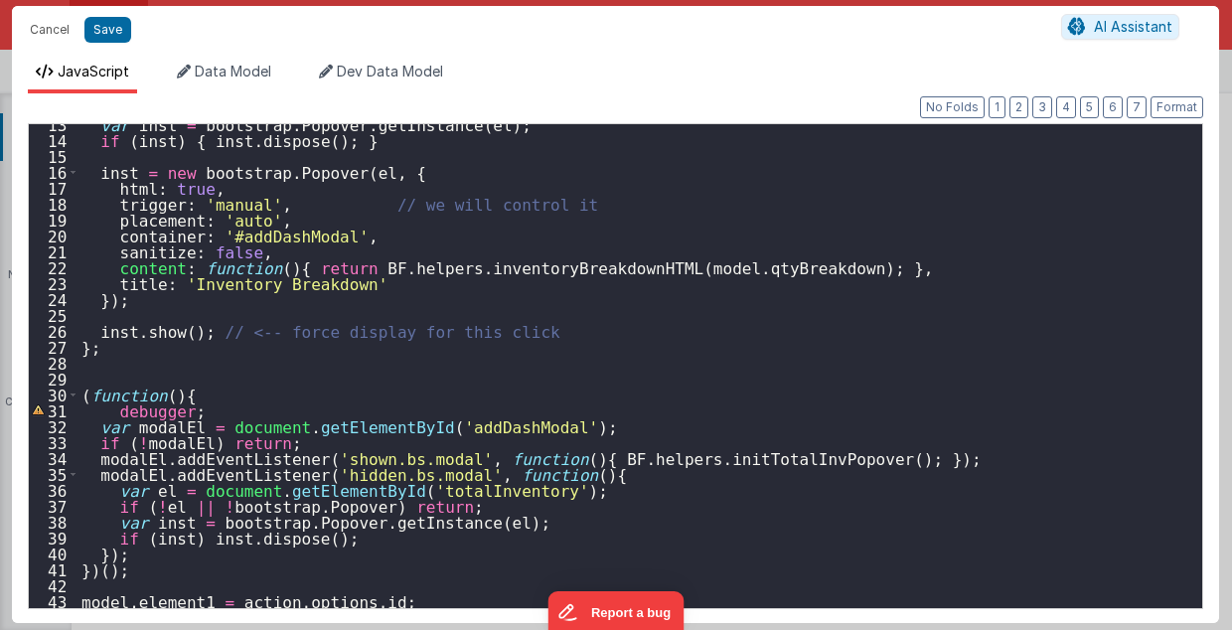
scroll to position [278, 0]
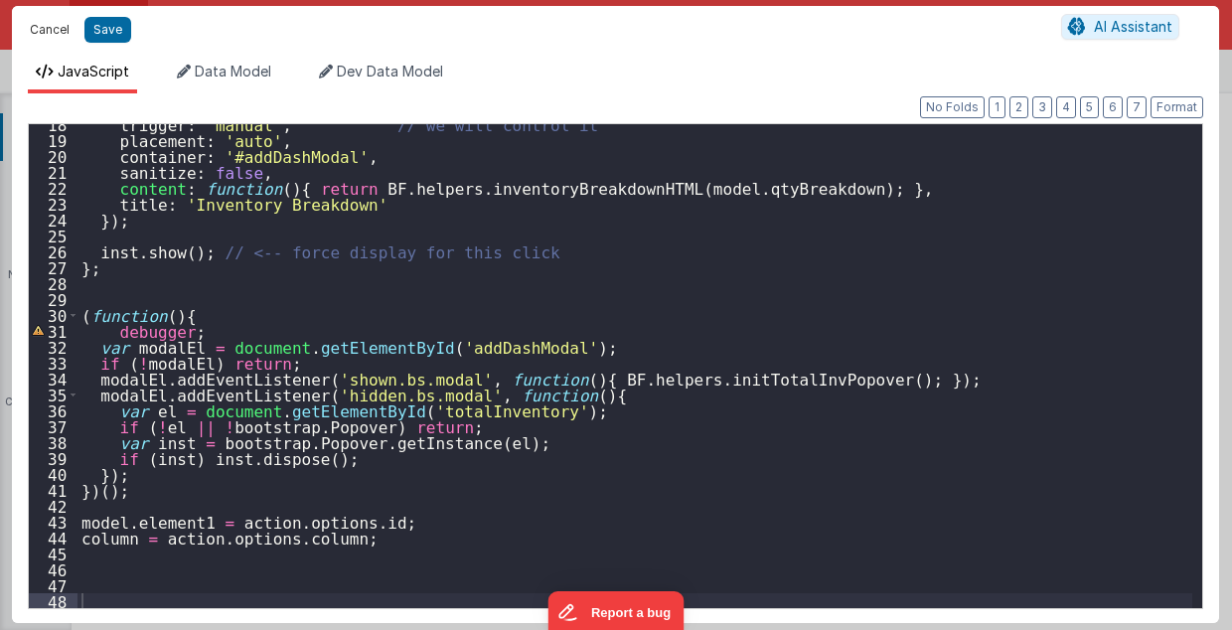
click at [54, 31] on button "Cancel" at bounding box center [50, 30] width 60 height 28
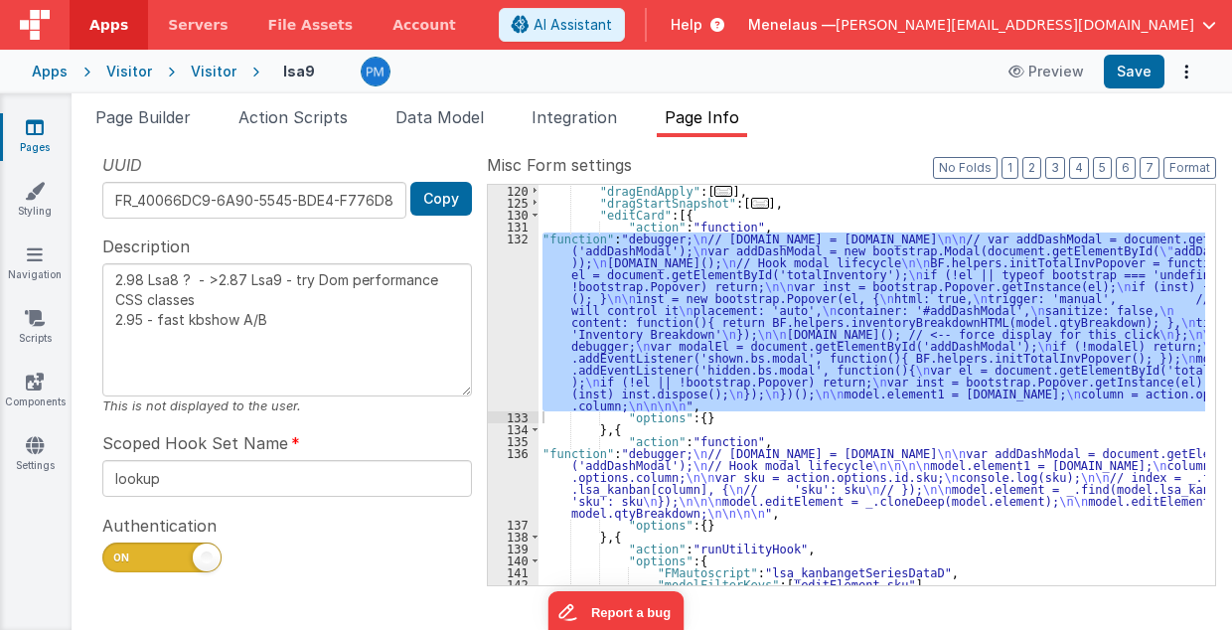
scroll to position [119, 0]
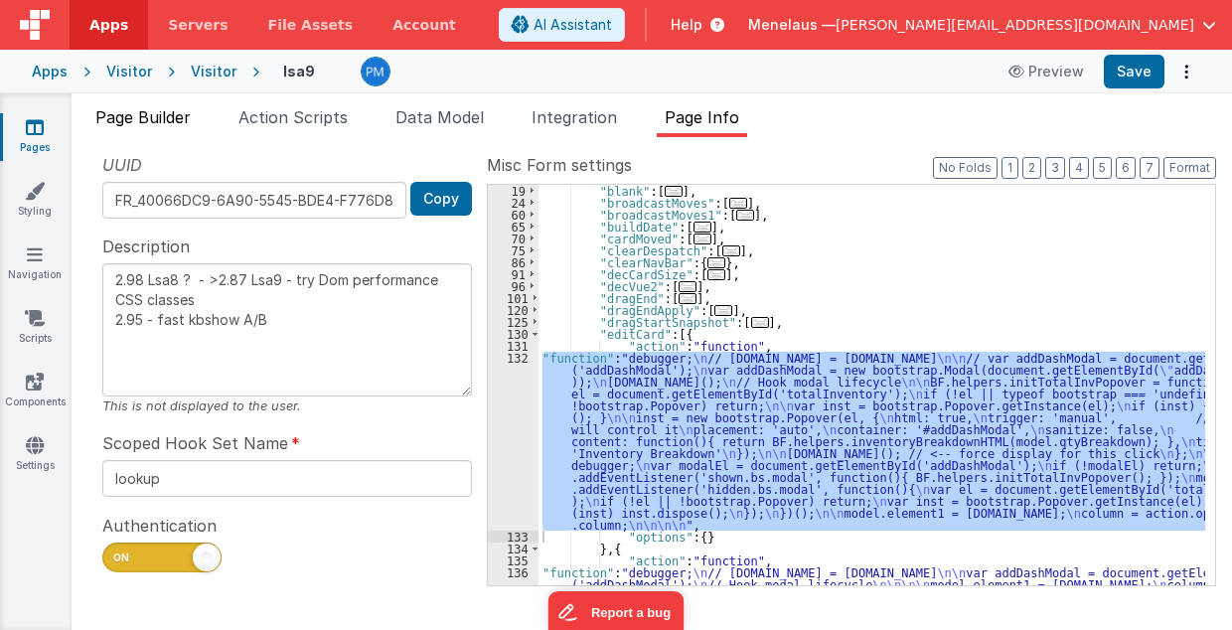
click at [131, 121] on span "Page Builder" at bounding box center [142, 117] width 95 height 20
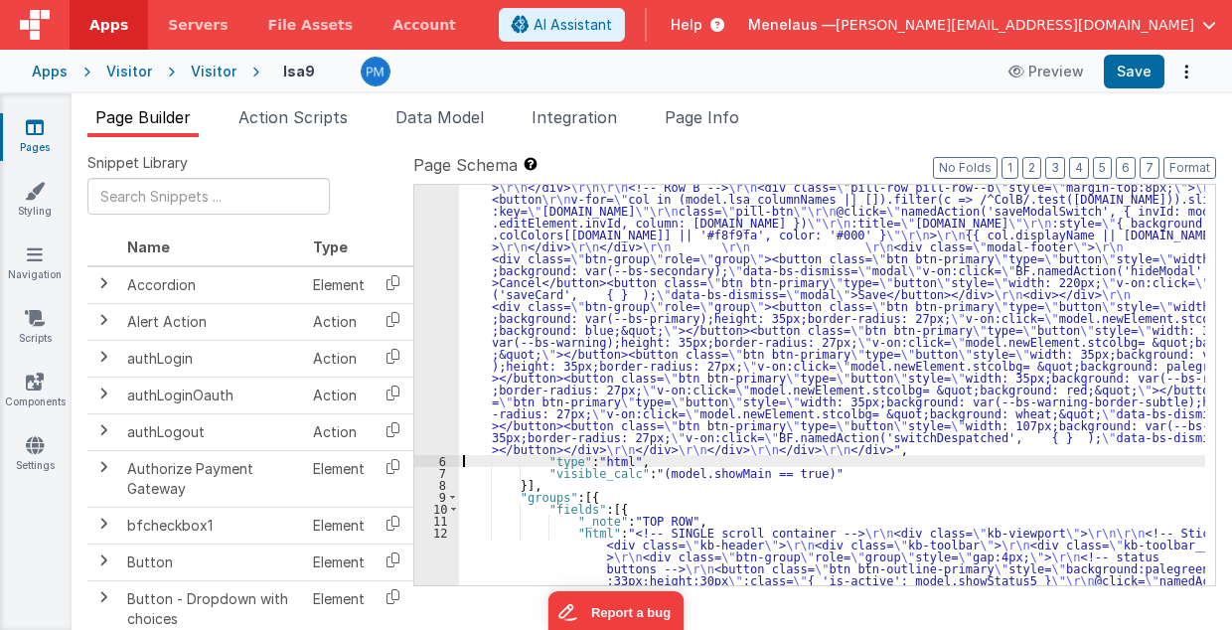
click at [443, 283] on div "5" at bounding box center [436, 127] width 45 height 656
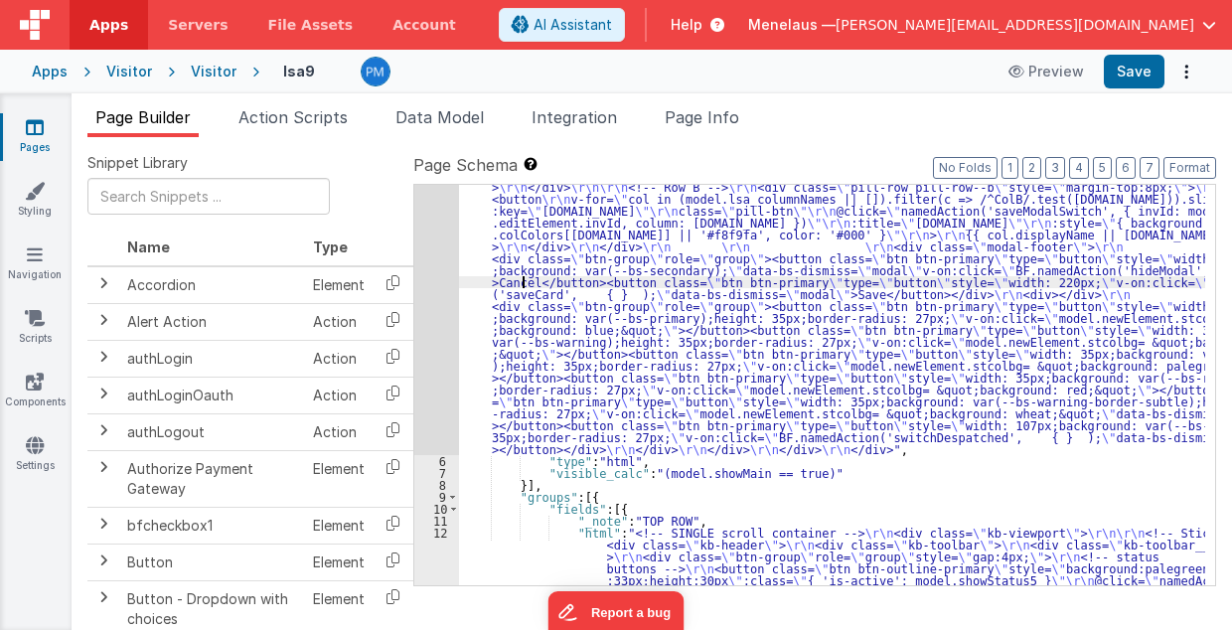
click at [445, 283] on div "5" at bounding box center [436, 127] width 45 height 656
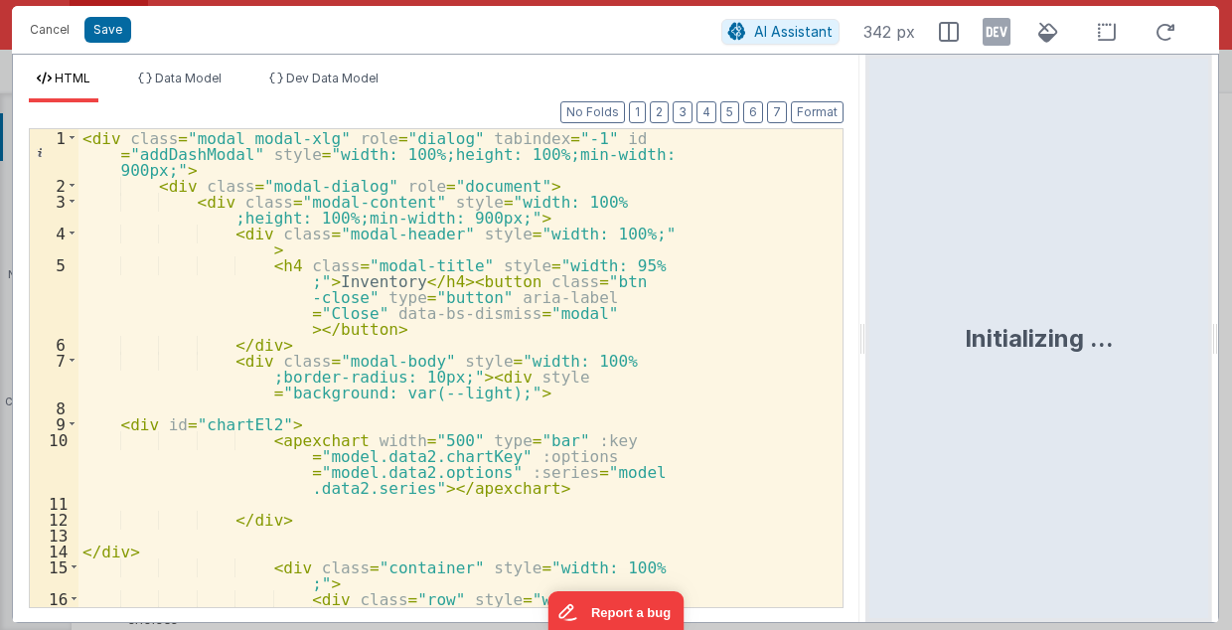
drag, startPoint x: 615, startPoint y: 337, endPoint x: 868, endPoint y: 337, distance: 252.4
click at [868, 337] on html "Cancel Save AI Assistant 342 px HTML Data Model Dev Data Model Format 7 6 5 4 3…" at bounding box center [616, 315] width 1232 height 630
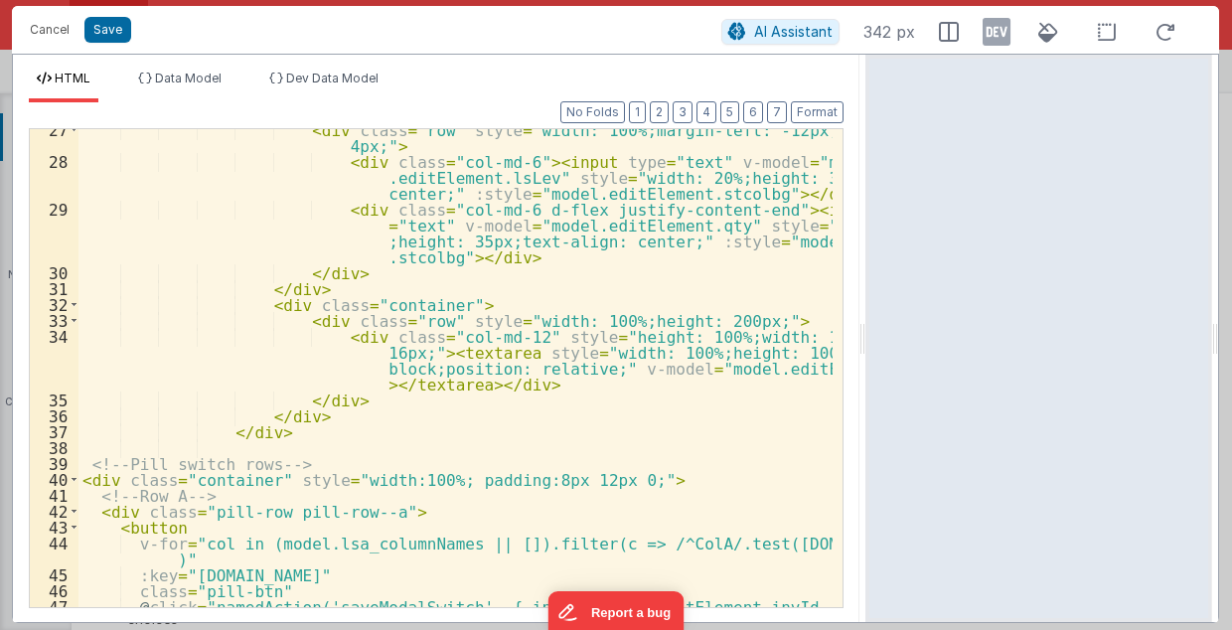
scroll to position [636, 0]
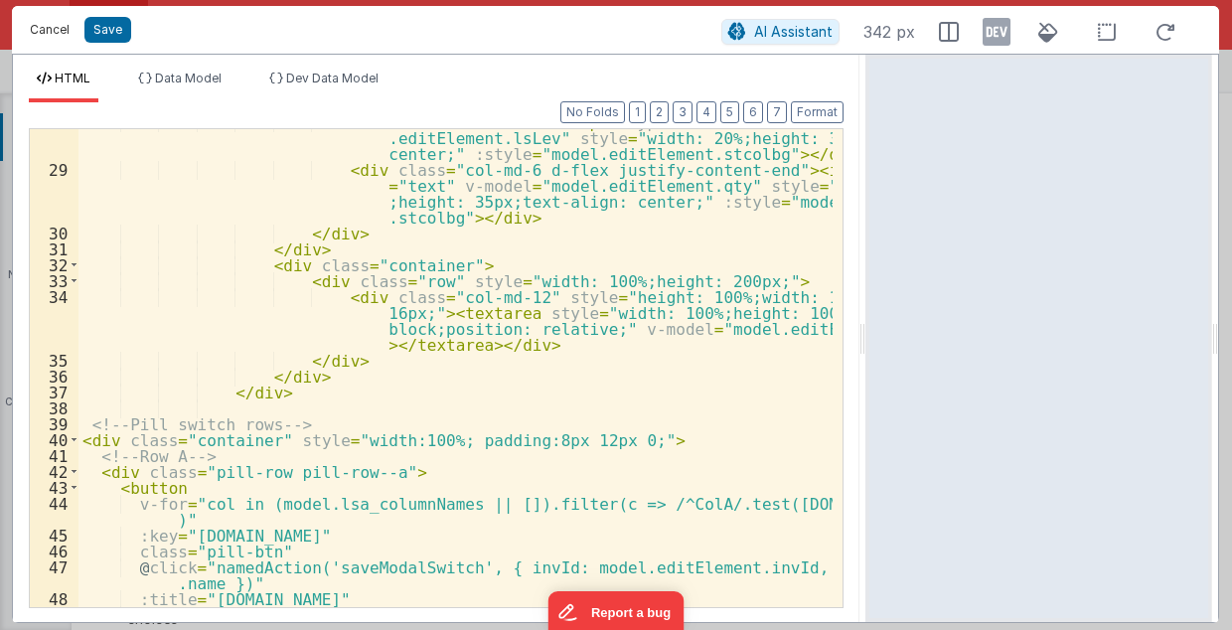
drag, startPoint x: 40, startPoint y: 34, endPoint x: 527, endPoint y: 342, distance: 576.2
click at [40, 34] on button "Cancel" at bounding box center [50, 30] width 60 height 28
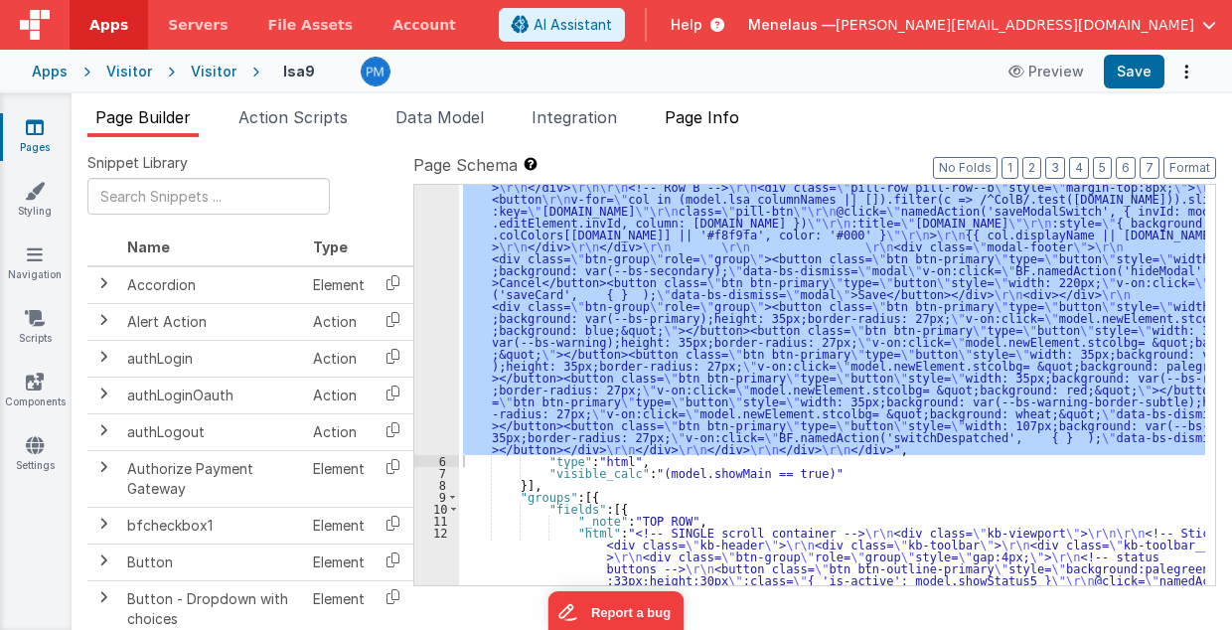
click at [689, 120] on span "Page Info" at bounding box center [702, 117] width 75 height 20
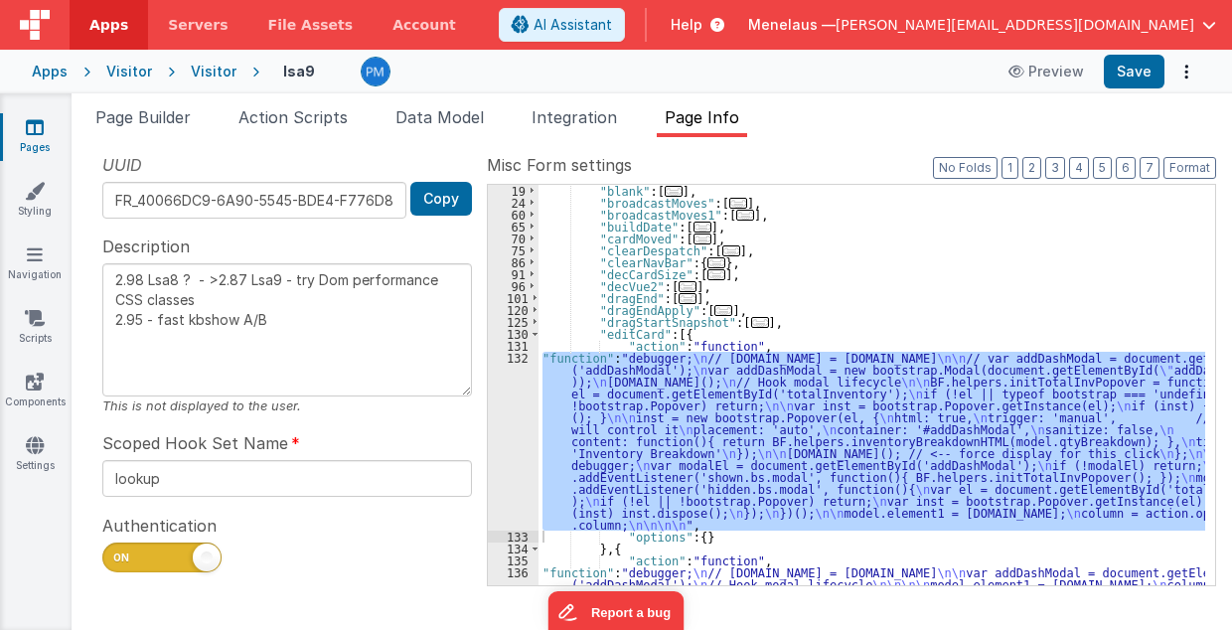
click at [1016, 244] on div ""blank" : [ ... ] , "broadcastMoves" : [ ... ] , "broadcastMoves1" : [ ... ] , …" at bounding box center [873, 427] width 668 height 485
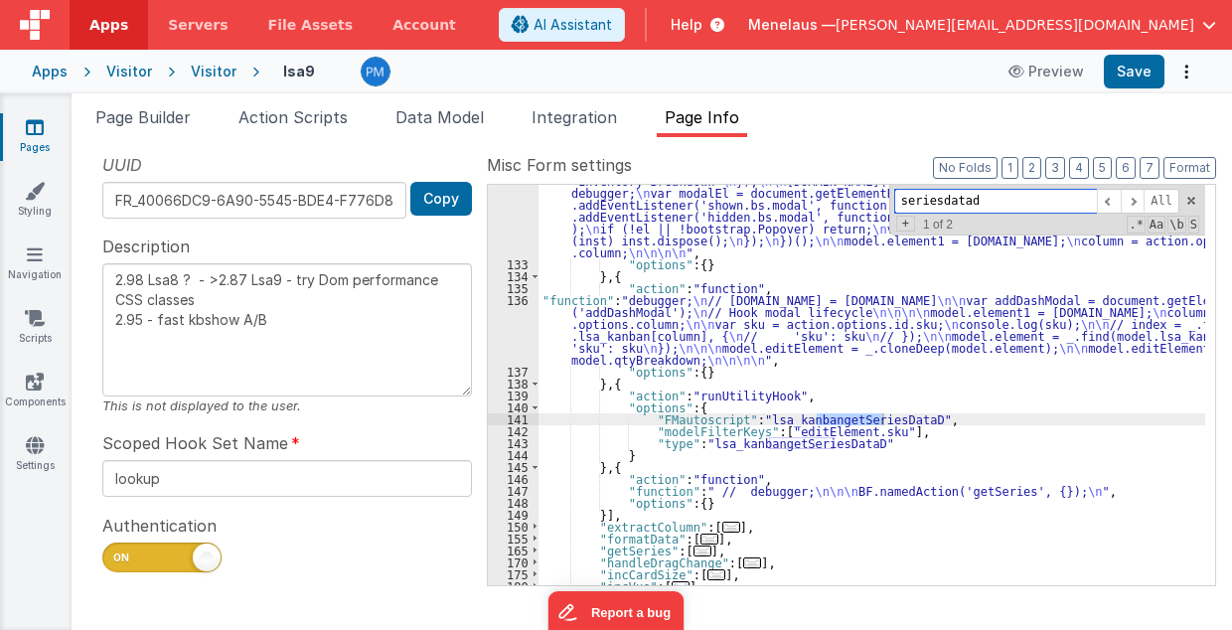
scroll to position [511, 0]
type input "seriesdatad"
click at [848, 491] on div ""function" : "debugger; \n // [DOMAIN_NAME] = [DOMAIN_NAME] \n\n // var addDash…" at bounding box center [873, 376] width 668 height 592
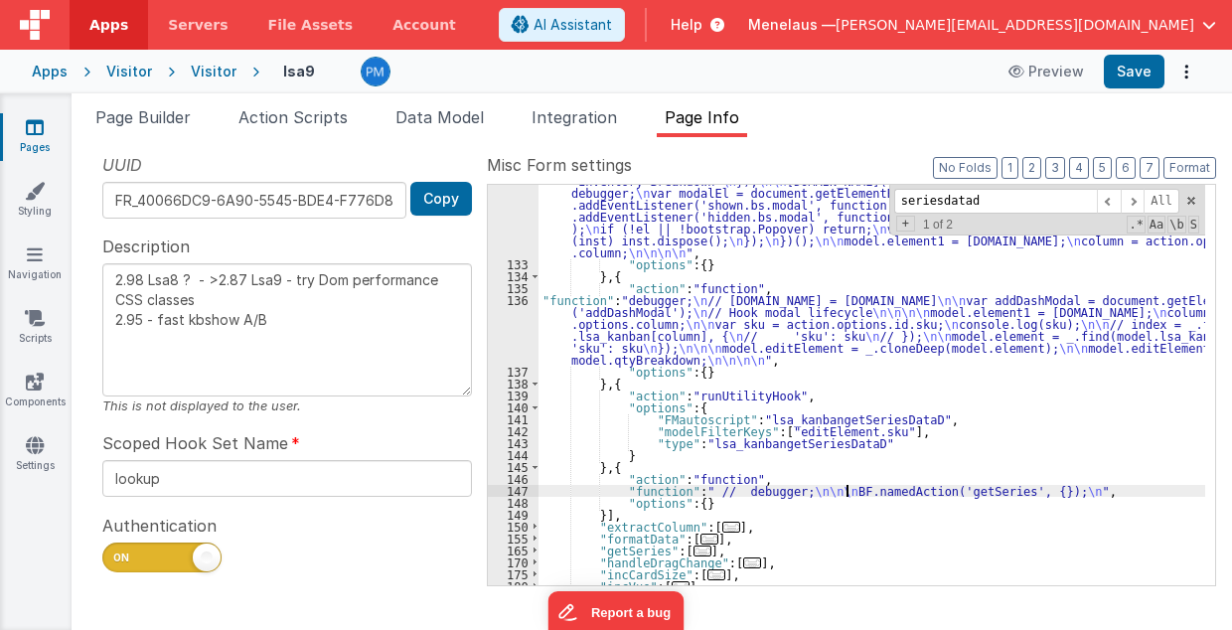
click at [500, 490] on div "147" at bounding box center [513, 491] width 51 height 12
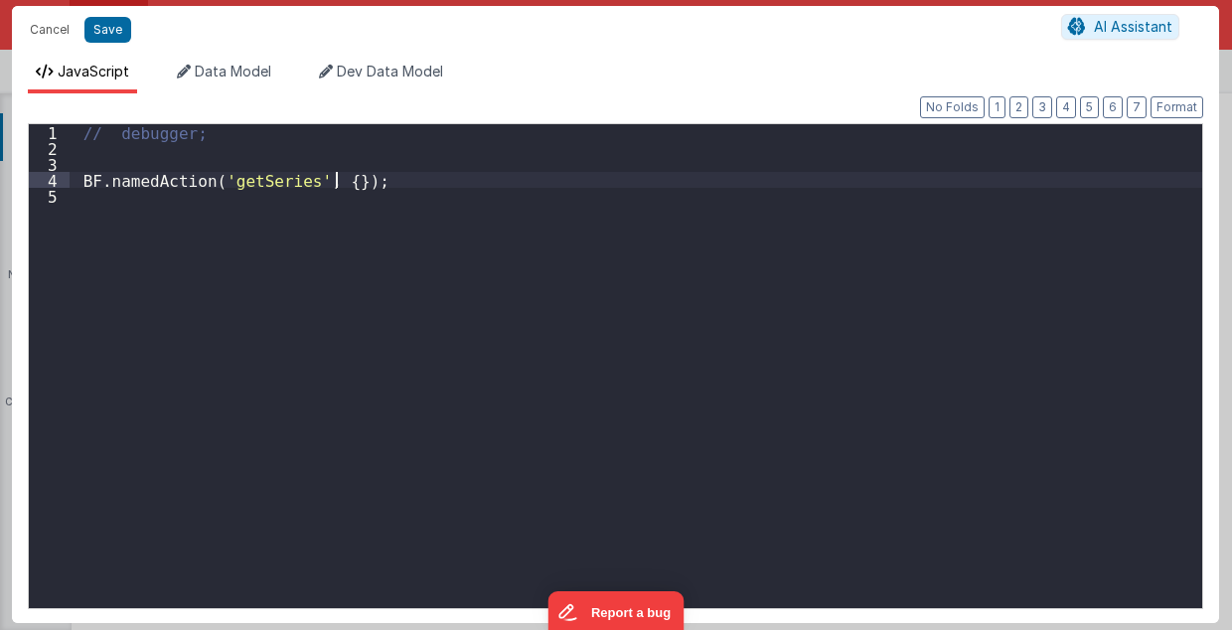
click at [357, 178] on div "// debugger; BF . namedAction ( 'getSeries' , { }) ;" at bounding box center [637, 382] width 1134 height 517
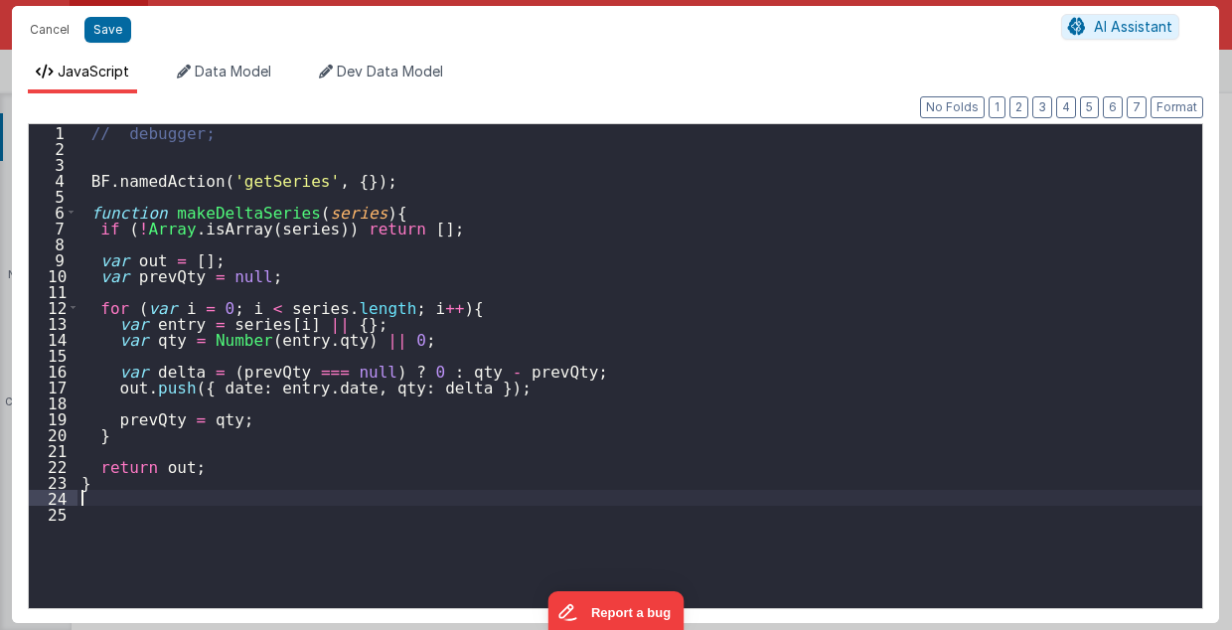
type textarea "2.98 Lsa8 ? - >2.87 Lsa9 - try Dom performance CSS classes 2.95 - fast kbshow A…"
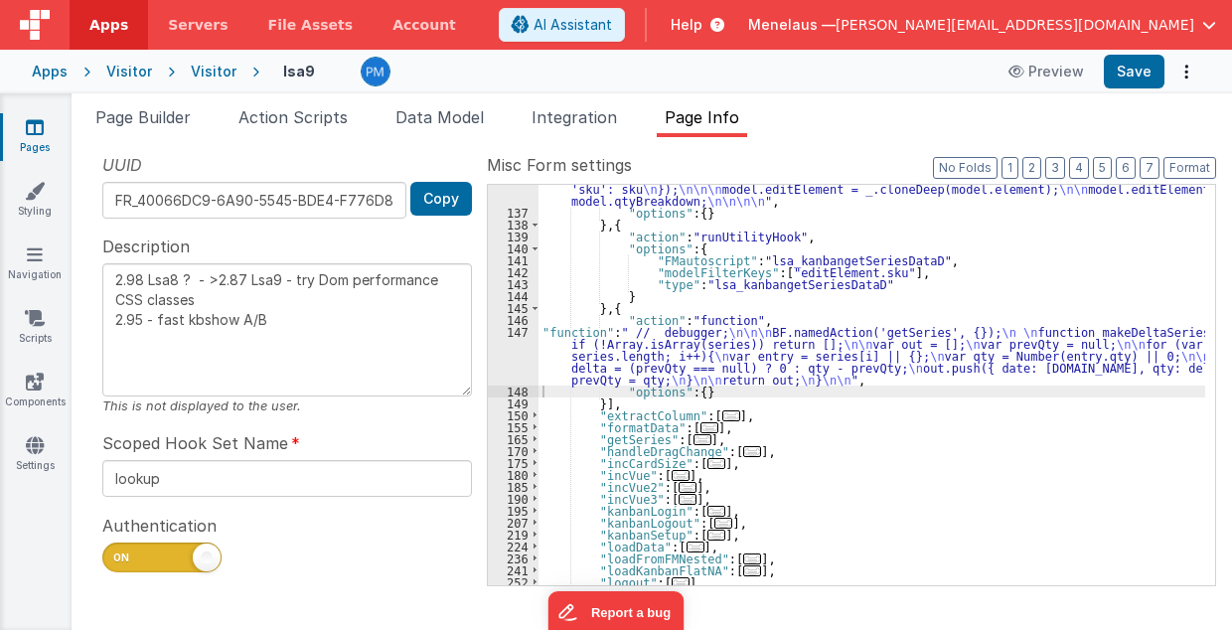
scroll to position [749, 0]
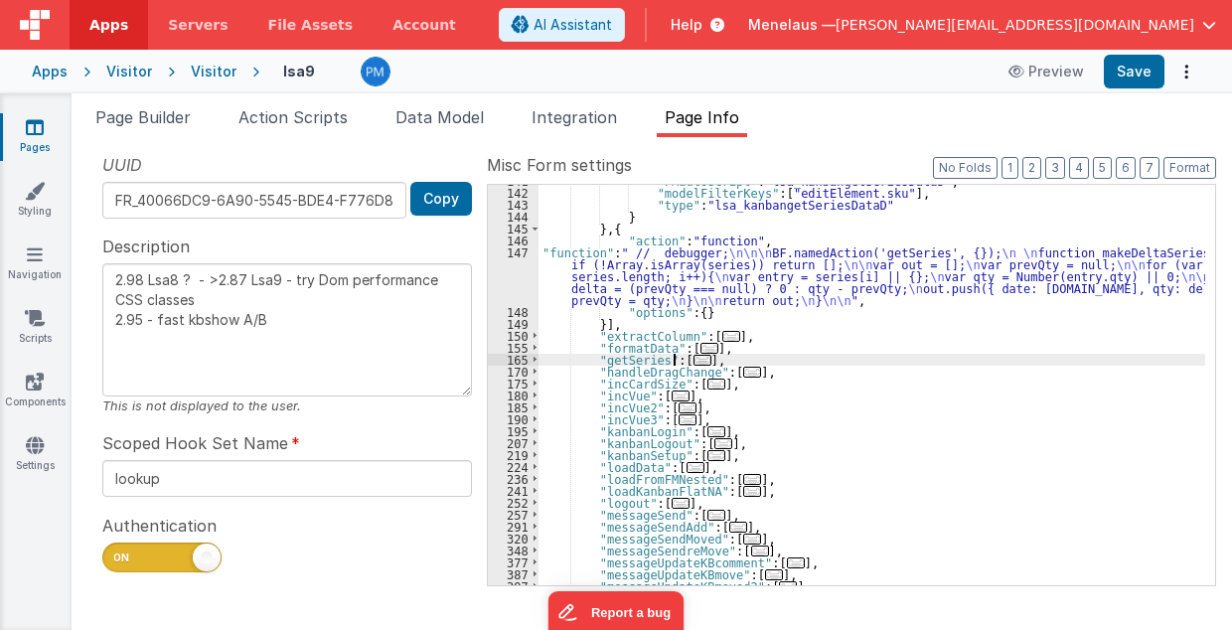
click at [694, 357] on span "..." at bounding box center [703, 360] width 18 height 11
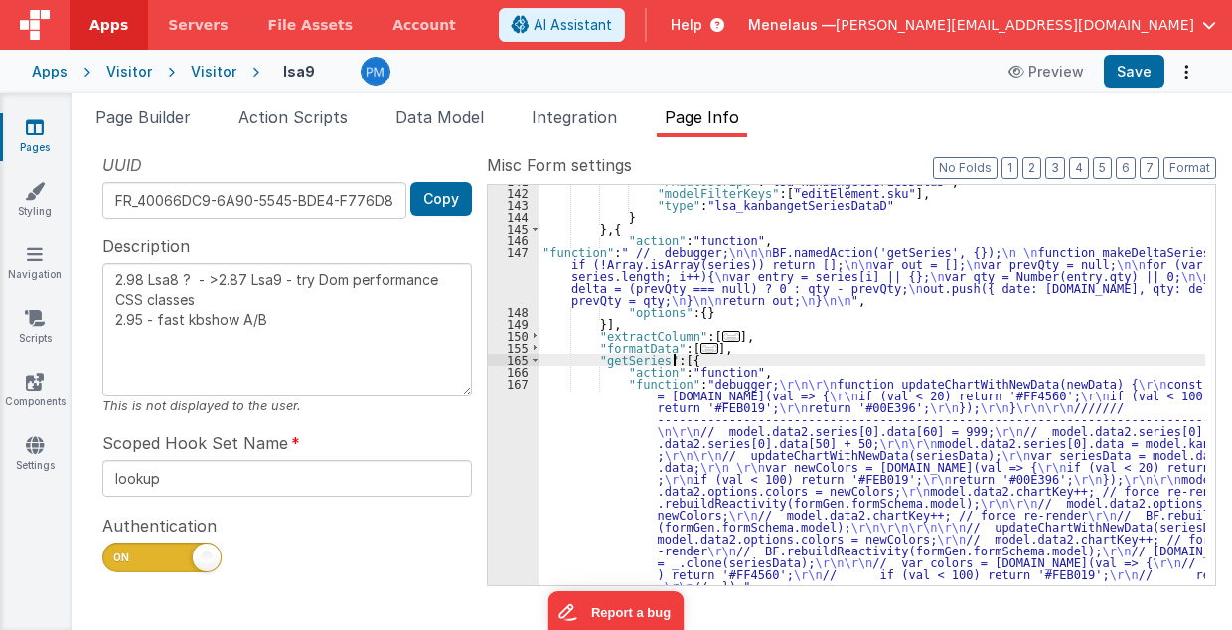
click at [740, 467] on div ""FMautoscript" : "lsa_kanbangetSeriesDataD" , "modelFilterKeys" : [ "editElemen…" at bounding box center [873, 489] width 668 height 628
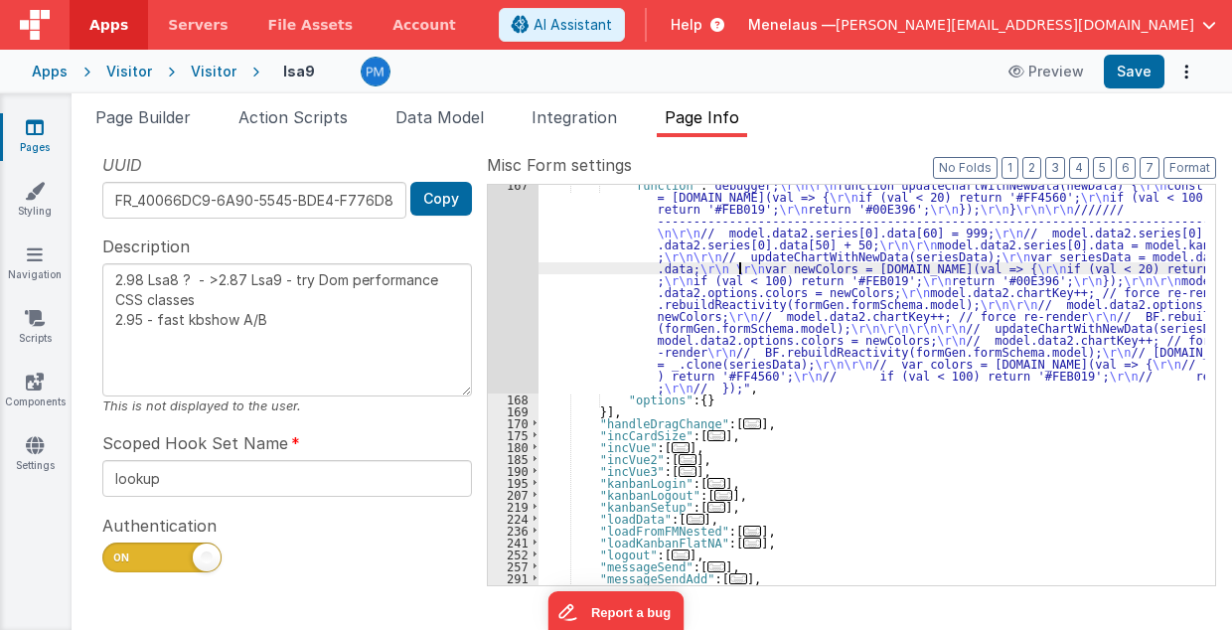
scroll to position [789, 0]
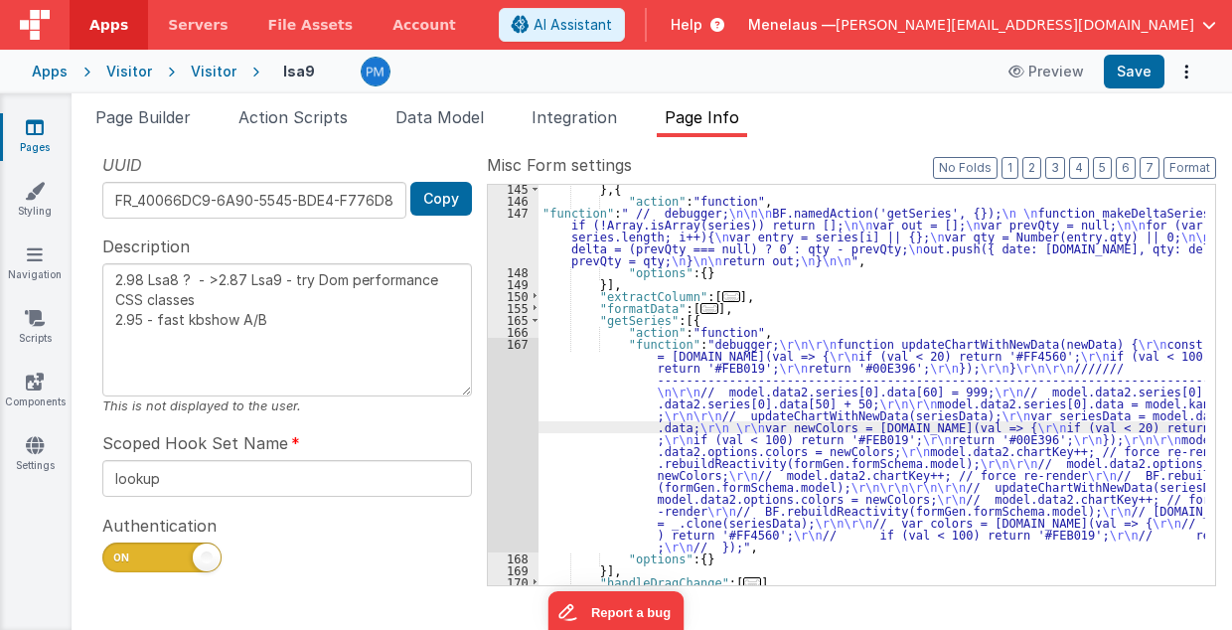
click at [521, 457] on div "167" at bounding box center [513, 445] width 51 height 215
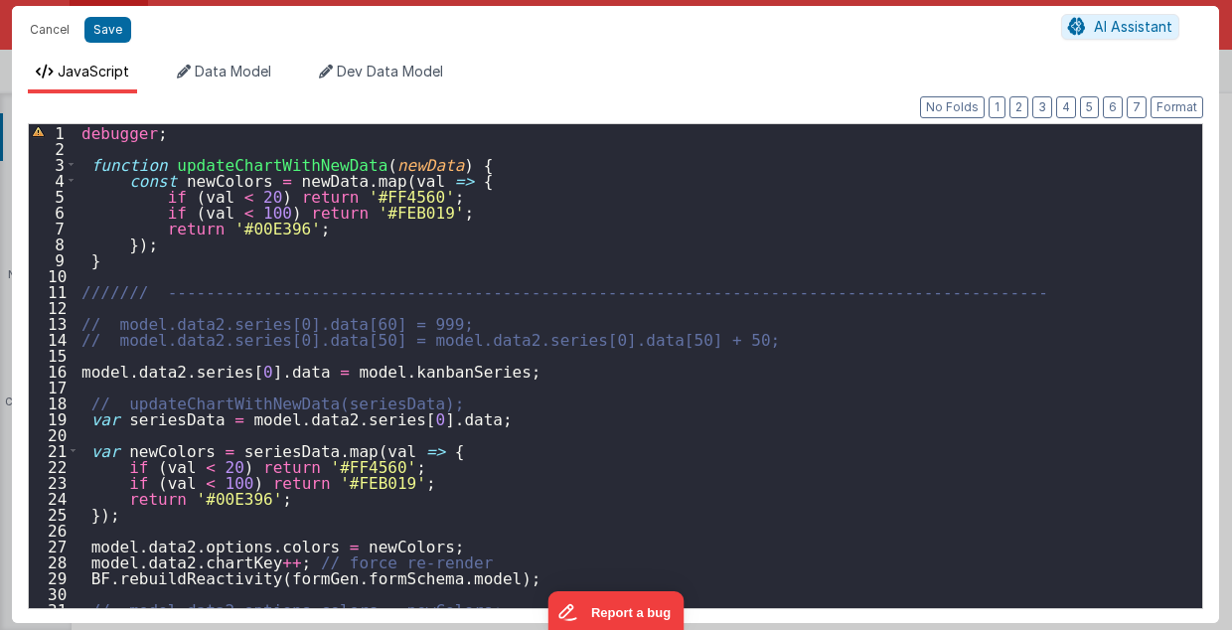
scroll to position [0, 0]
drag, startPoint x: 80, startPoint y: 370, endPoint x: 505, endPoint y: 368, distance: 425.4
click at [505, 368] on div "debugger ; function updateChartWithNewData ( newData ) { const newColors = newD…" at bounding box center [636, 382] width 1116 height 517
click at [48, 32] on button "Cancel" at bounding box center [50, 30] width 60 height 28
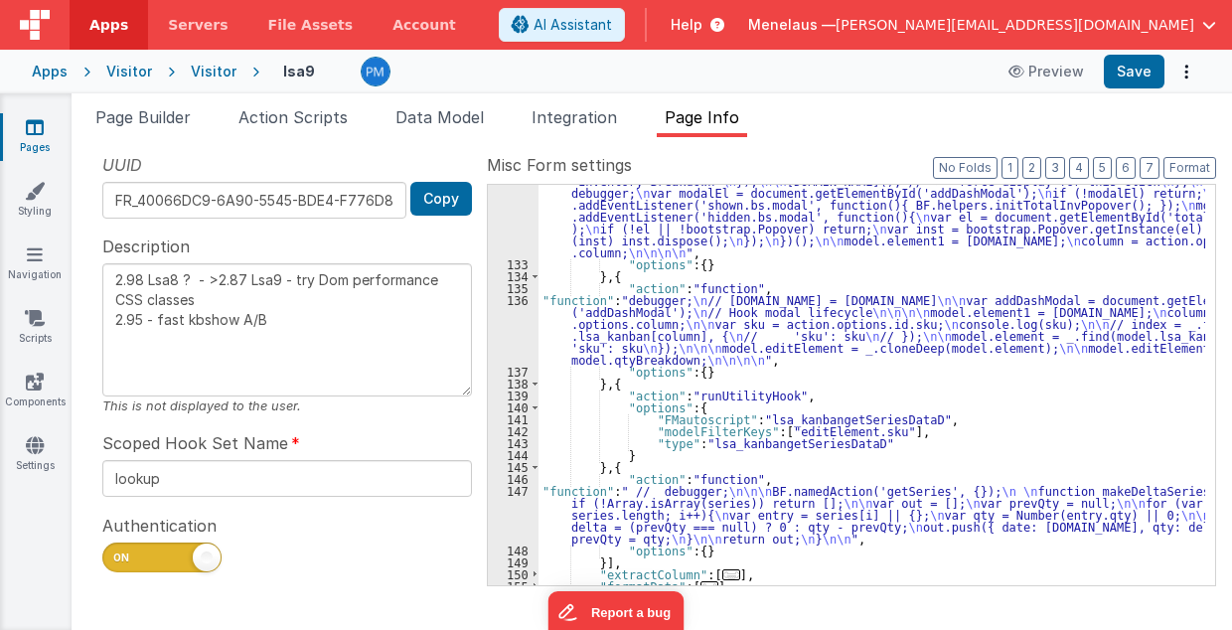
scroll to position [630, 0]
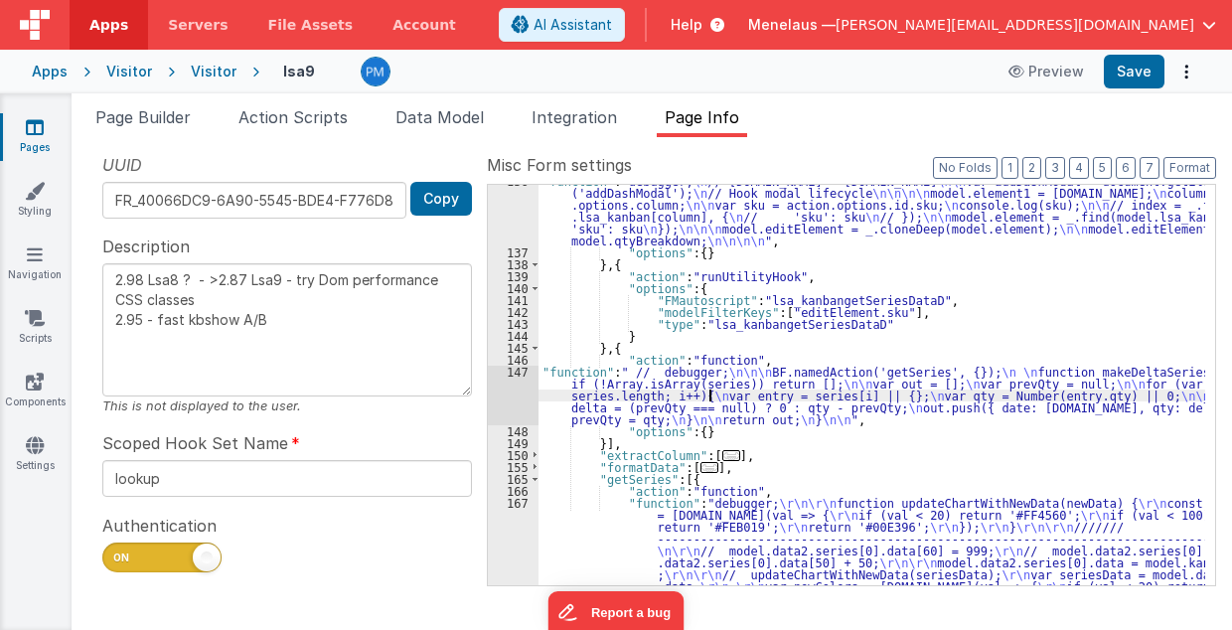
click at [712, 396] on div ""function" : "debugger; \n // [DOMAIN_NAME] = [DOMAIN_NAME] \n\n var addDashMod…" at bounding box center [873, 519] width 668 height 688
click at [500, 394] on div "147" at bounding box center [513, 396] width 51 height 60
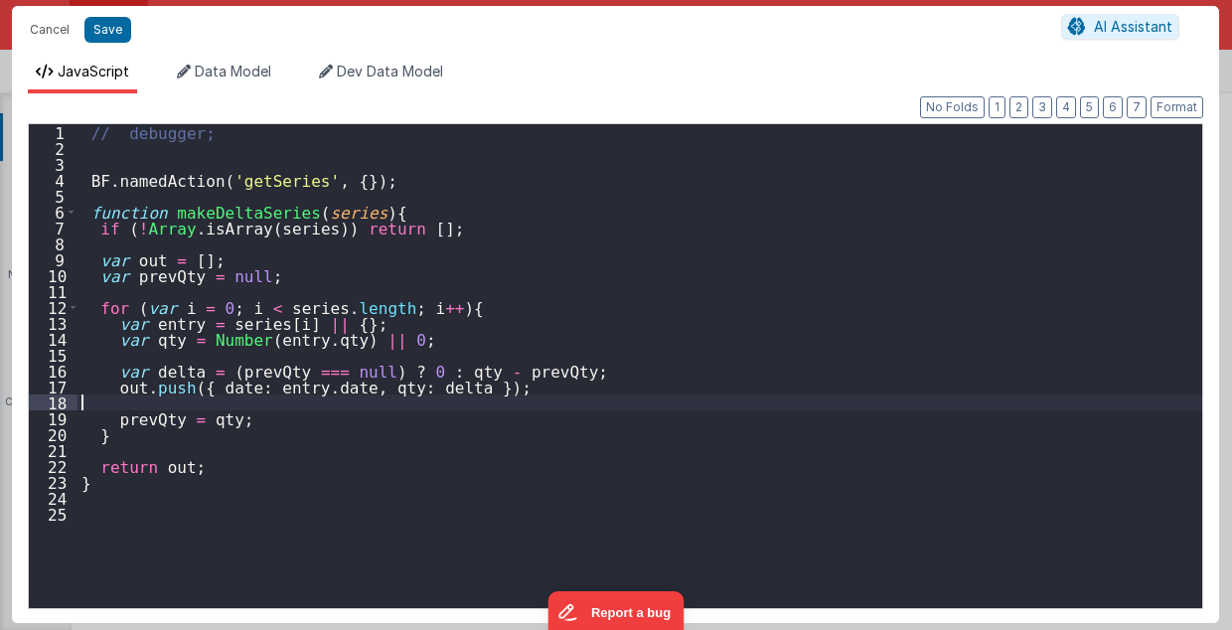
click at [505, 394] on div "// debugger; BF . namedAction ( 'getSeries' , { }) ; function makeDeltaSeries (…" at bounding box center [641, 382] width 1126 height 517
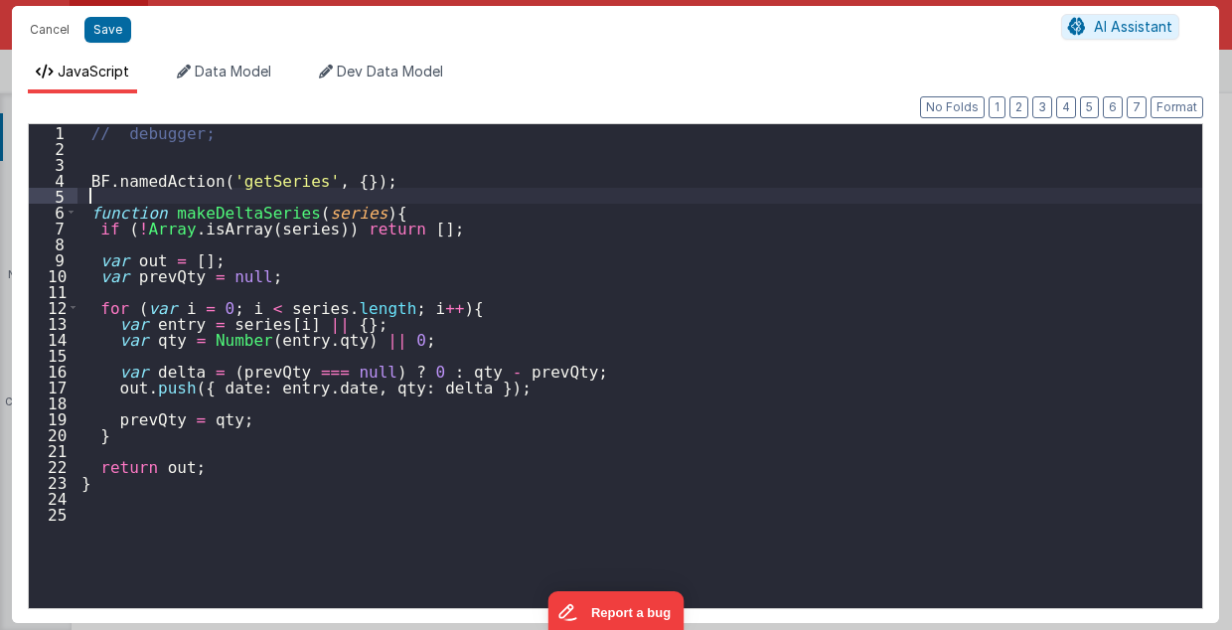
click at [191, 197] on div "// debugger; BF . namedAction ( 'getSeries' , { }) ; function makeDeltaSeries (…" at bounding box center [641, 382] width 1126 height 517
click at [170, 161] on div "// debugger; BF . namedAction ( 'getSeries' , { }) ; function makeDeltaSeries (…" at bounding box center [641, 382] width 1126 height 517
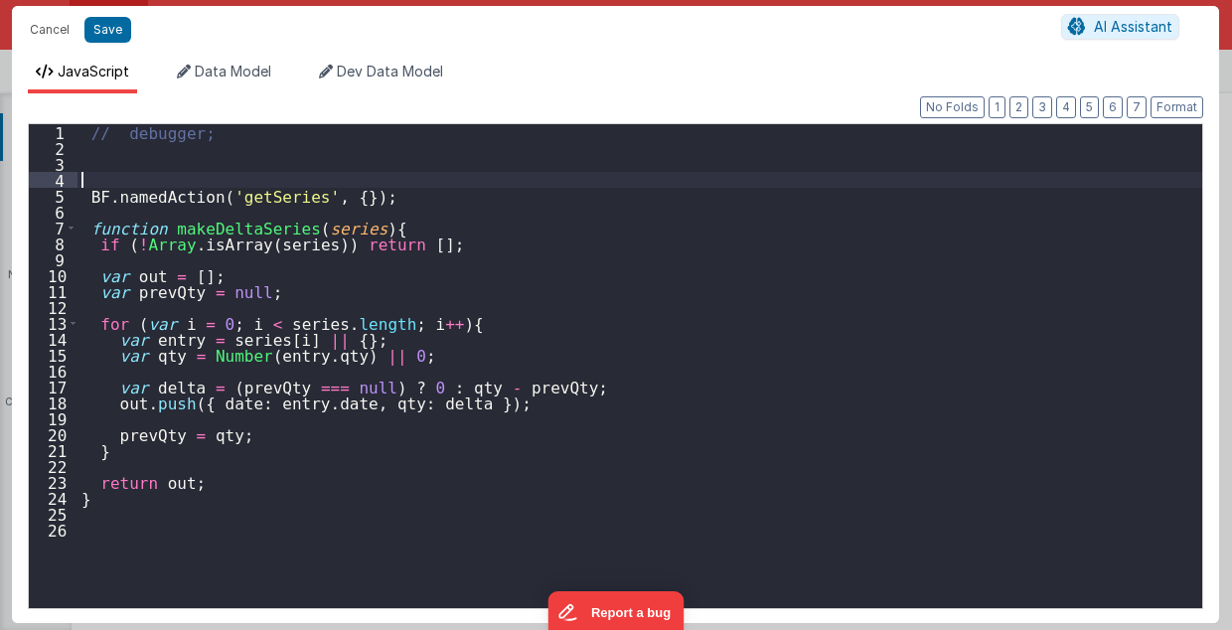
paste textarea
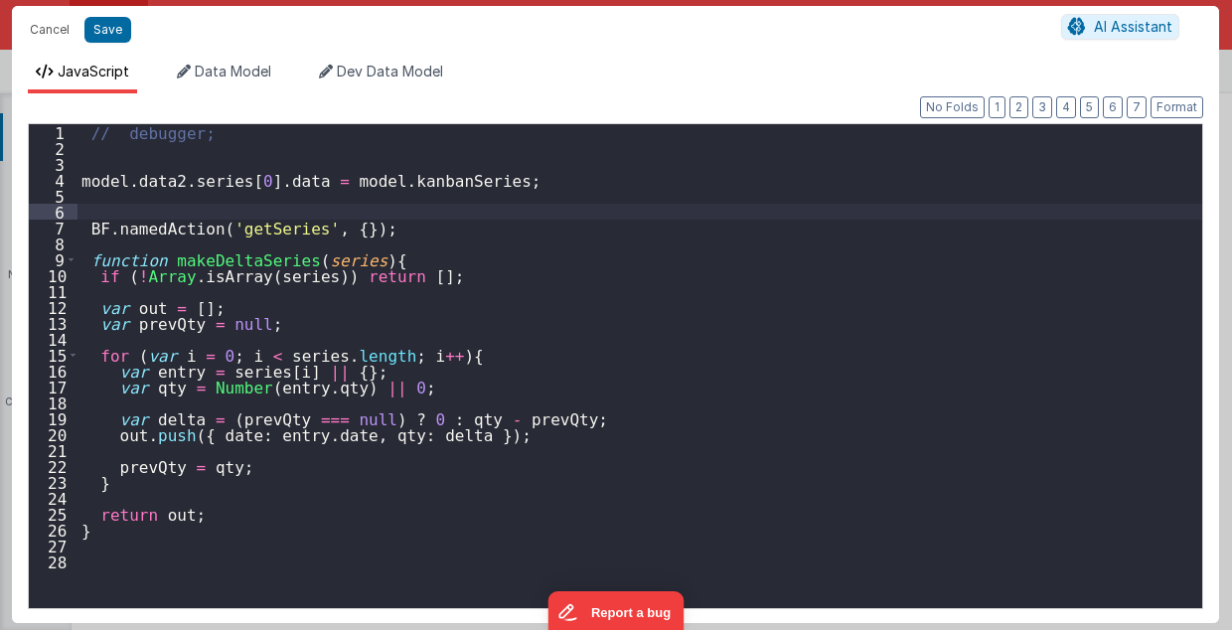
click at [224, 260] on div "// debugger; model . data2 . series [ 0 ] . data = model . kanbanSeries ; BF . …" at bounding box center [641, 382] width 1126 height 517
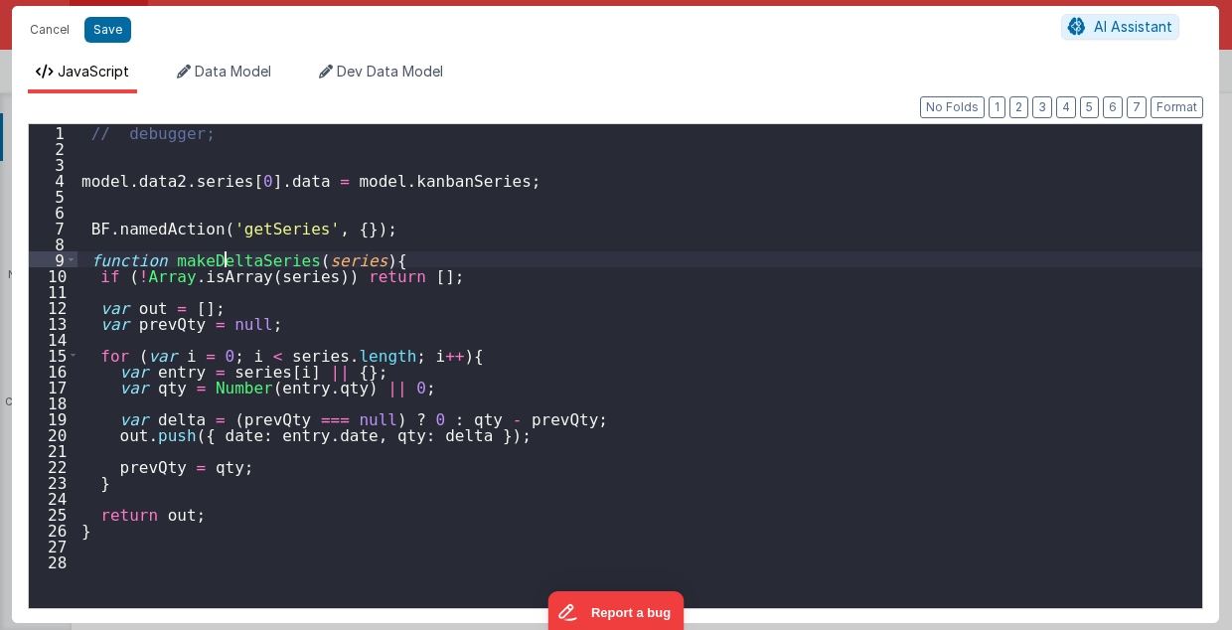
click at [224, 260] on div "// debugger; model . data2 . series [ 0 ] . data = model . kanbanSeries ; BF . …" at bounding box center [641, 382] width 1126 height 517
click at [97, 202] on div "// debugger; model . data2 . series [ 0 ] . data = model . kanbanSeries ; BF . …" at bounding box center [641, 382] width 1126 height 517
paste textarea
drag, startPoint x: 82, startPoint y: 177, endPoint x: 287, endPoint y: 185, distance: 204.9
click at [287, 185] on div "// debugger; model . data2 . series [ 0 ] . data = model . kanbanSeries ; makeD…" at bounding box center [641, 382] width 1126 height 517
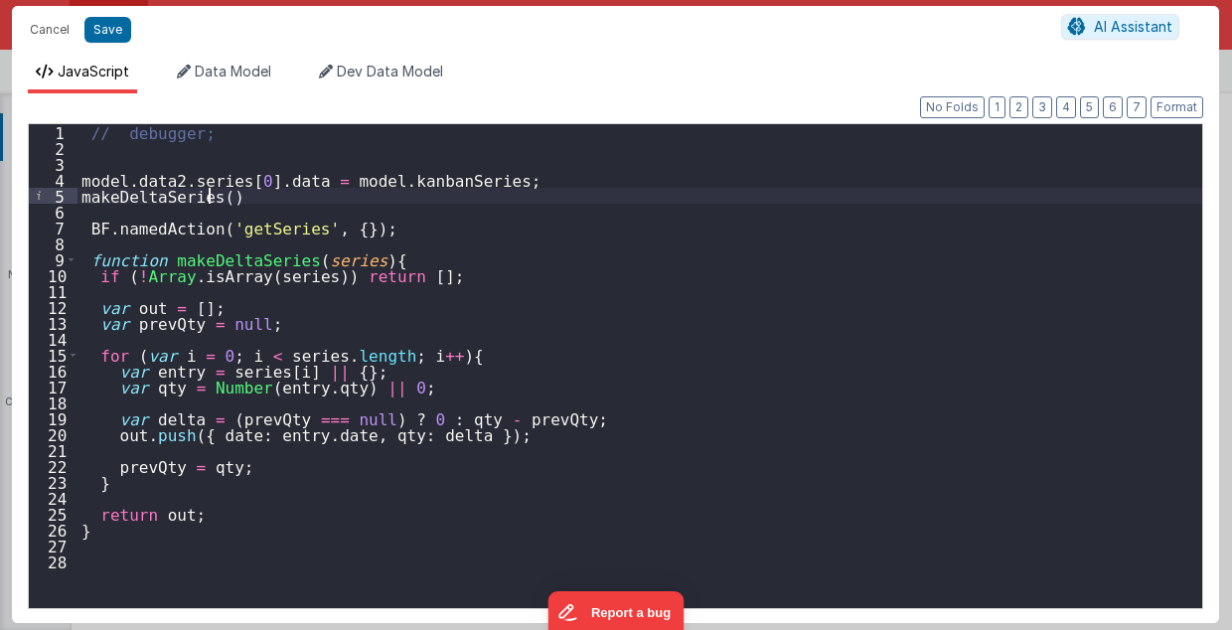
click at [209, 197] on div "// debugger; model . data2 . series [ 0 ] . data = model . kanbanSeries ; makeD…" at bounding box center [641, 382] width 1126 height 517
paste textarea
click at [431, 196] on div "// debugger; model . data2 . series [ 0 ] . data = model . kanbanSeries ; makeD…" at bounding box center [641, 382] width 1126 height 517
drag, startPoint x: 312, startPoint y: 177, endPoint x: 457, endPoint y: 181, distance: 145.2
click at [457, 181] on div "// debugger; model . data2 . series [ 0 ] . data = model . kanbanSeries ; makeD…" at bounding box center [641, 382] width 1126 height 517
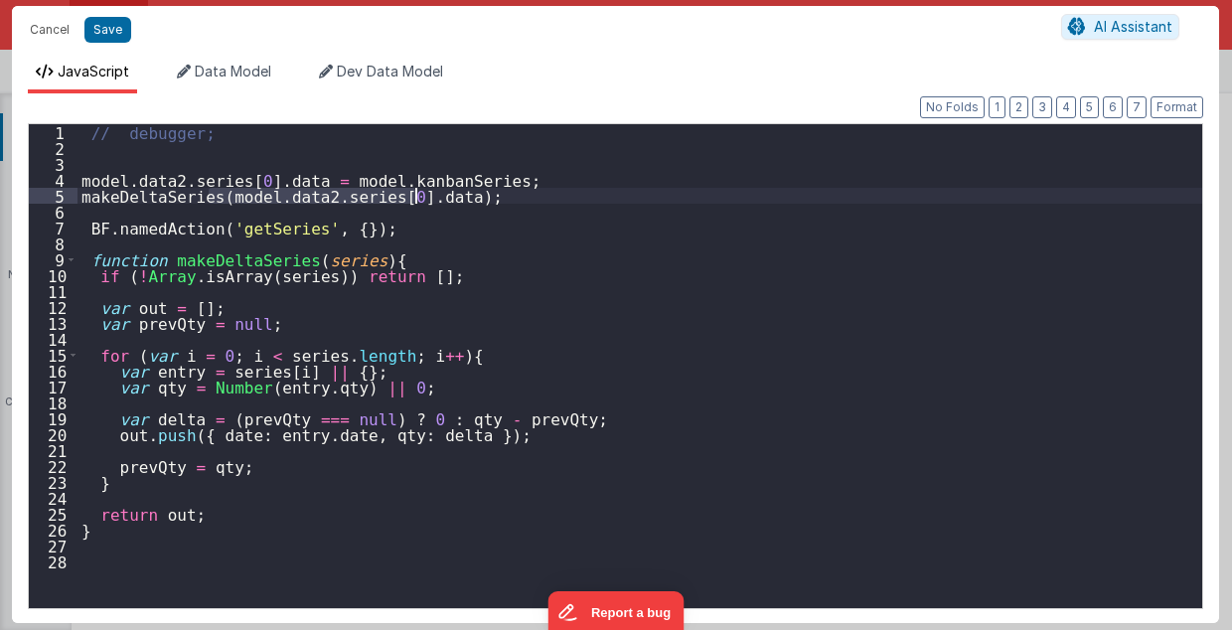
drag, startPoint x: 208, startPoint y: 195, endPoint x: 415, endPoint y: 199, distance: 207.7
click at [415, 199] on div "// debugger; model . data2 . series [ 0 ] . data = model . kanbanSeries ; makeD…" at bounding box center [641, 382] width 1126 height 517
click at [77, 177] on div "4" at bounding box center [53, 180] width 49 height 16
click at [81, 176] on div "// debugger; model . data2 . series [ 0 ] . data = model . kanbanSeries ; makeD…" at bounding box center [641, 382] width 1126 height 517
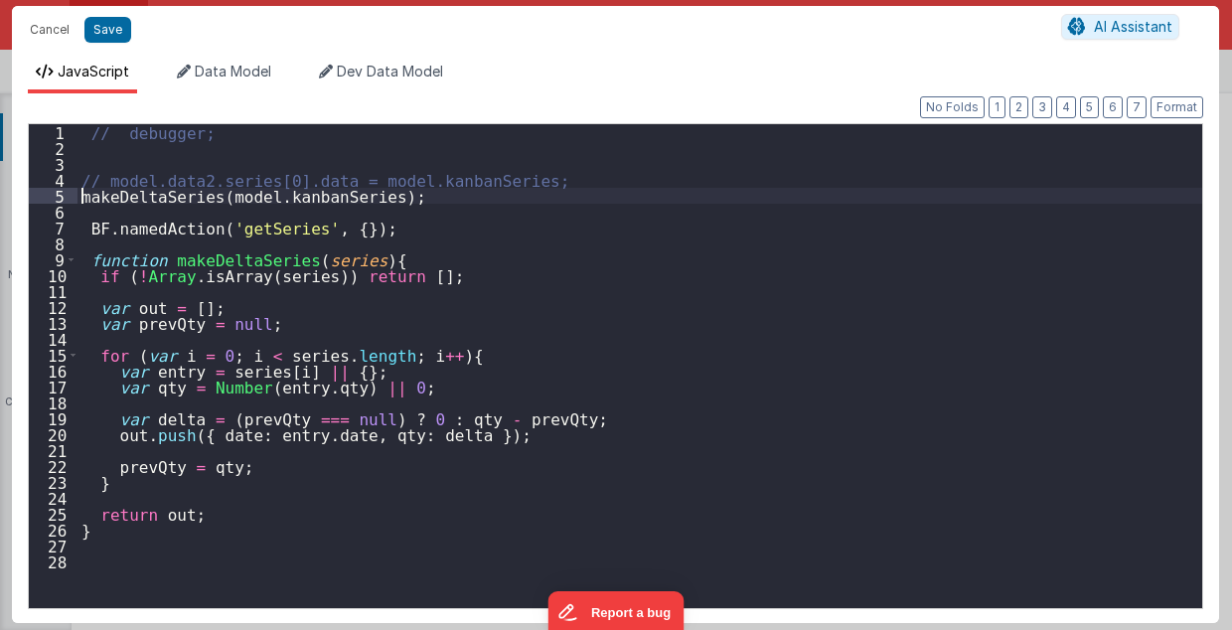
click at [80, 195] on div "// debugger; // model.data2.series[0].data = model.kanbanSeries; makeDeltaSerie…" at bounding box center [641, 382] width 1126 height 517
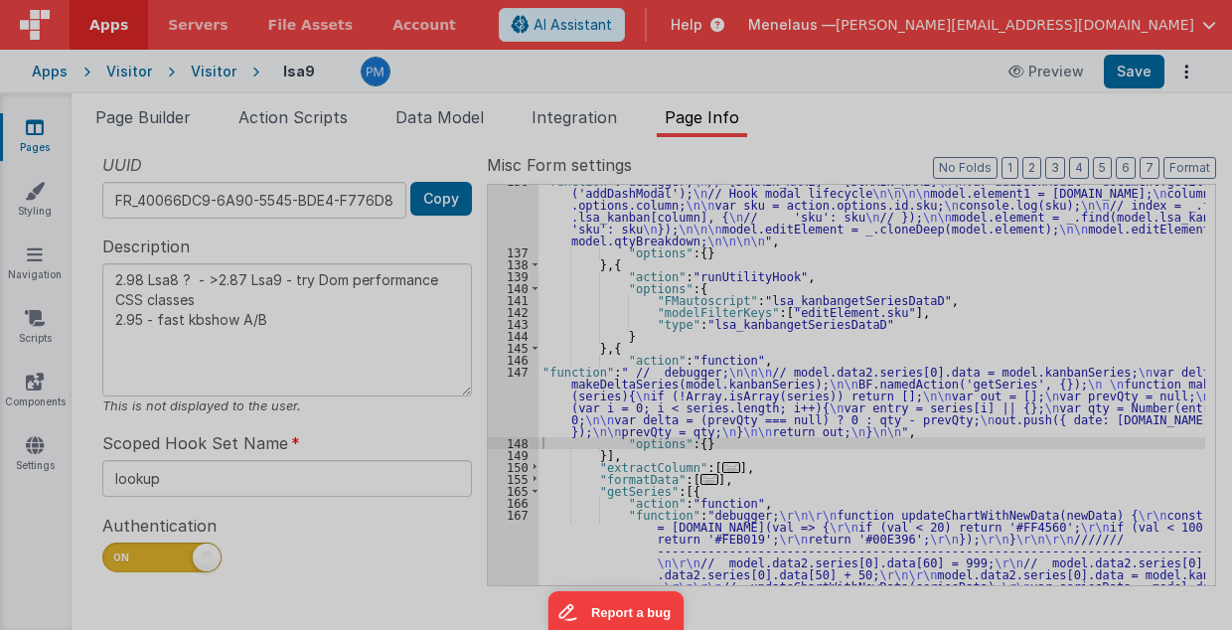
type textarea "2.98 Lsa8 ? - >2.87 Lsa9 - try Dom performance CSS classes 2.95 - fast kbshow A…"
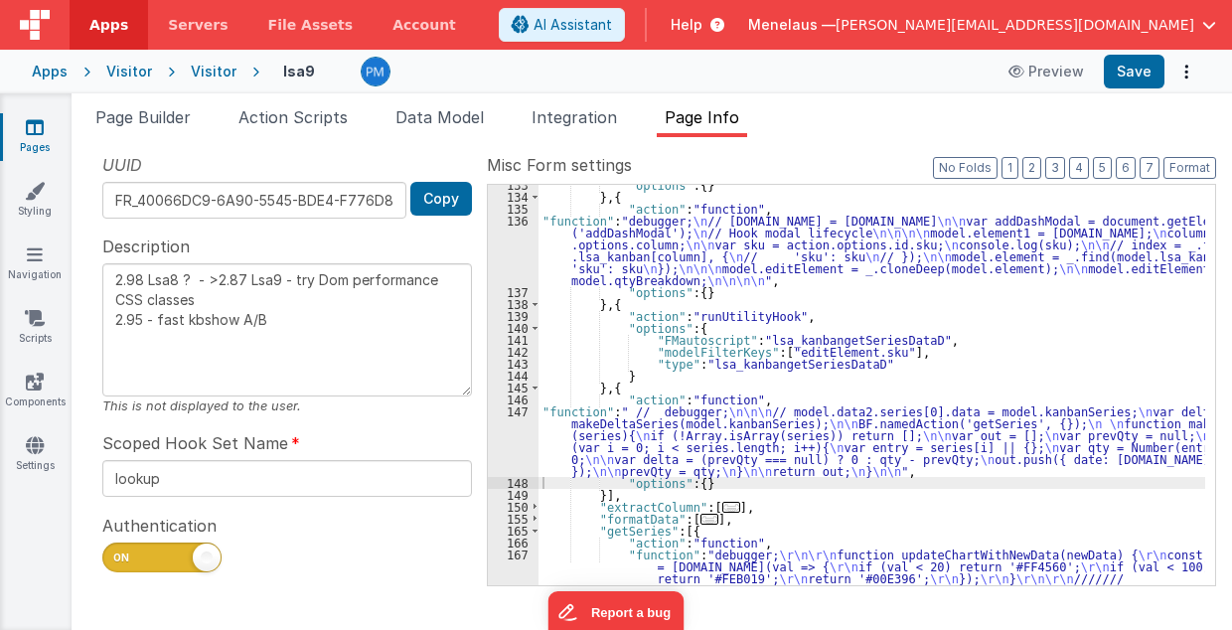
scroll to position [590, 0]
click at [1184, 73] on button "Options" at bounding box center [1187, 72] width 28 height 28
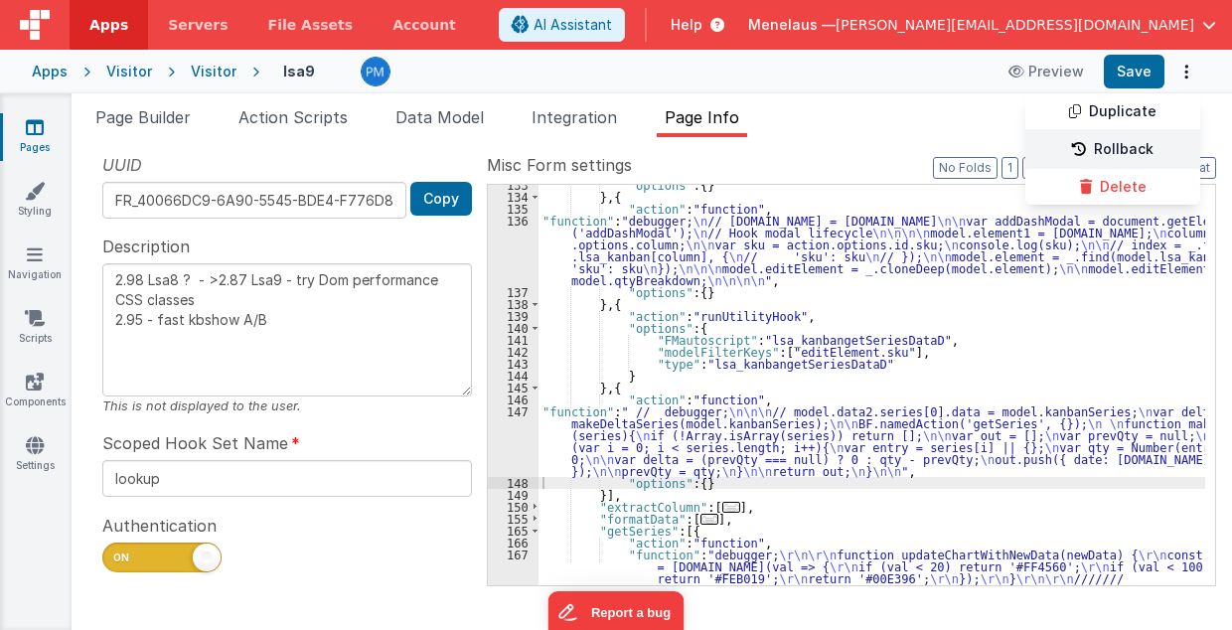
click at [1135, 141] on link "Rollback" at bounding box center [1113, 150] width 175 height 38
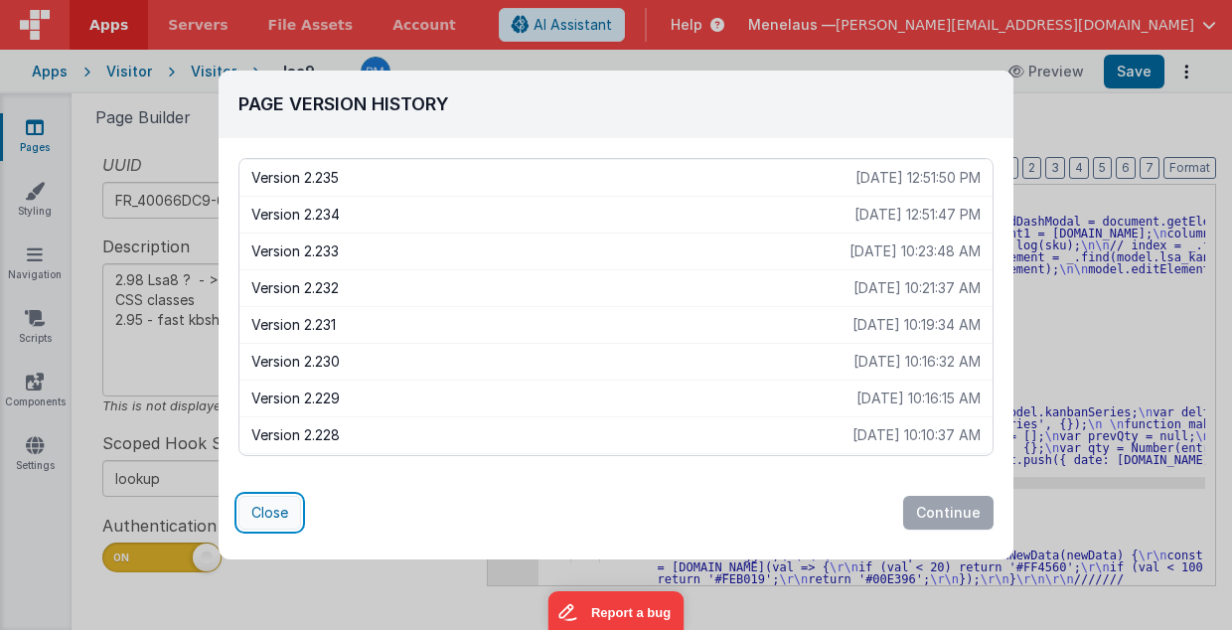
click at [258, 517] on button "Close" at bounding box center [270, 513] width 63 height 34
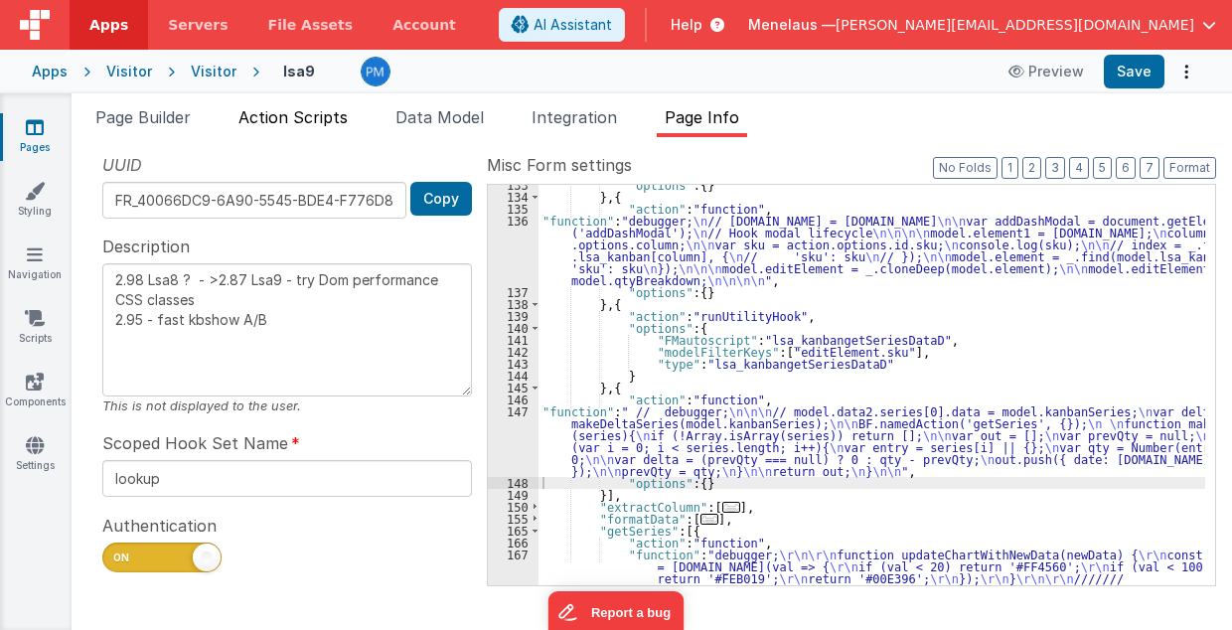
click at [326, 115] on span "Action Scripts" at bounding box center [293, 117] width 109 height 20
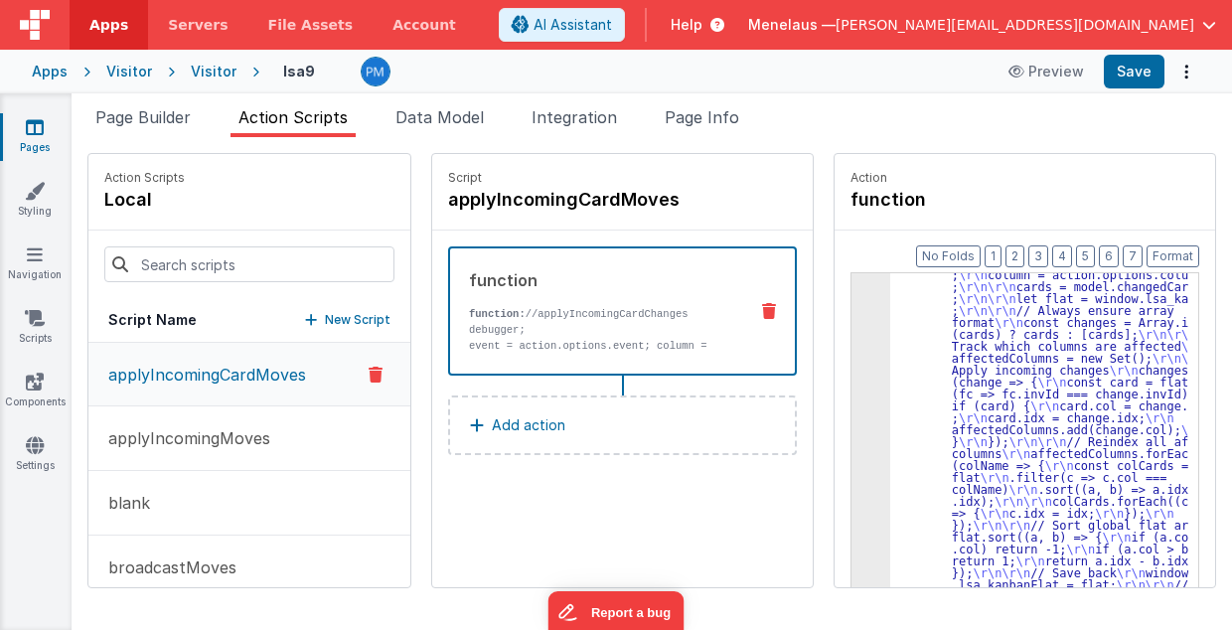
scroll to position [0, 0]
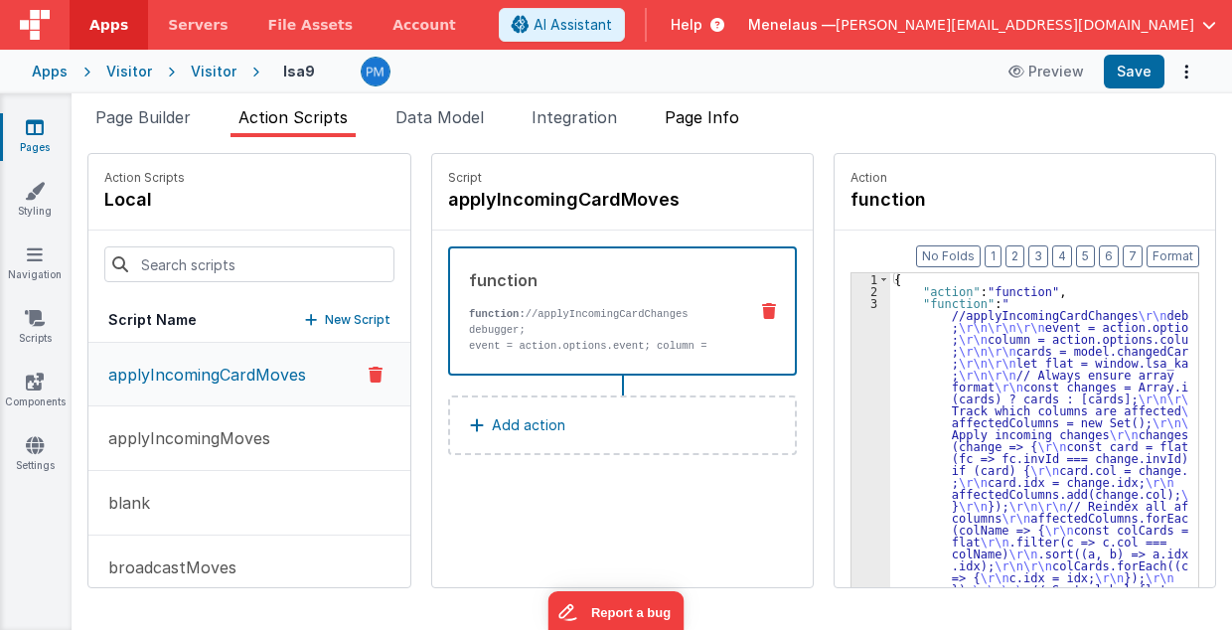
click at [716, 118] on span "Page Info" at bounding box center [702, 117] width 75 height 20
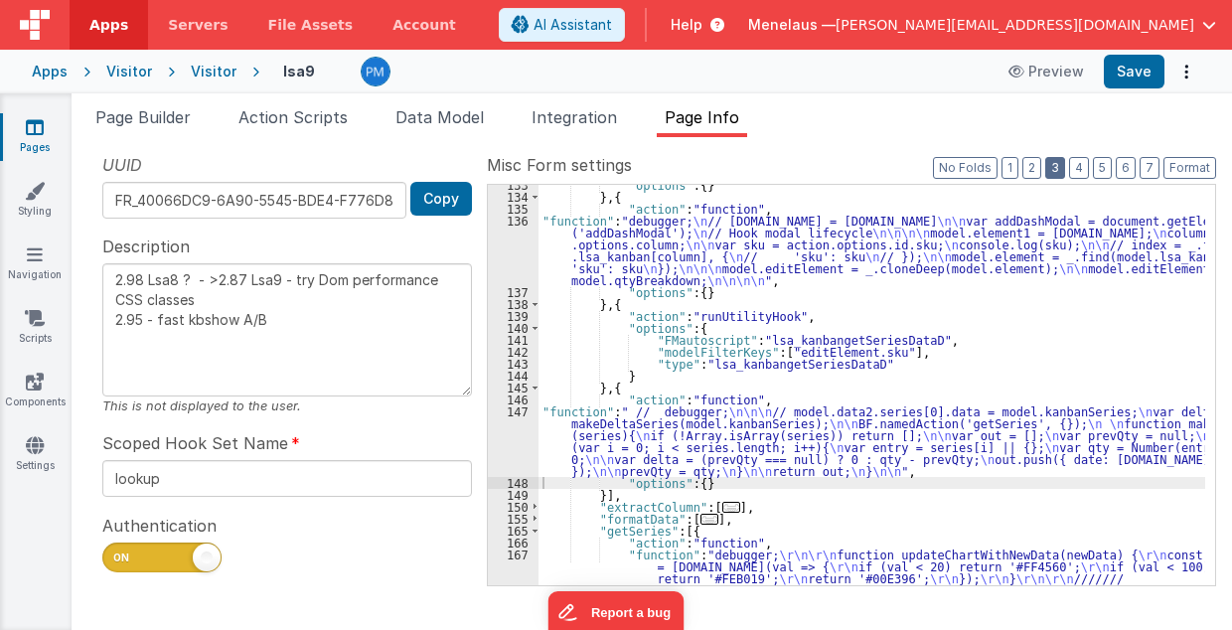
click at [1060, 163] on button "3" at bounding box center [1055, 168] width 20 height 22
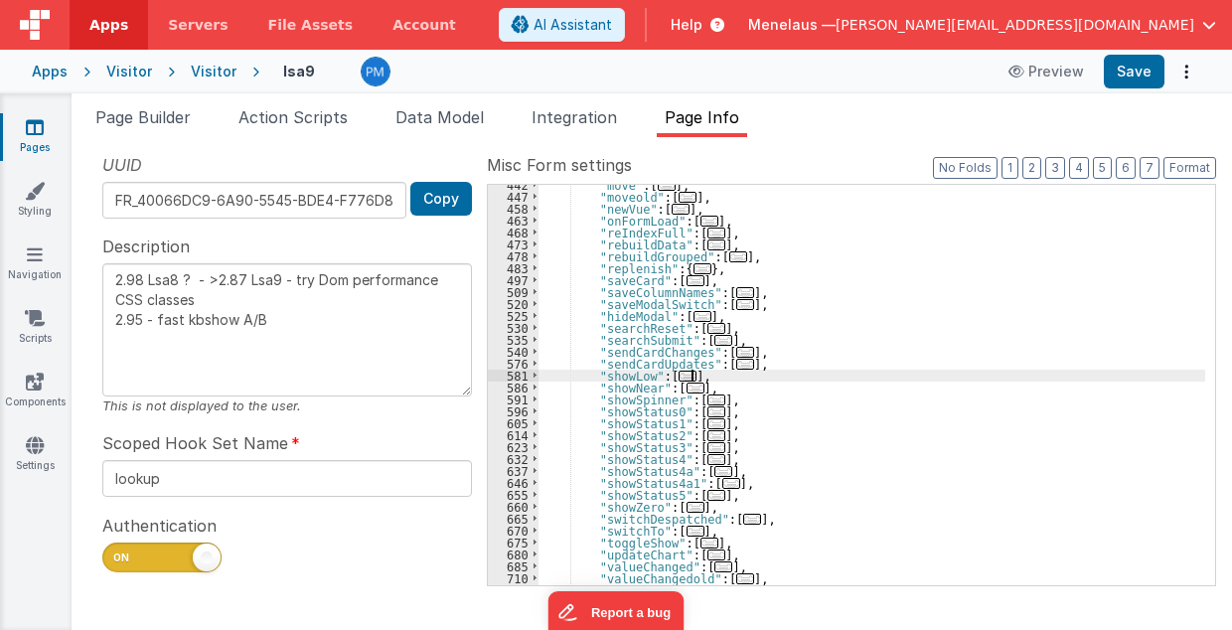
click at [992, 380] on div ""move" : [ ... ] , "moveold" : [ ... ] , "newVue" : [ ... ] , "onFormLoad" : [ …" at bounding box center [873, 391] width 668 height 425
click at [135, 119] on span "Page Builder" at bounding box center [142, 117] width 95 height 20
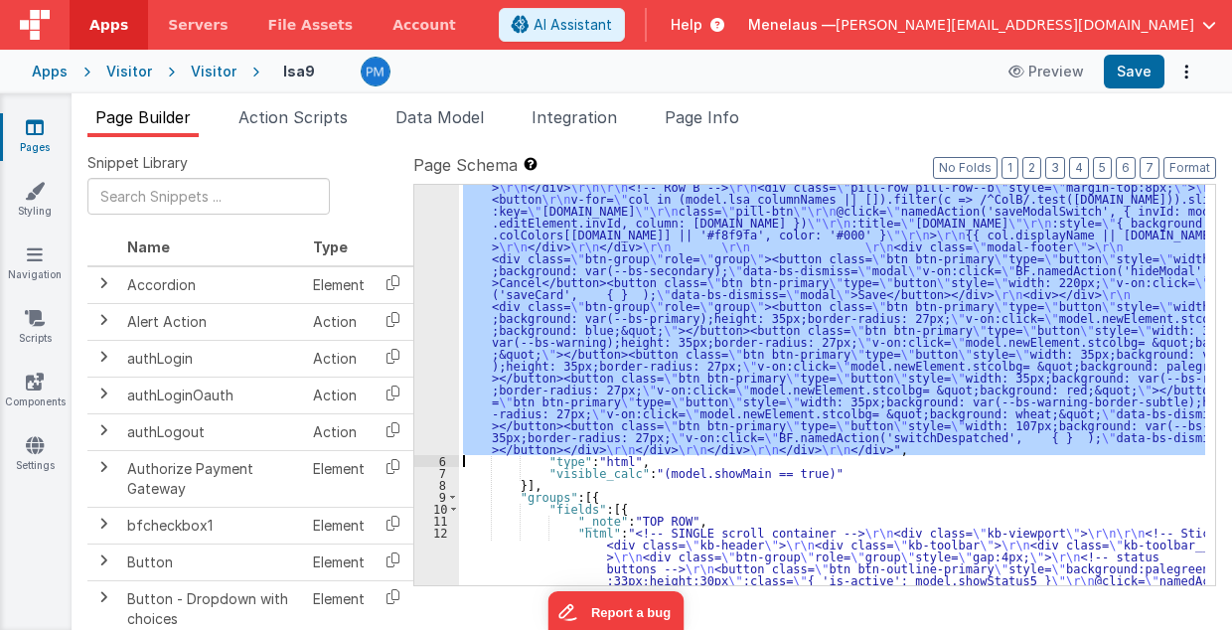
click at [441, 255] on div "5" at bounding box center [436, 127] width 45 height 656
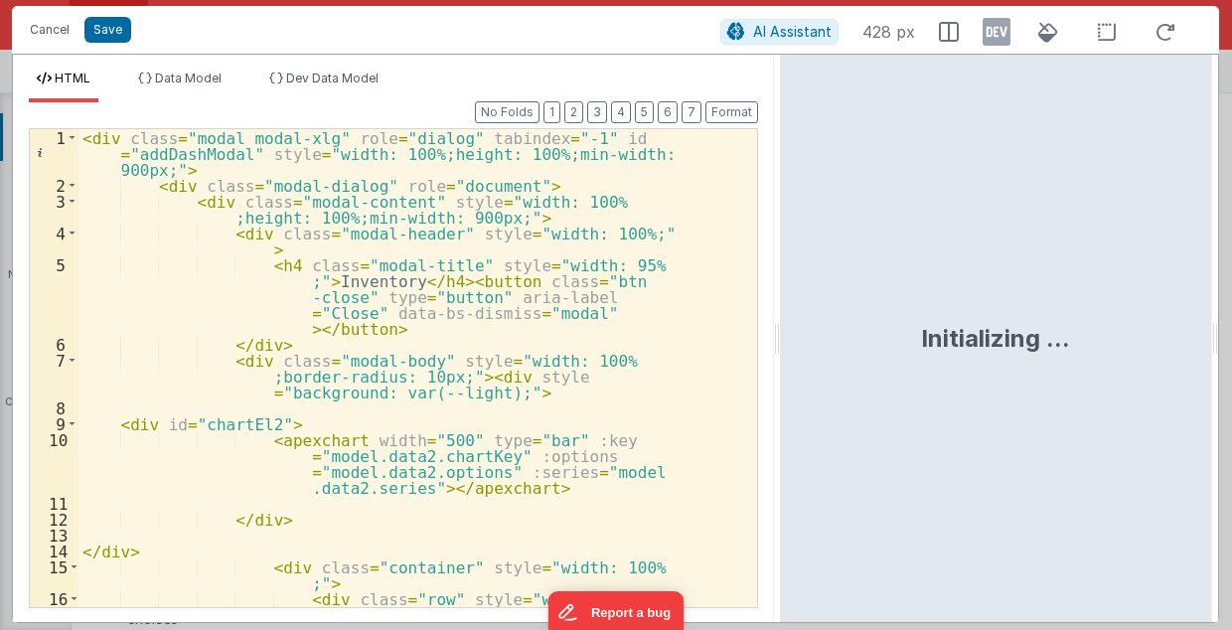
drag, startPoint x: 614, startPoint y: 336, endPoint x: 781, endPoint y: 335, distance: 167.0
click at [781, 335] on html "Cancel Save AI Assistant 428 px HTML Data Model Dev Data Model Format 7 6 5 4 3…" at bounding box center [616, 315] width 1232 height 630
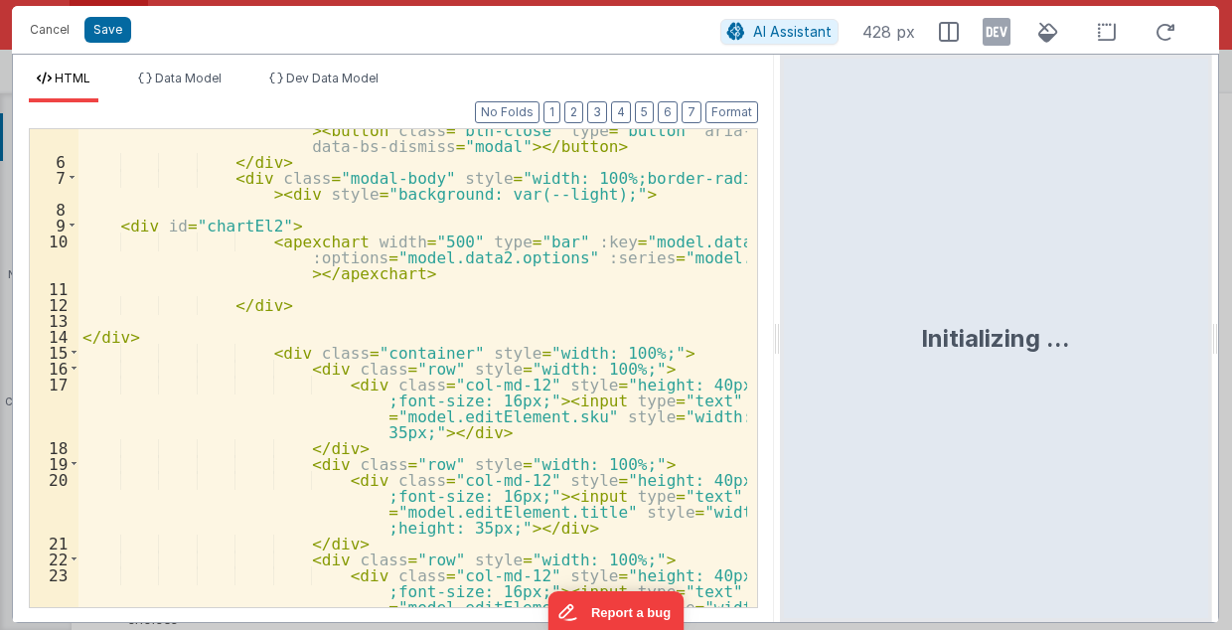
scroll to position [80, 0]
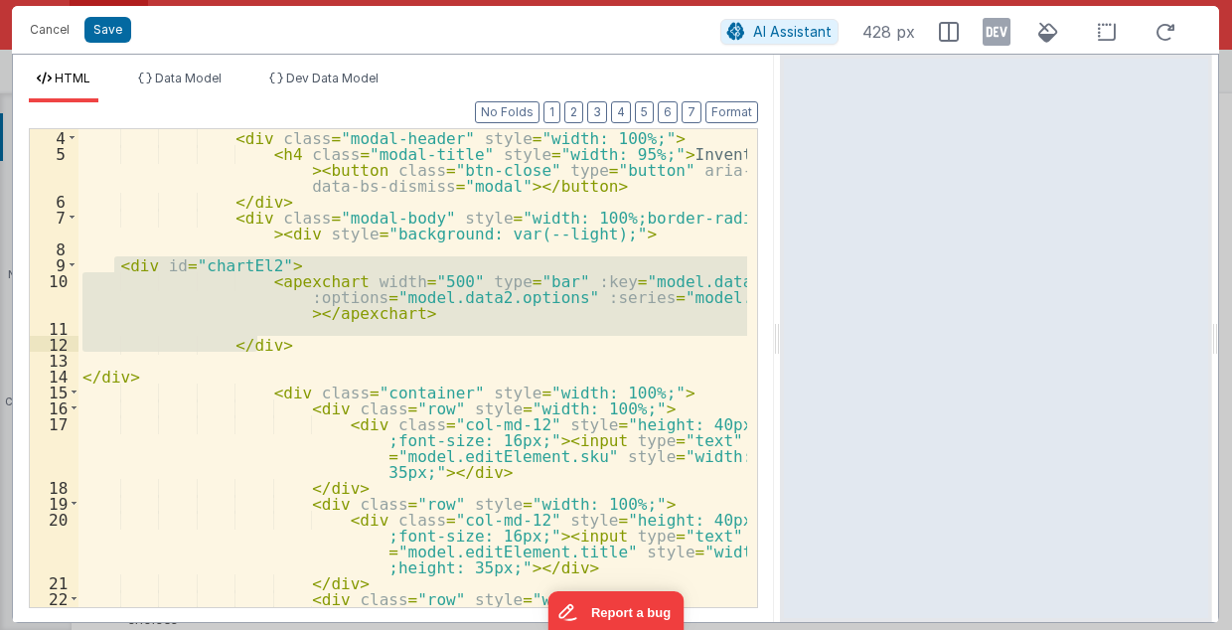
drag, startPoint x: 113, startPoint y: 262, endPoint x: 259, endPoint y: 342, distance: 166.3
click at [259, 342] on div "< div class = "modal-header" style = "width: 100%;" > < h4 class = "modal-title…" at bounding box center [414, 409] width 670 height 560
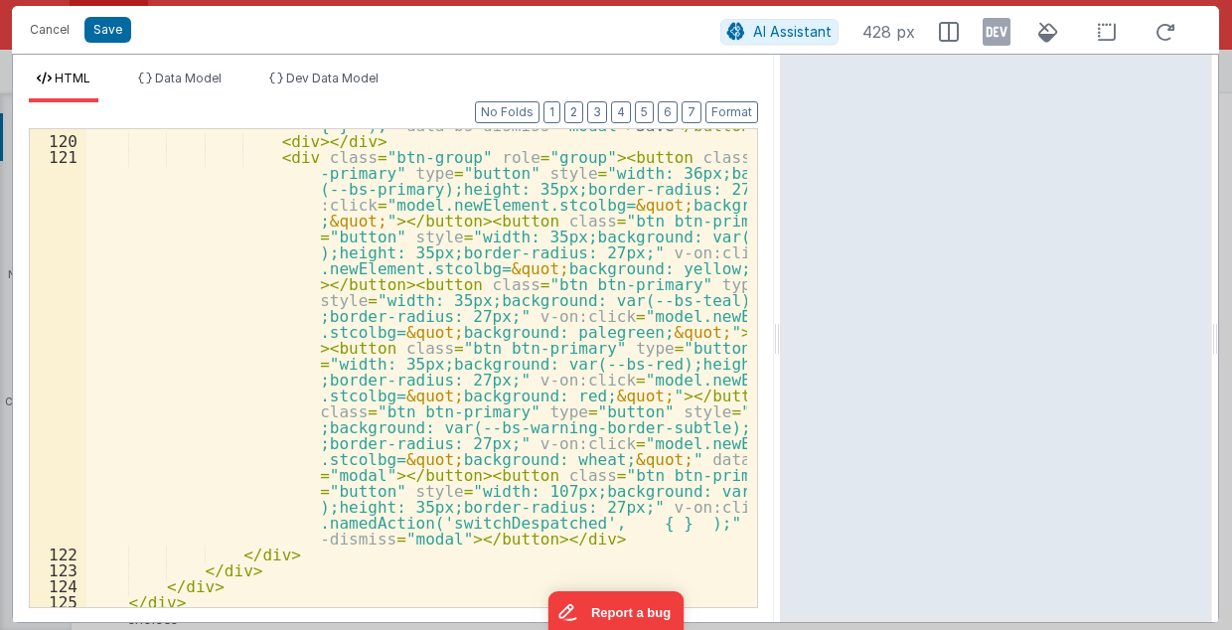
scroll to position [2541, 0]
click at [102, 34] on button "Save" at bounding box center [107, 30] width 47 height 26
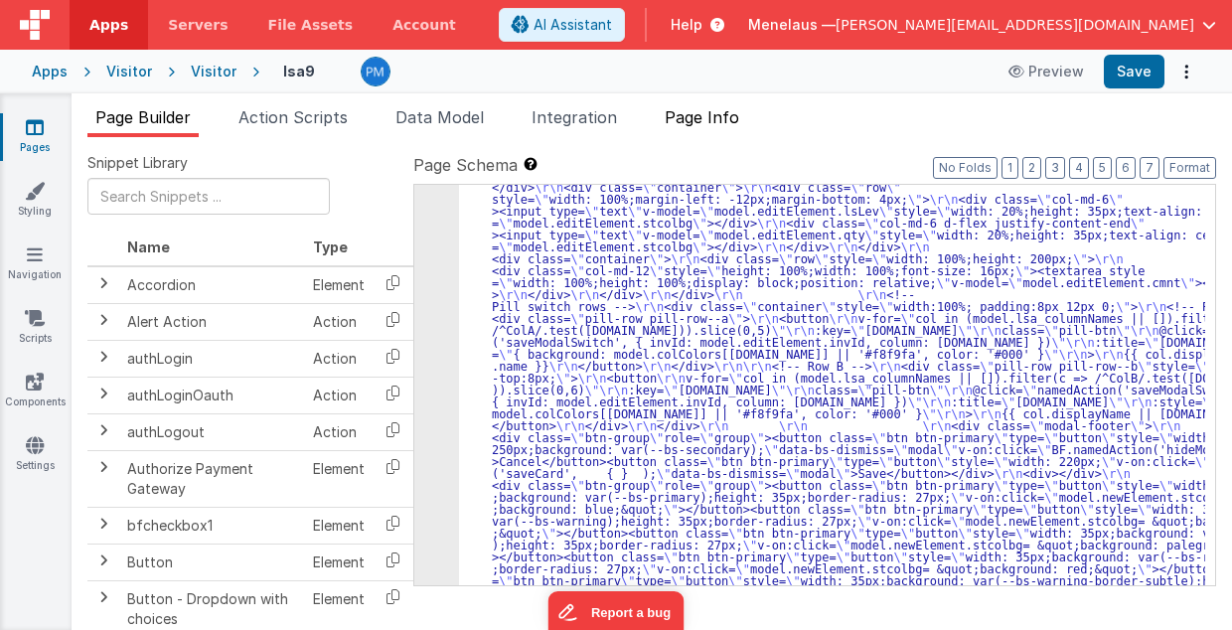
click at [714, 112] on span "Page Info" at bounding box center [702, 117] width 75 height 20
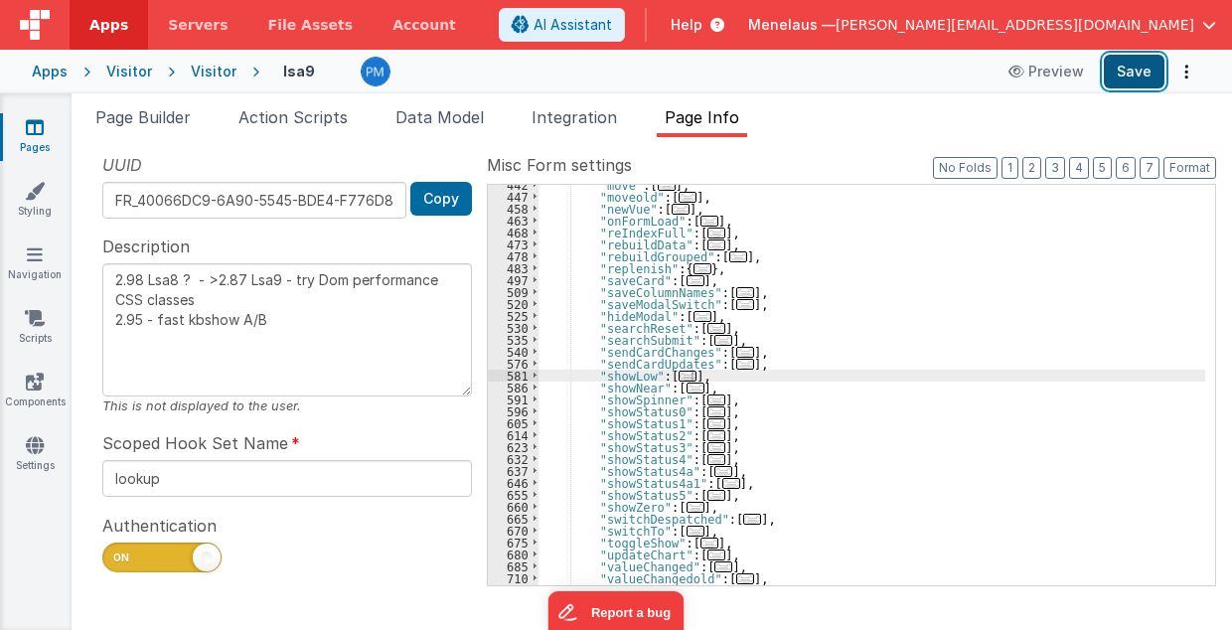
click at [1153, 61] on button "Save" at bounding box center [1134, 72] width 61 height 34
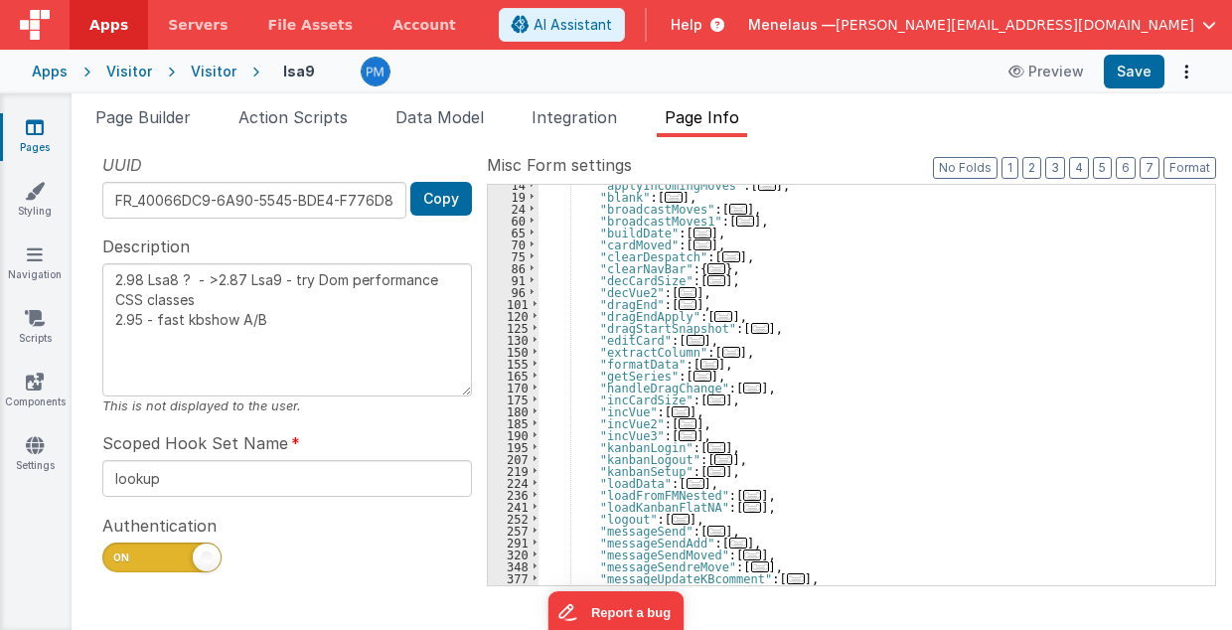
scroll to position [113, 0]
click at [687, 338] on span "..." at bounding box center [696, 340] width 18 height 11
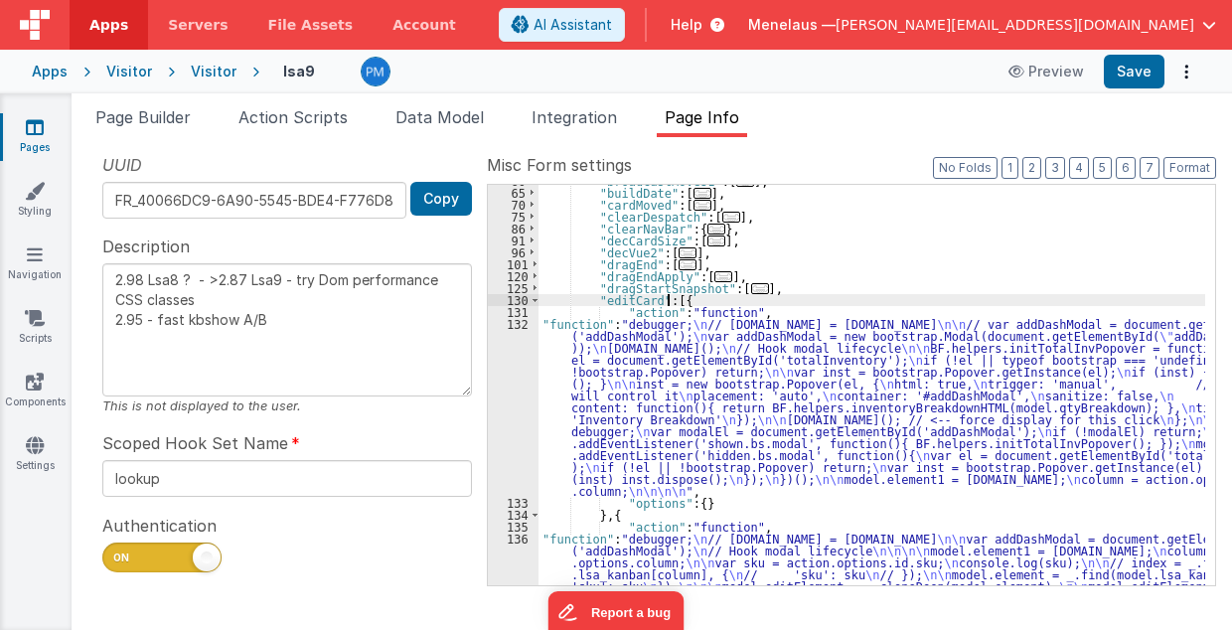
scroll to position [193, 0]
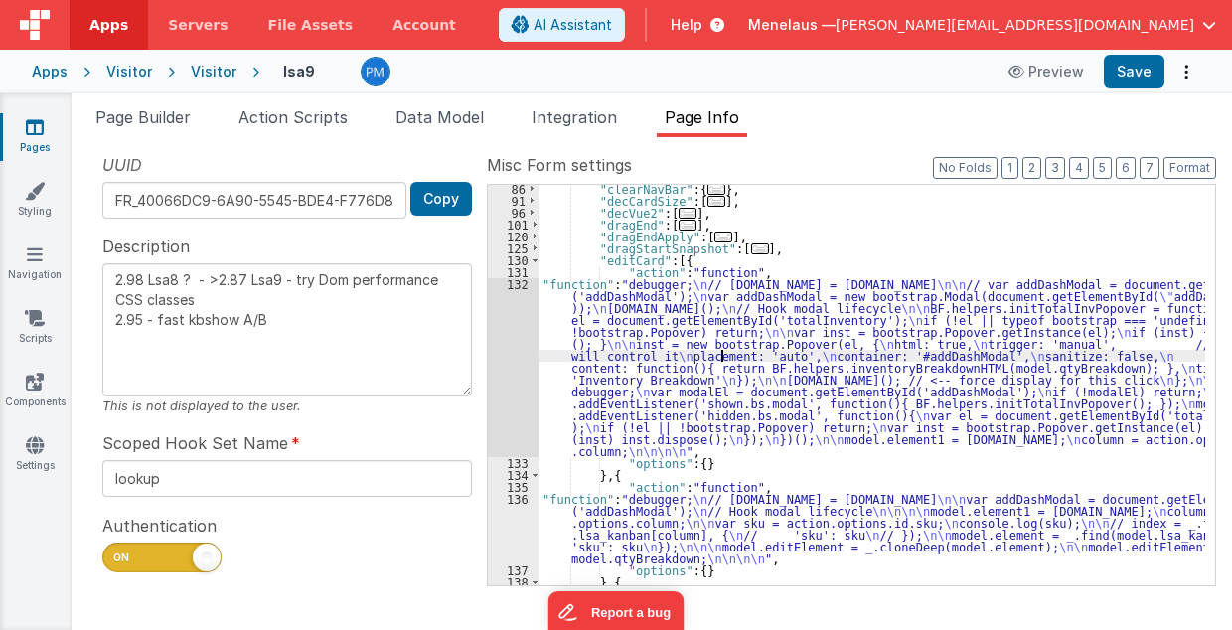
click at [719, 355] on div ""clearNavBar" : { ... } , "decCardSize" : [ ... ] , "decVue2" : [ ... ] , "drag…" at bounding box center [873, 395] width 668 height 425
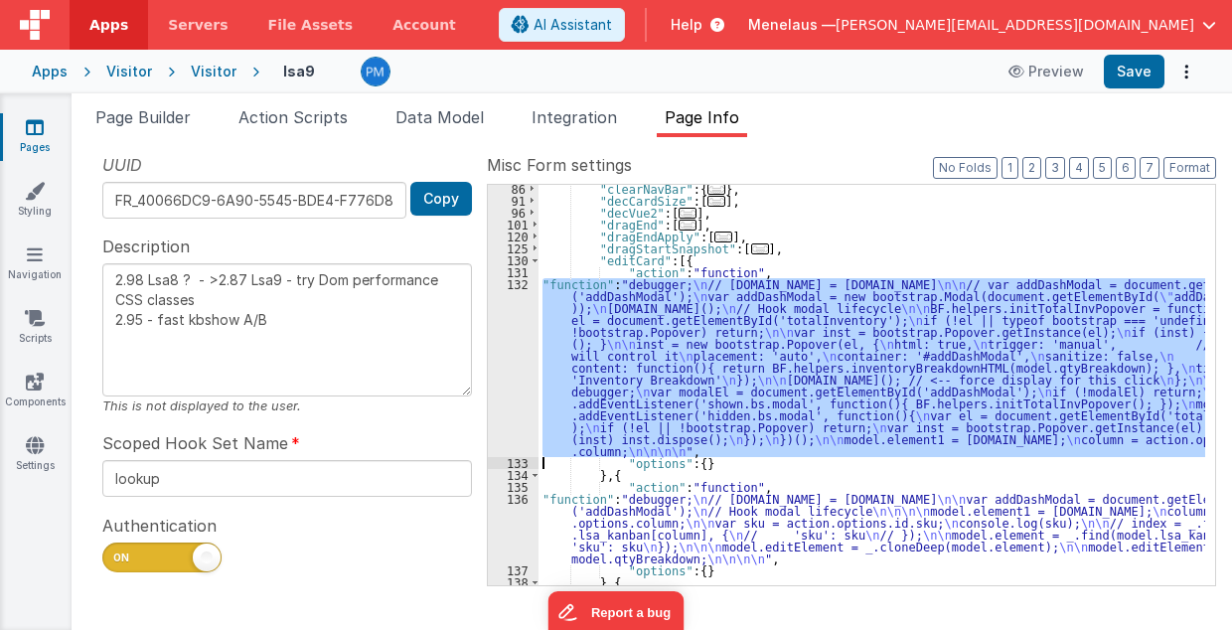
click at [501, 364] on div "132" at bounding box center [513, 367] width 51 height 179
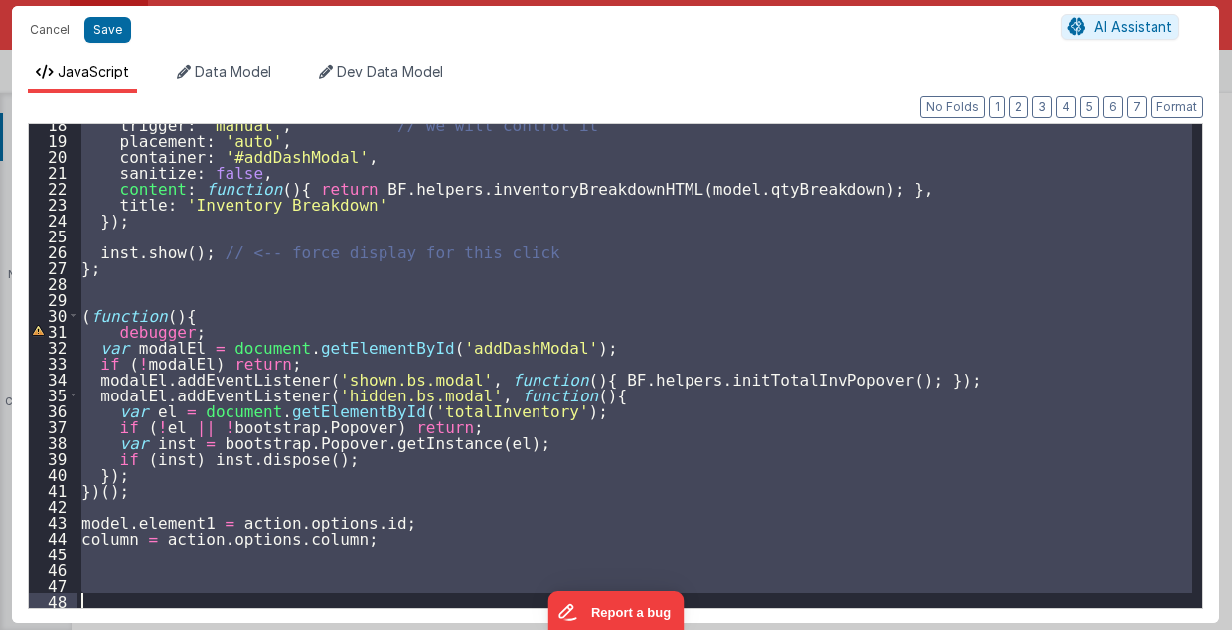
scroll to position [278, 0]
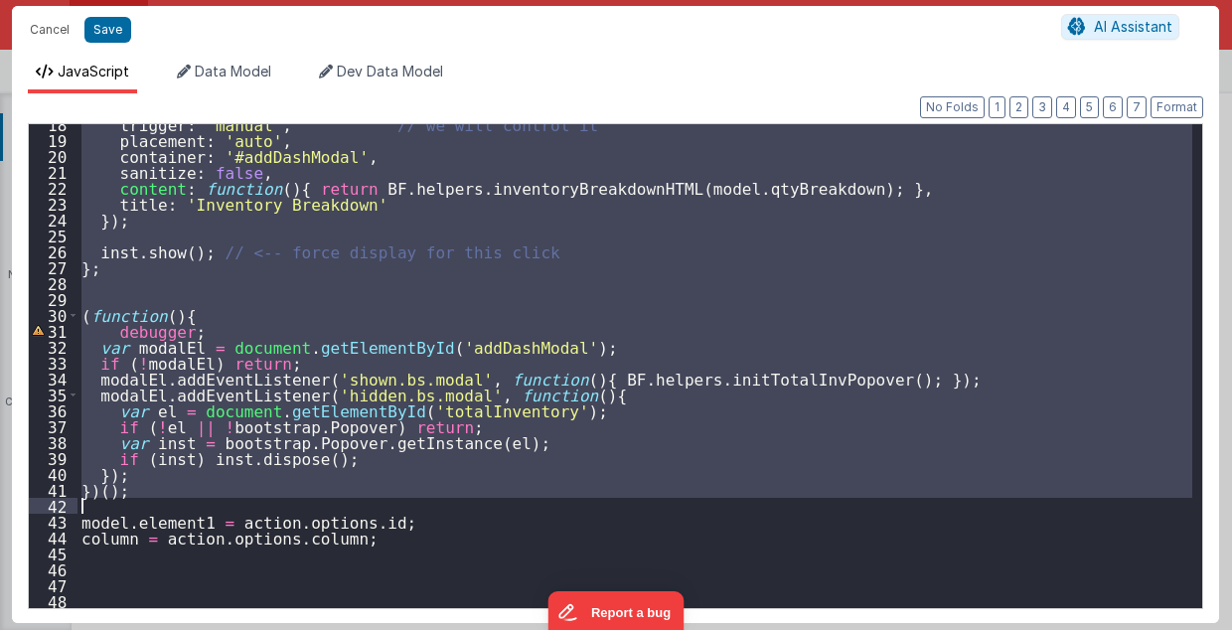
drag, startPoint x: 79, startPoint y: 256, endPoint x: 137, endPoint y: 499, distance: 249.5
click at [137, 499] on div "trigger : 'manual' , // we will control it placement : 'auto' , container : '#a…" at bounding box center [636, 374] width 1116 height 517
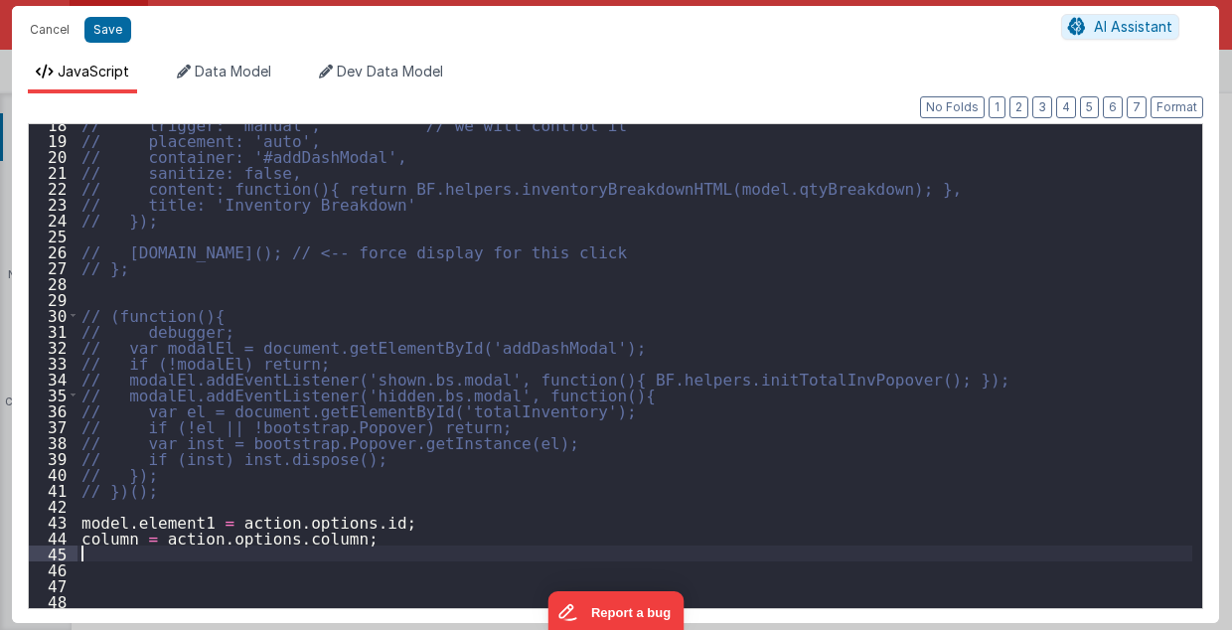
click at [386, 559] on div "// trigger: 'manual', // we will control it // placement: 'auto', // container:…" at bounding box center [636, 374] width 1116 height 517
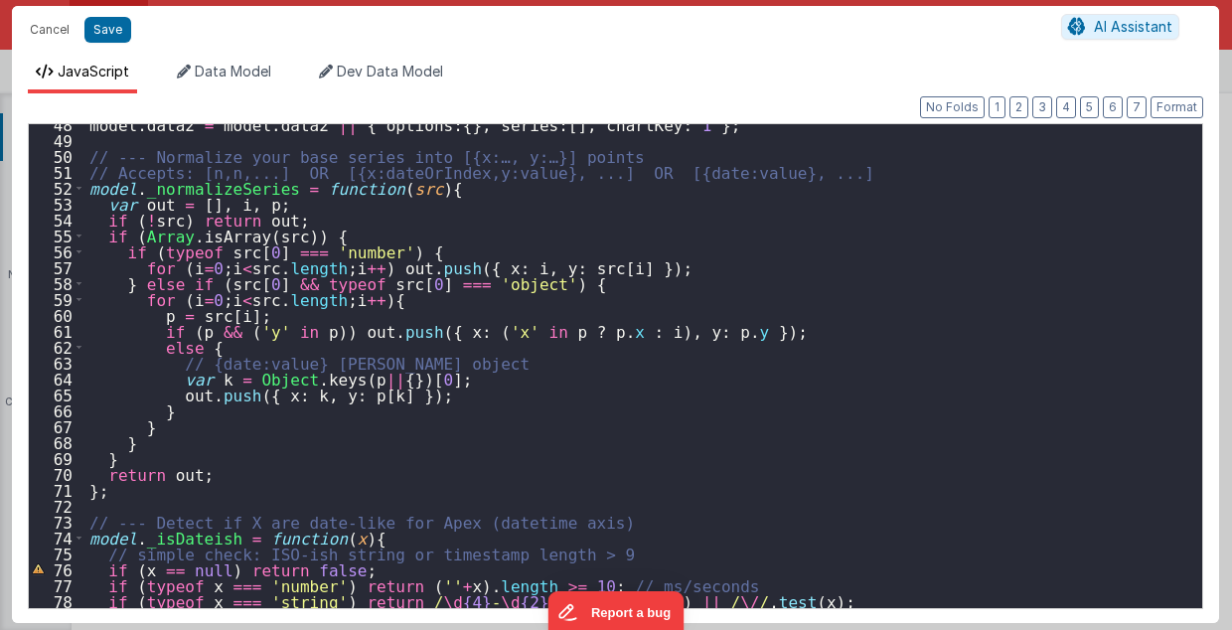
scroll to position [755, 0]
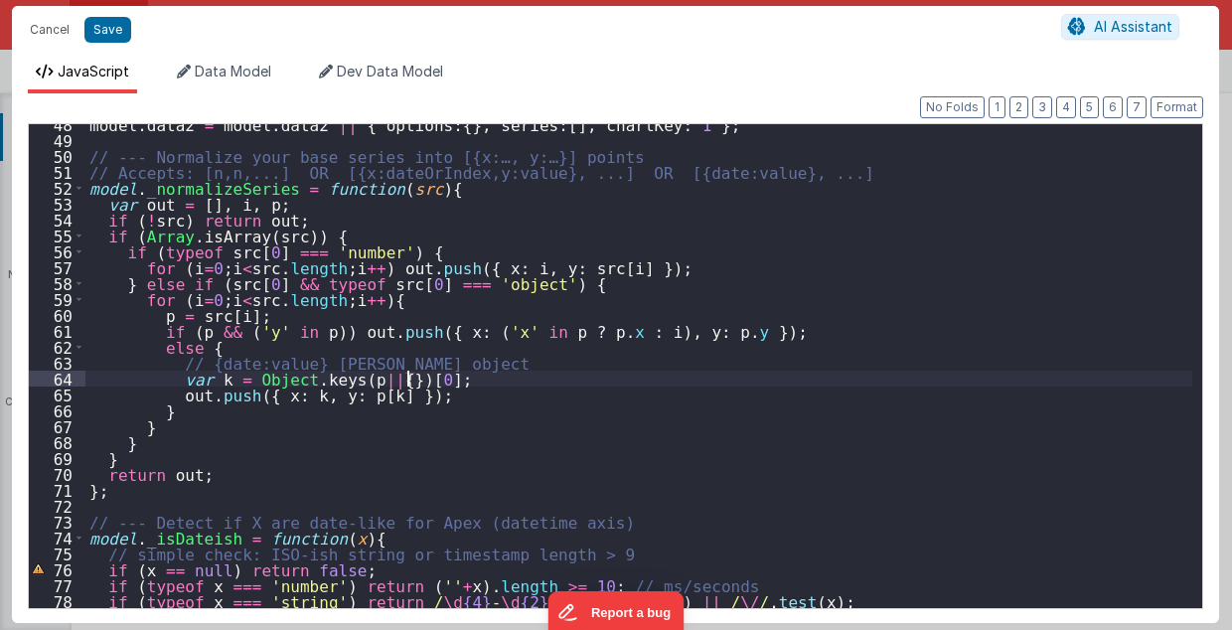
click at [906, 378] on div "model . data2 = model . data2 || { options : { } , series : [ ] , chartKey : 1 …" at bounding box center [639, 374] width 1108 height 517
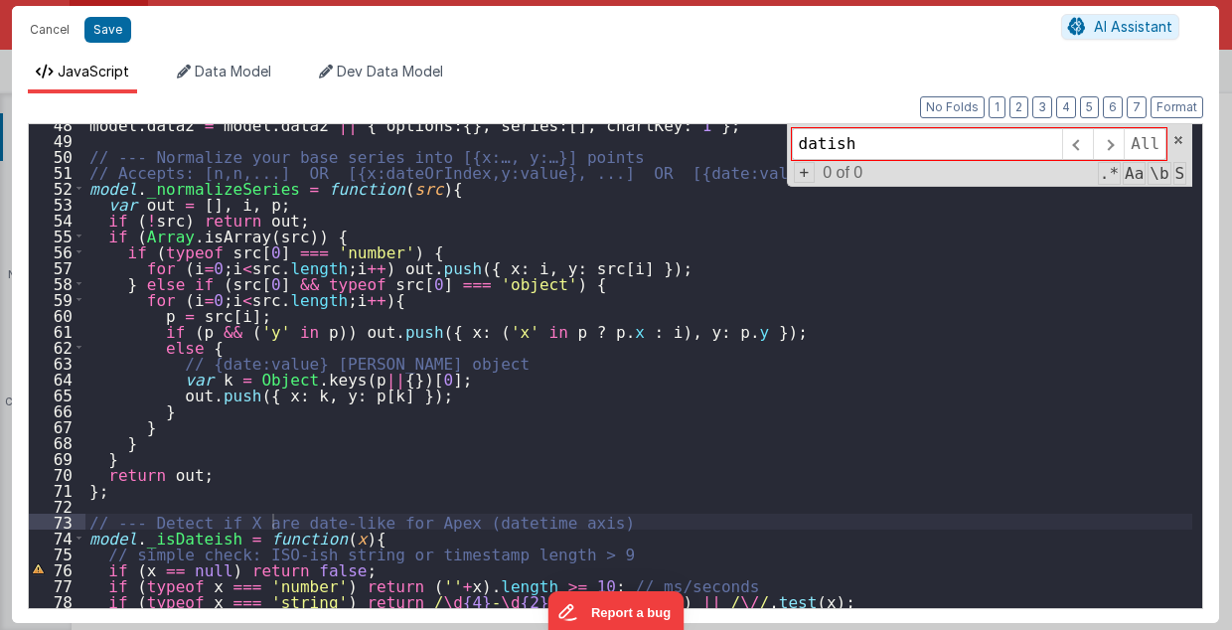
click at [831, 137] on input "datish" at bounding box center [927, 144] width 270 height 32
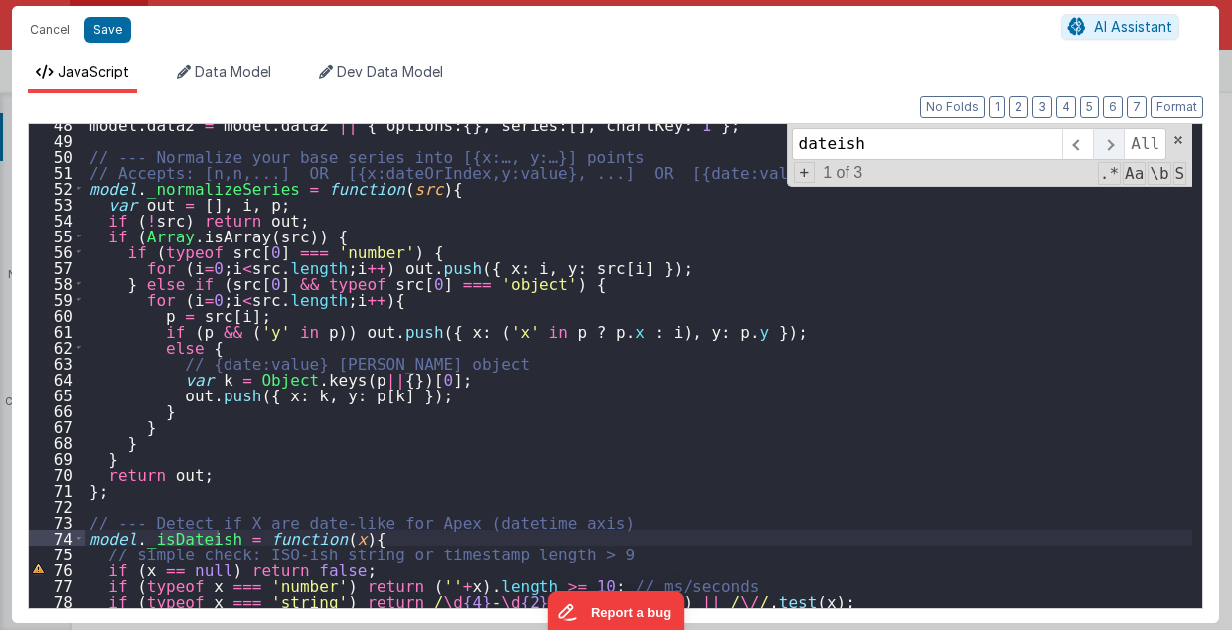
type input "dateish"
click at [1117, 139] on span at bounding box center [1108, 144] width 31 height 32
